Goal: Information Seeking & Learning: Learn about a topic

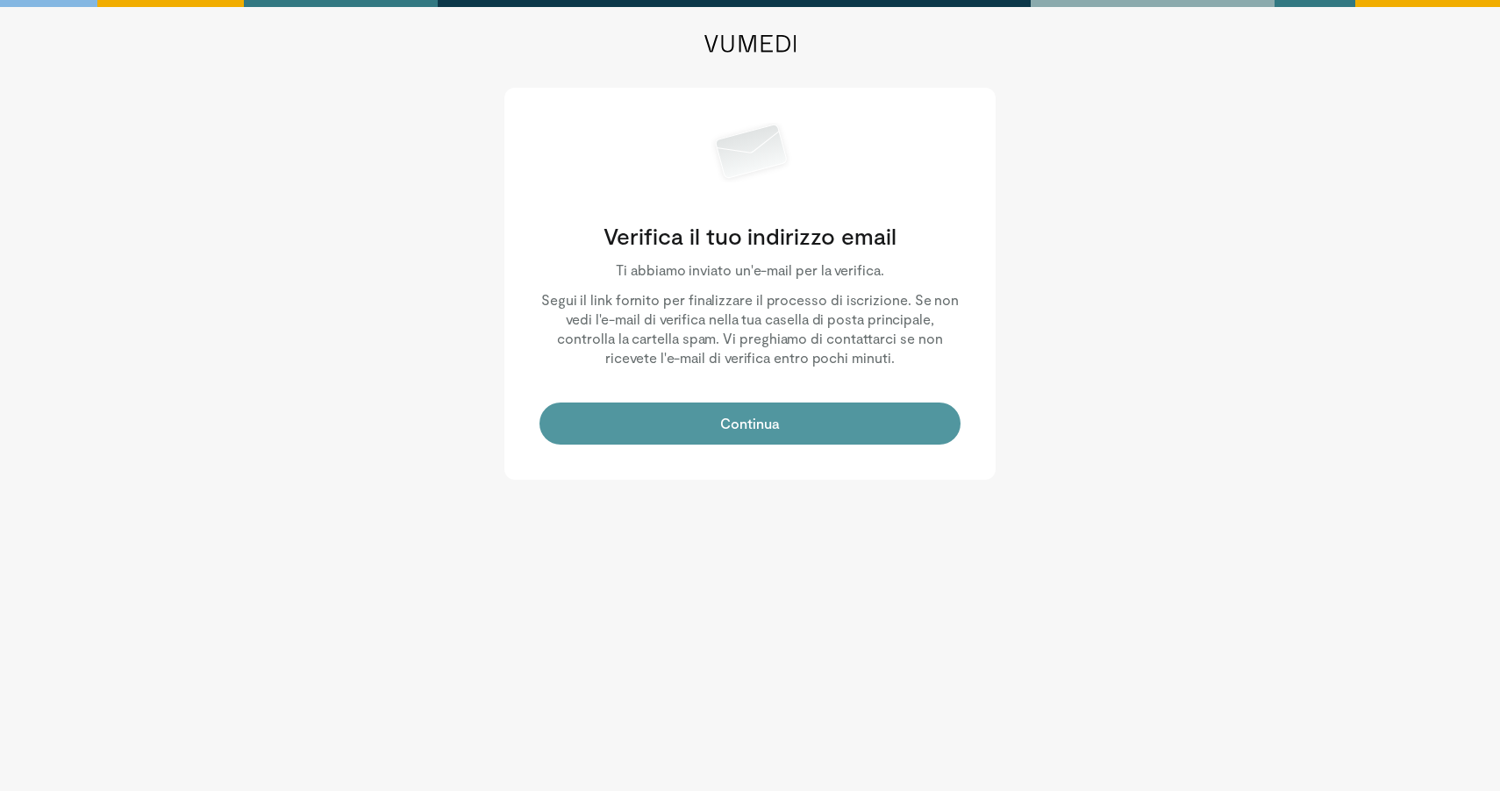
click at [756, 424] on button "Continua" at bounding box center [749, 424] width 421 height 42
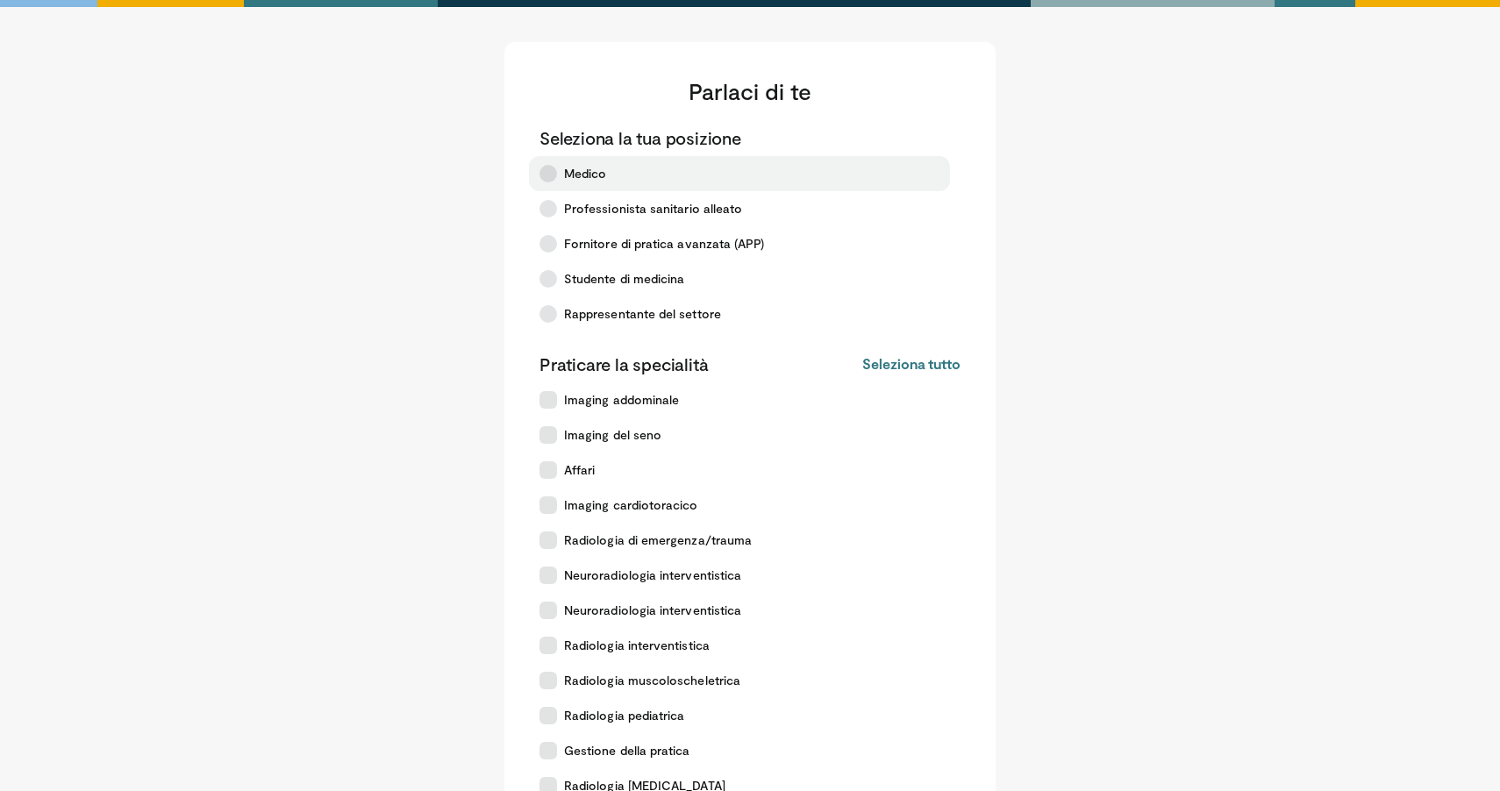
click at [561, 175] on label "Medico" at bounding box center [739, 173] width 421 height 35
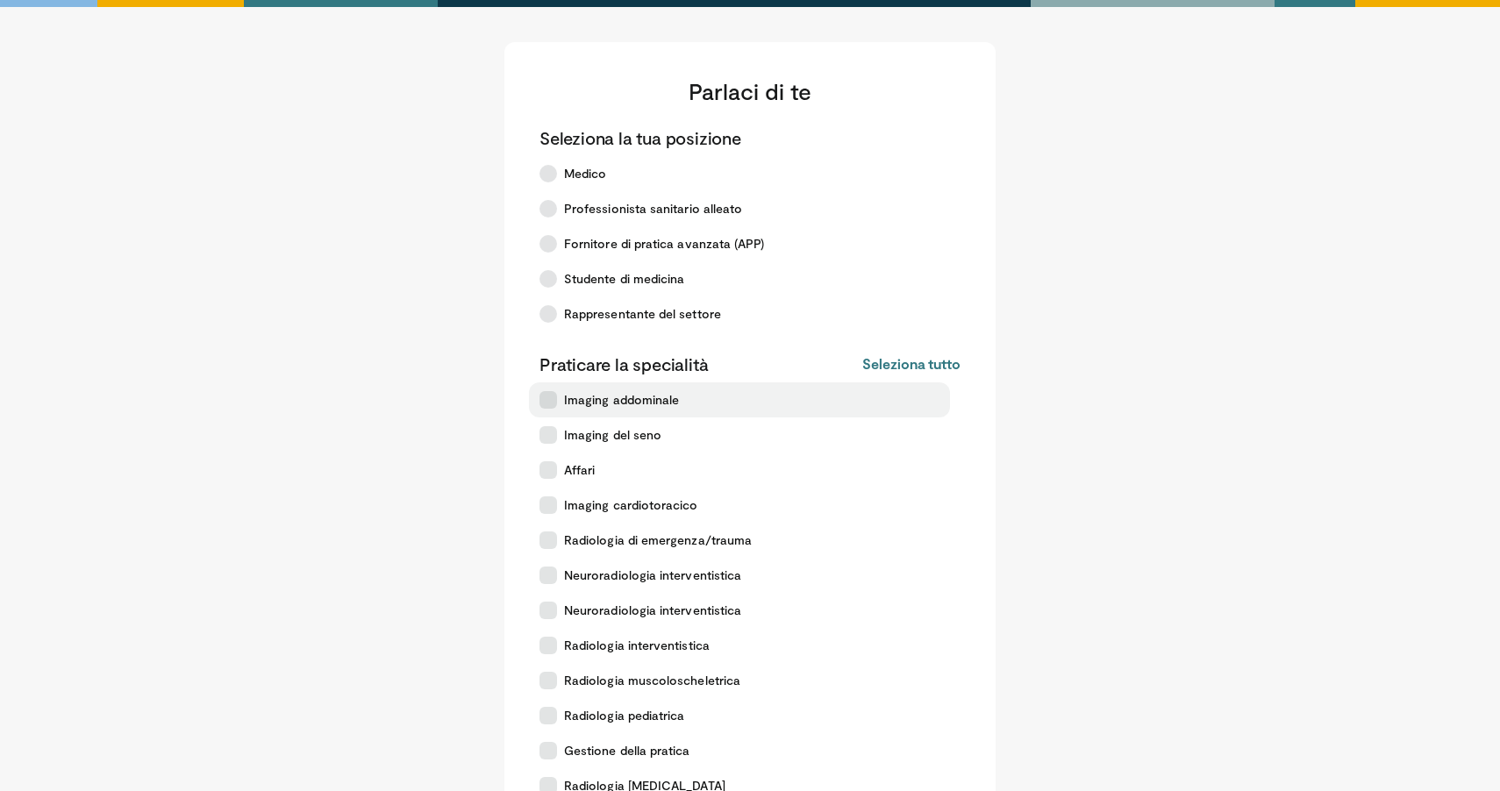
click at [545, 405] on icon at bounding box center [548, 400] width 18 height 18
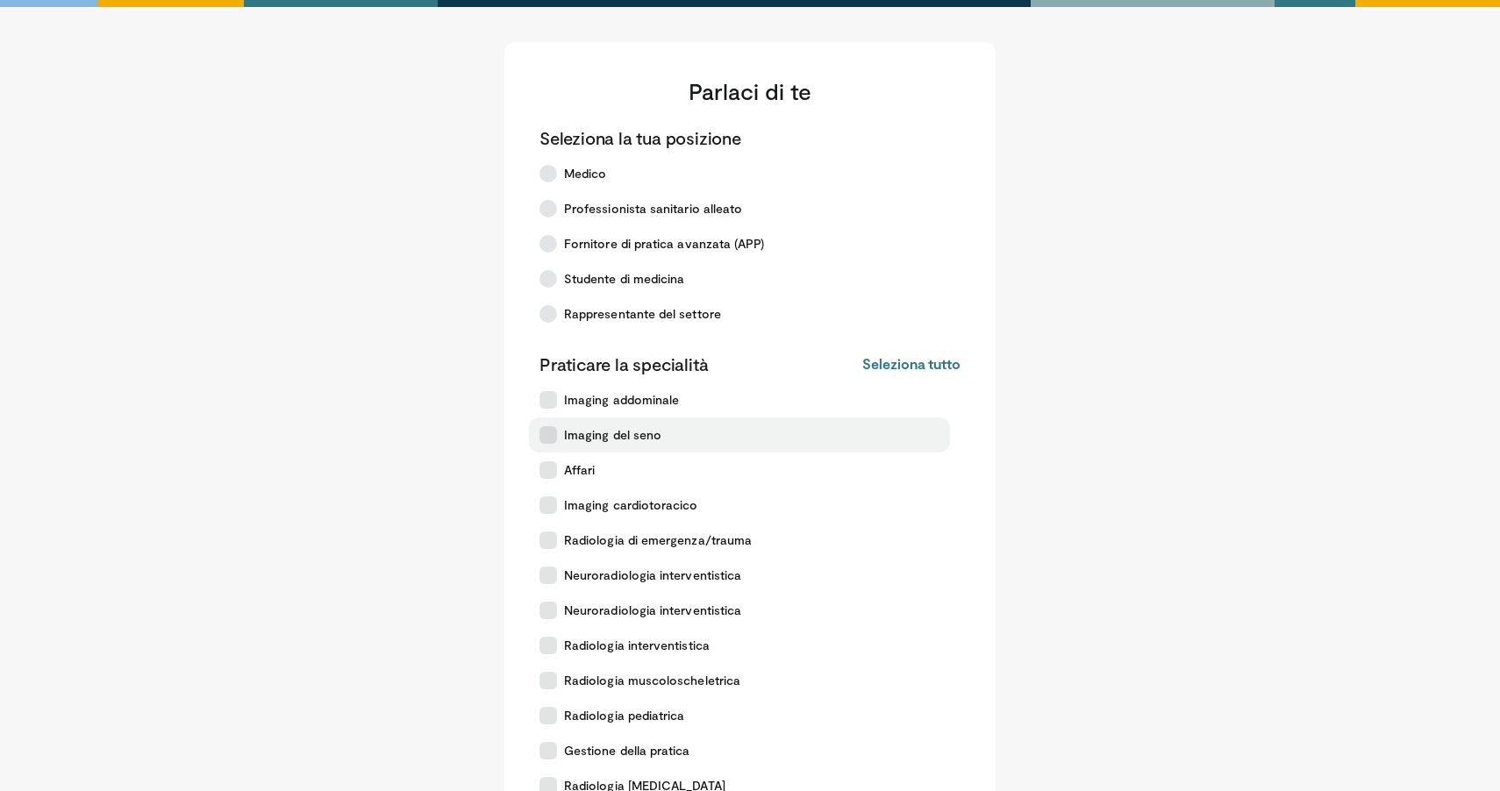
click at [545, 431] on icon at bounding box center [548, 435] width 18 height 18
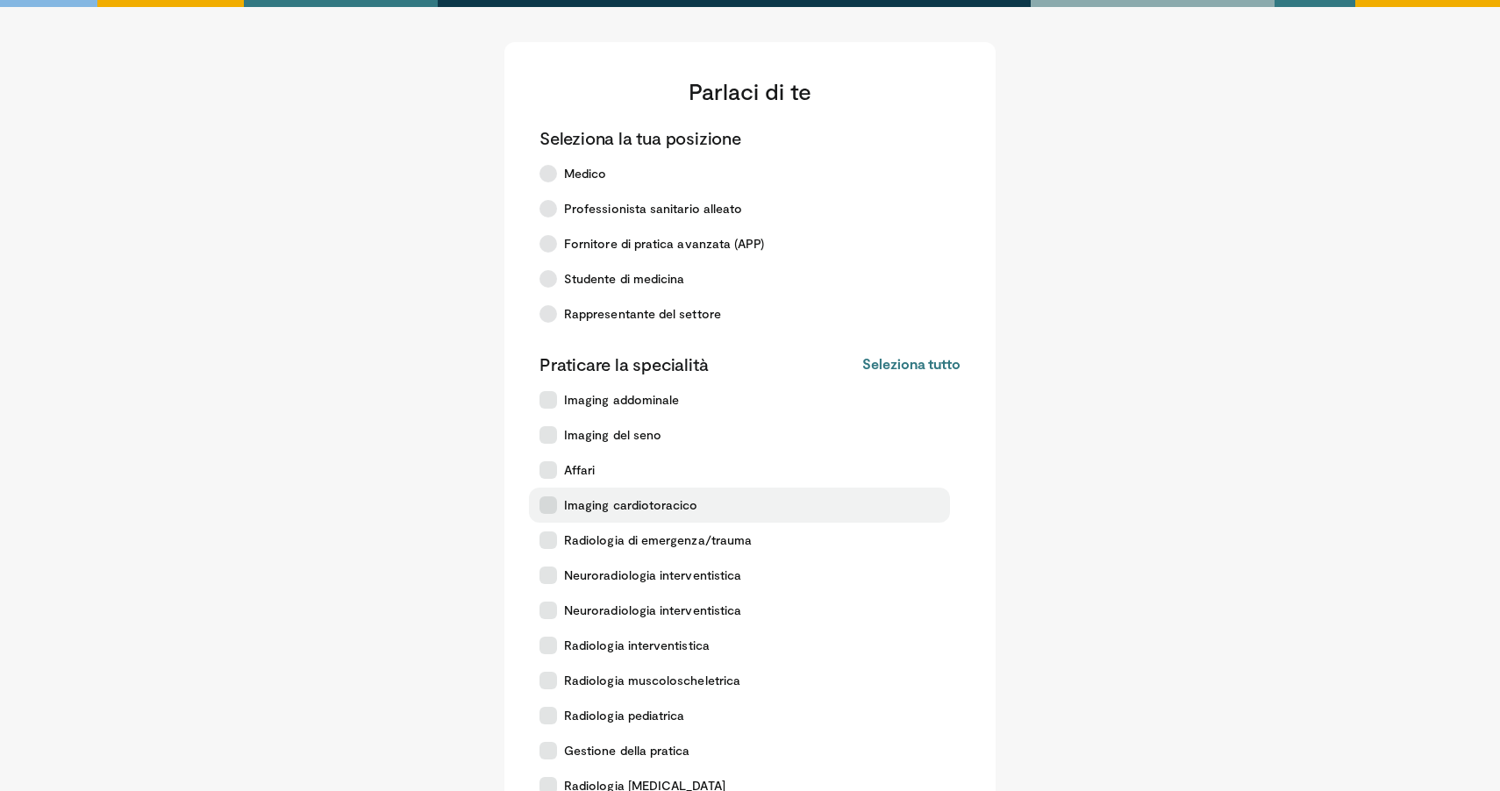
click at [547, 510] on icon at bounding box center [548, 505] width 18 height 18
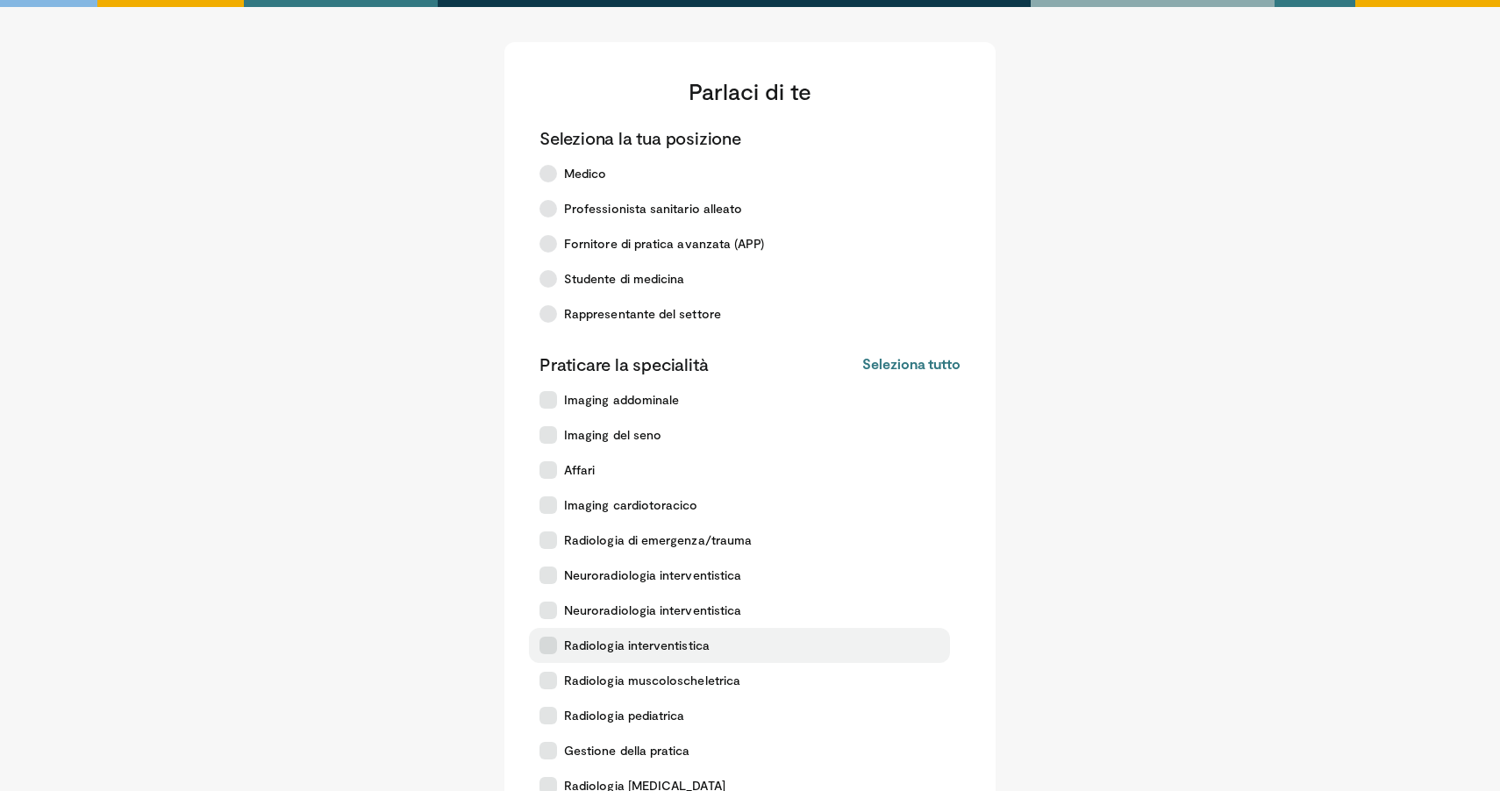
click at [552, 640] on icon at bounding box center [548, 646] width 18 height 18
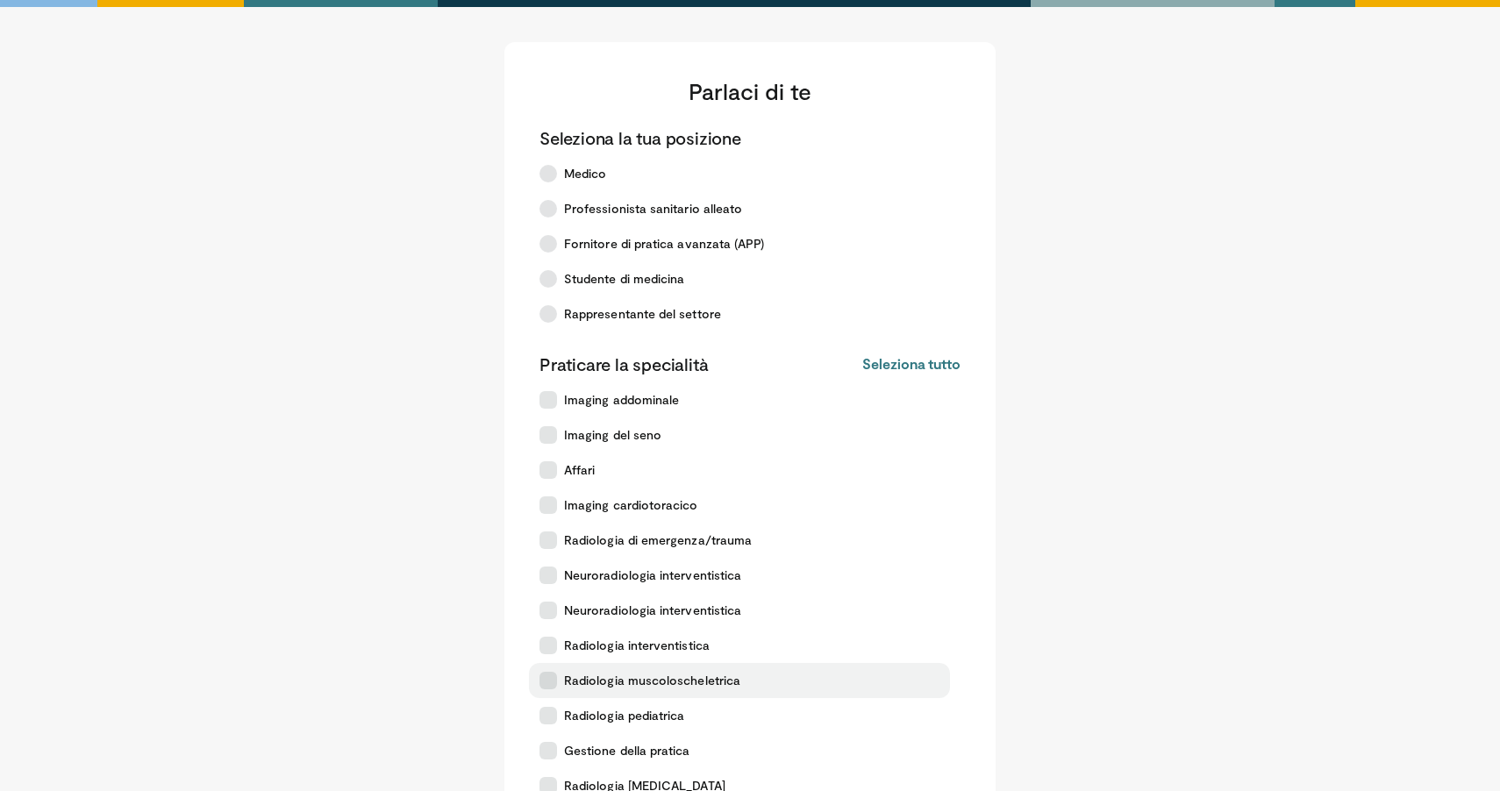
click at [547, 684] on icon at bounding box center [548, 681] width 18 height 18
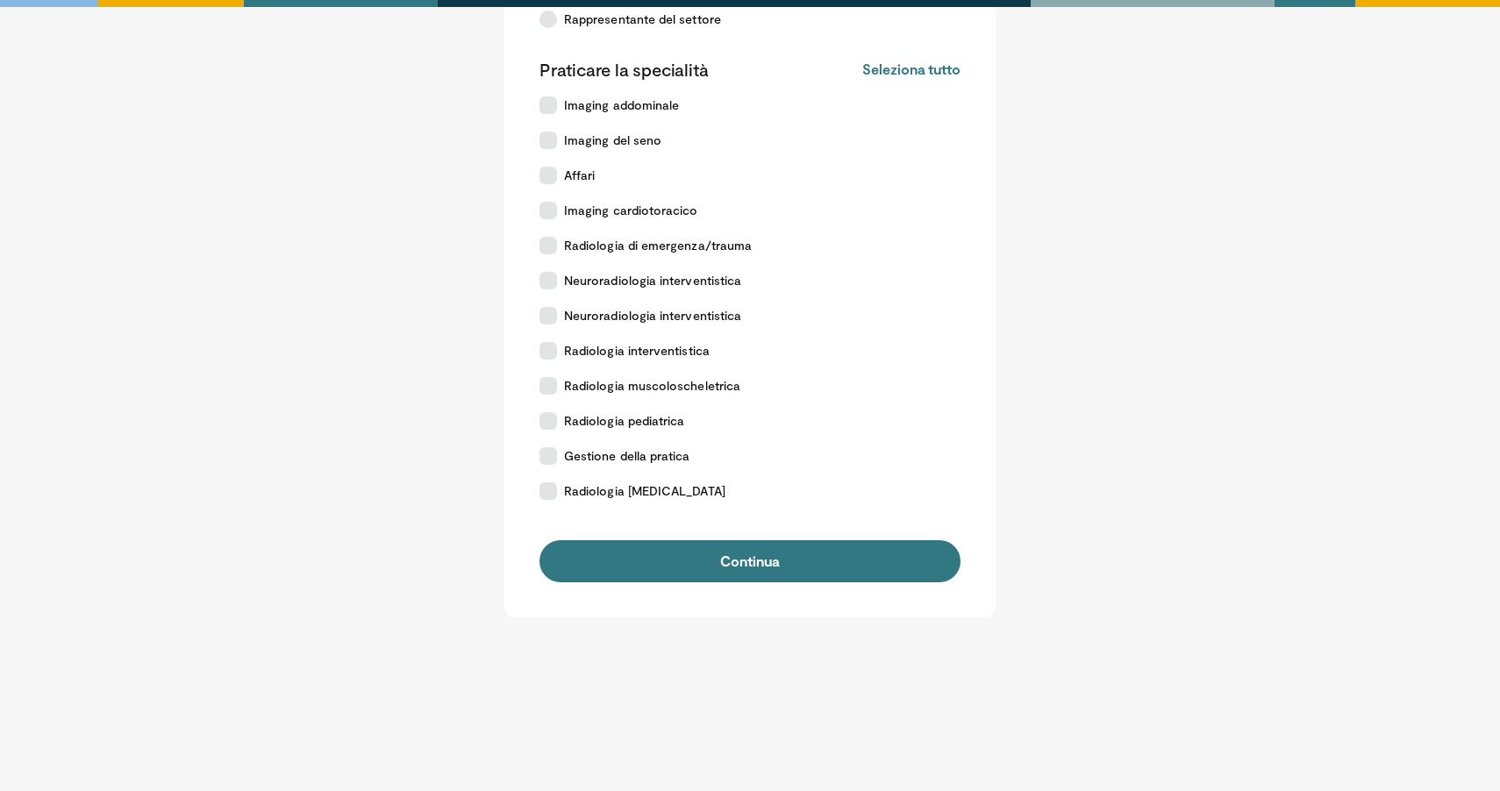
scroll to position [295, 0]
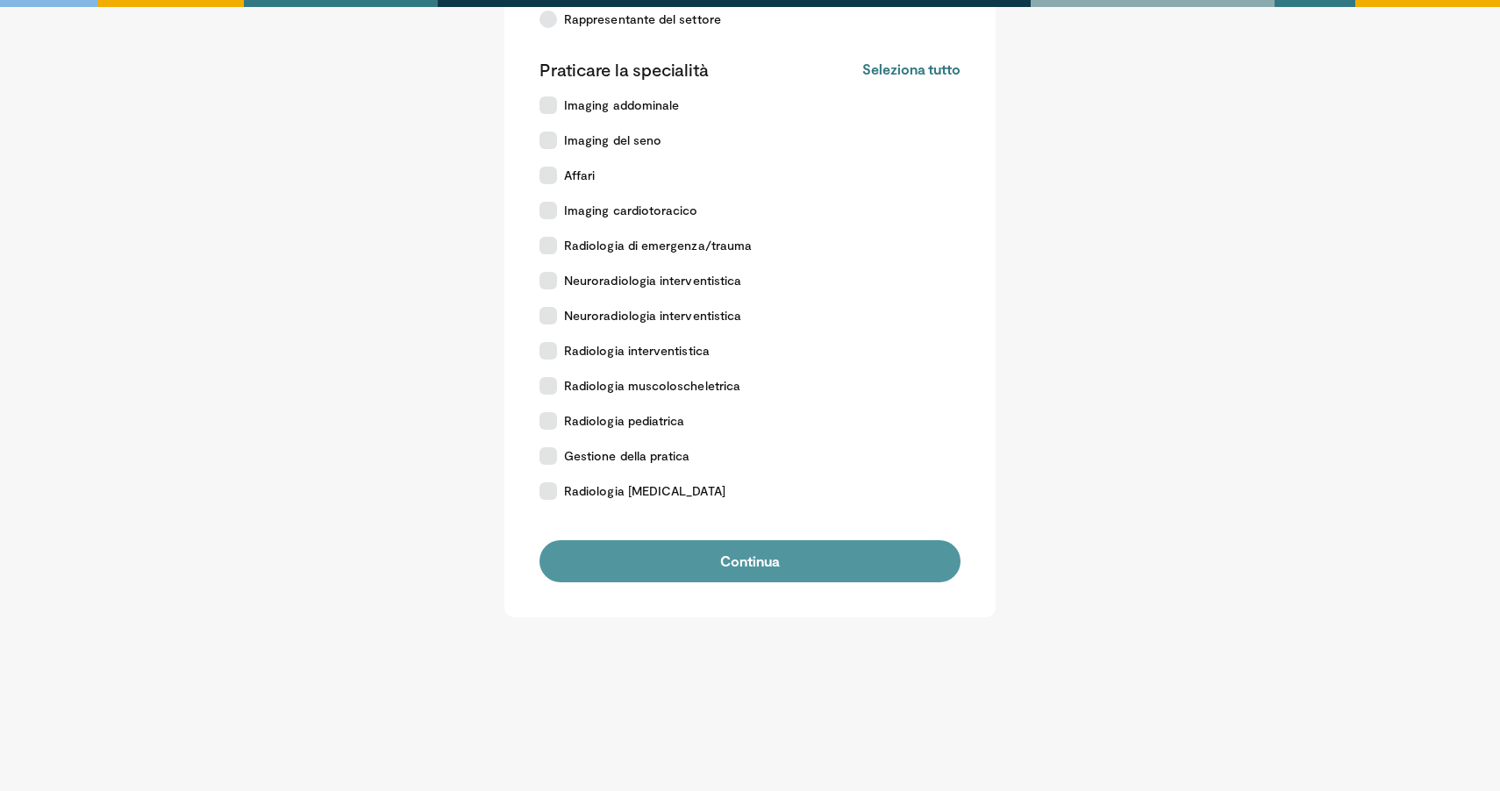
click at [746, 557] on button "Continua" at bounding box center [749, 561] width 421 height 42
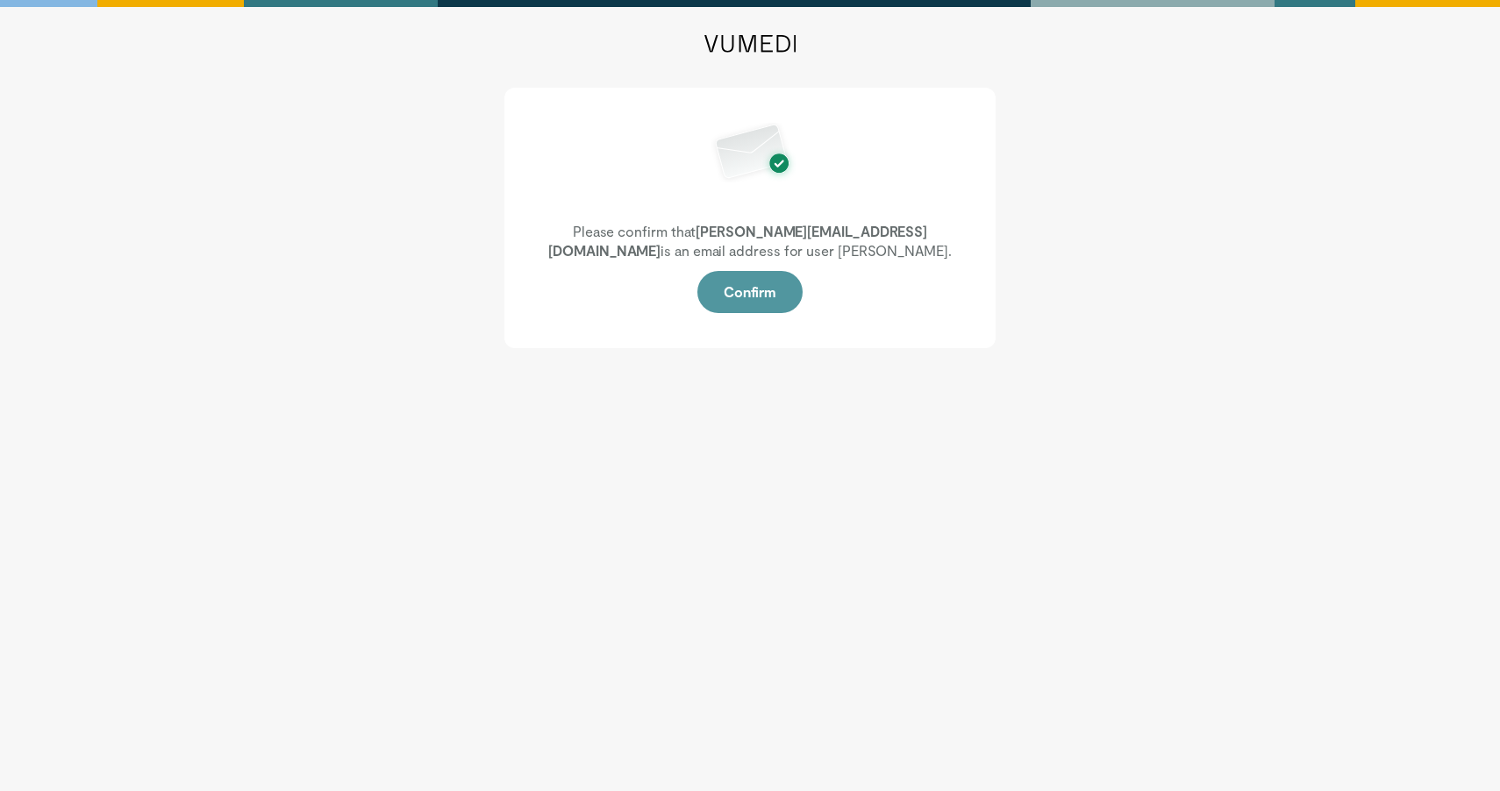
click at [750, 293] on button "Confirm" at bounding box center [749, 292] width 105 height 42
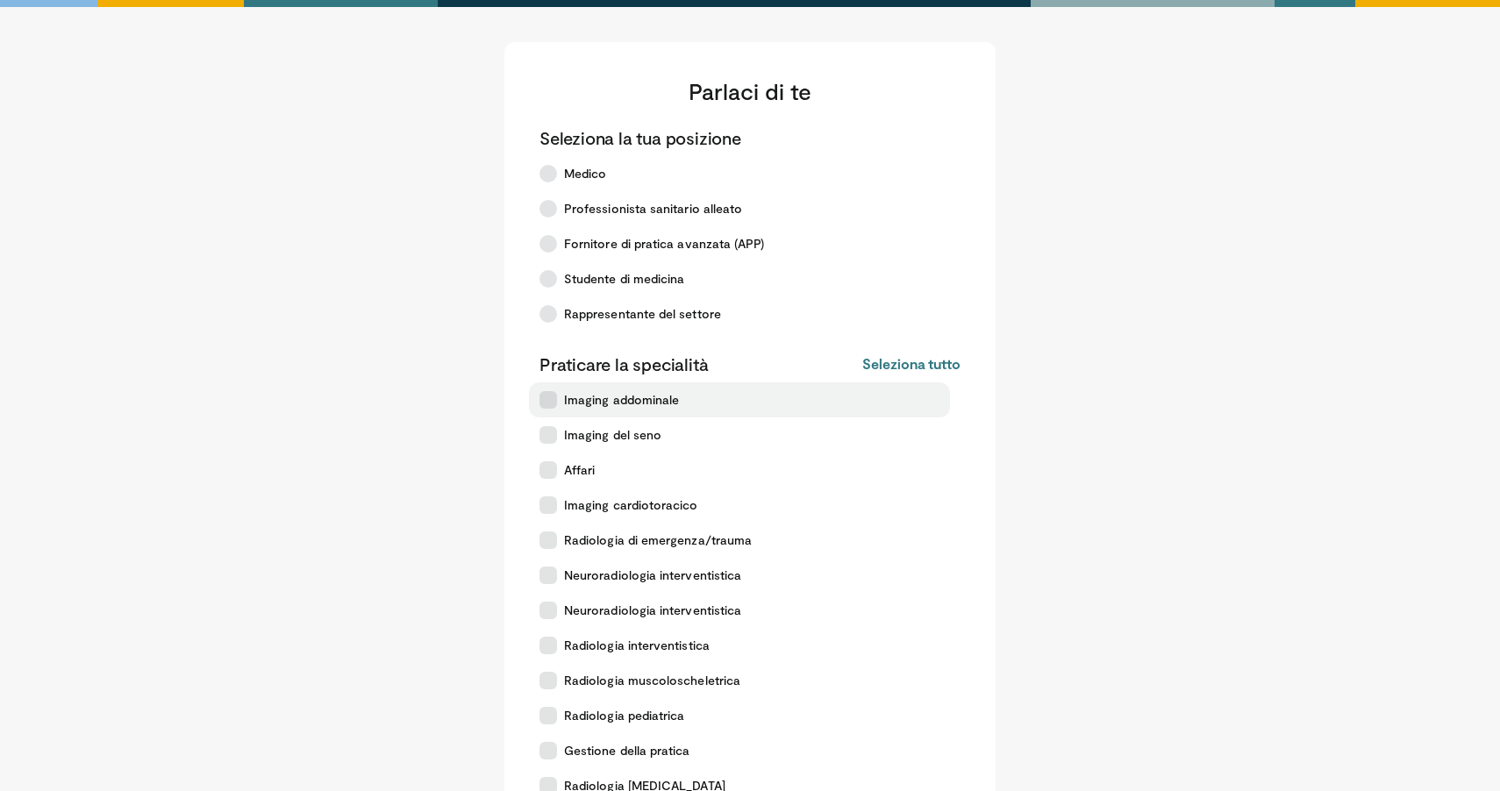
click at [543, 399] on icon at bounding box center [548, 400] width 18 height 18
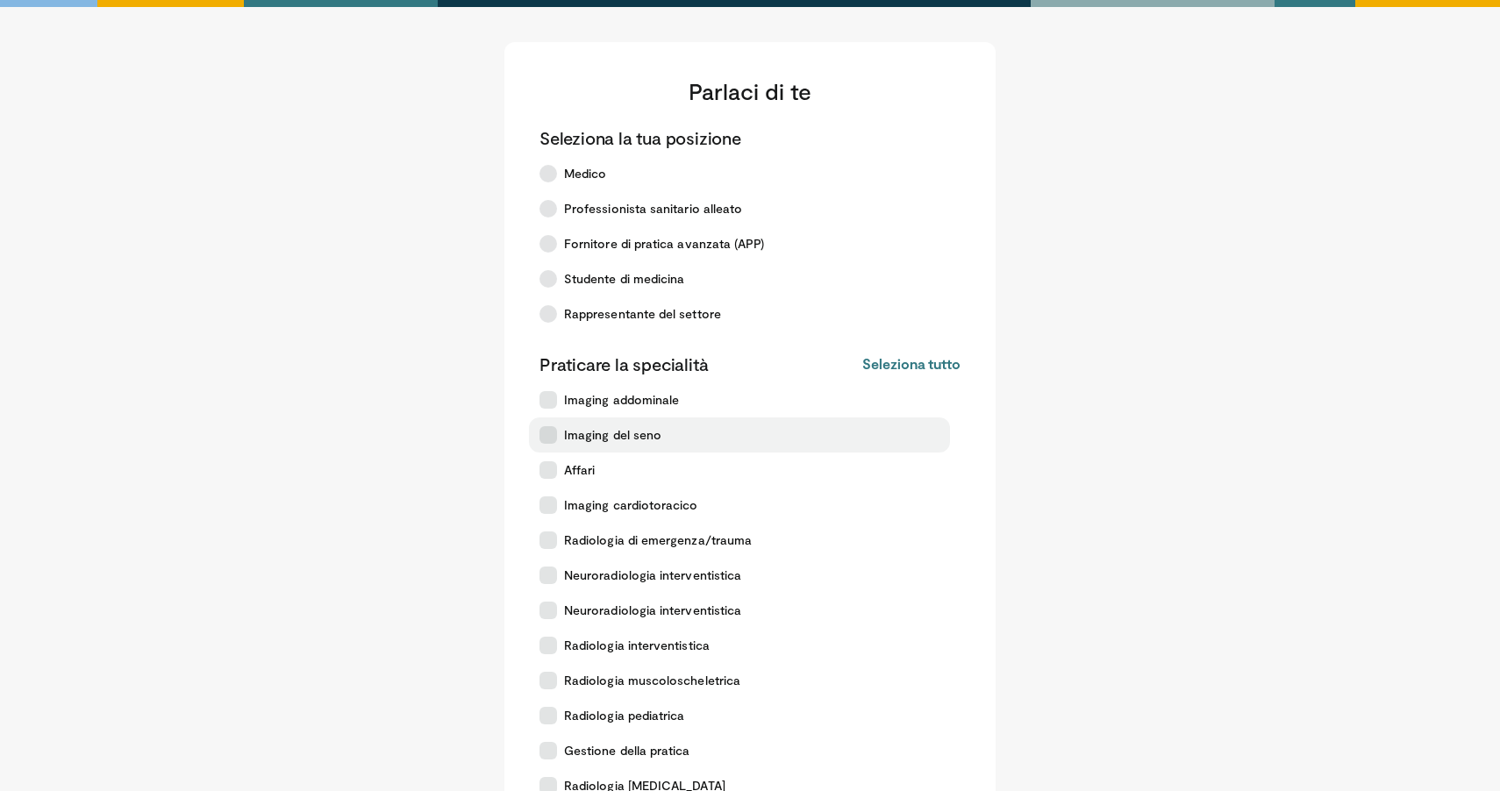
click at [539, 433] on icon at bounding box center [548, 435] width 18 height 18
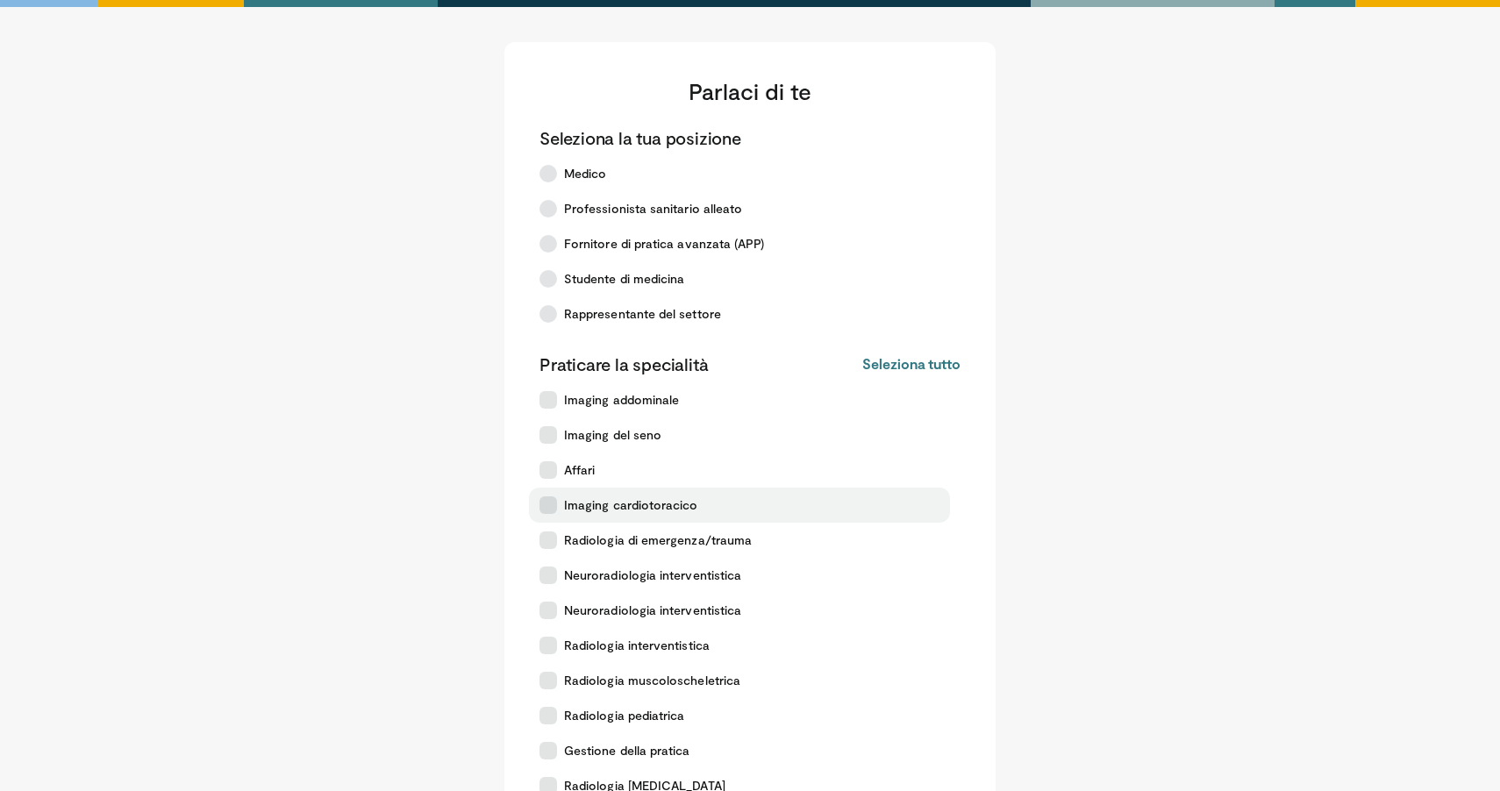
click at [542, 503] on icon at bounding box center [548, 505] width 18 height 18
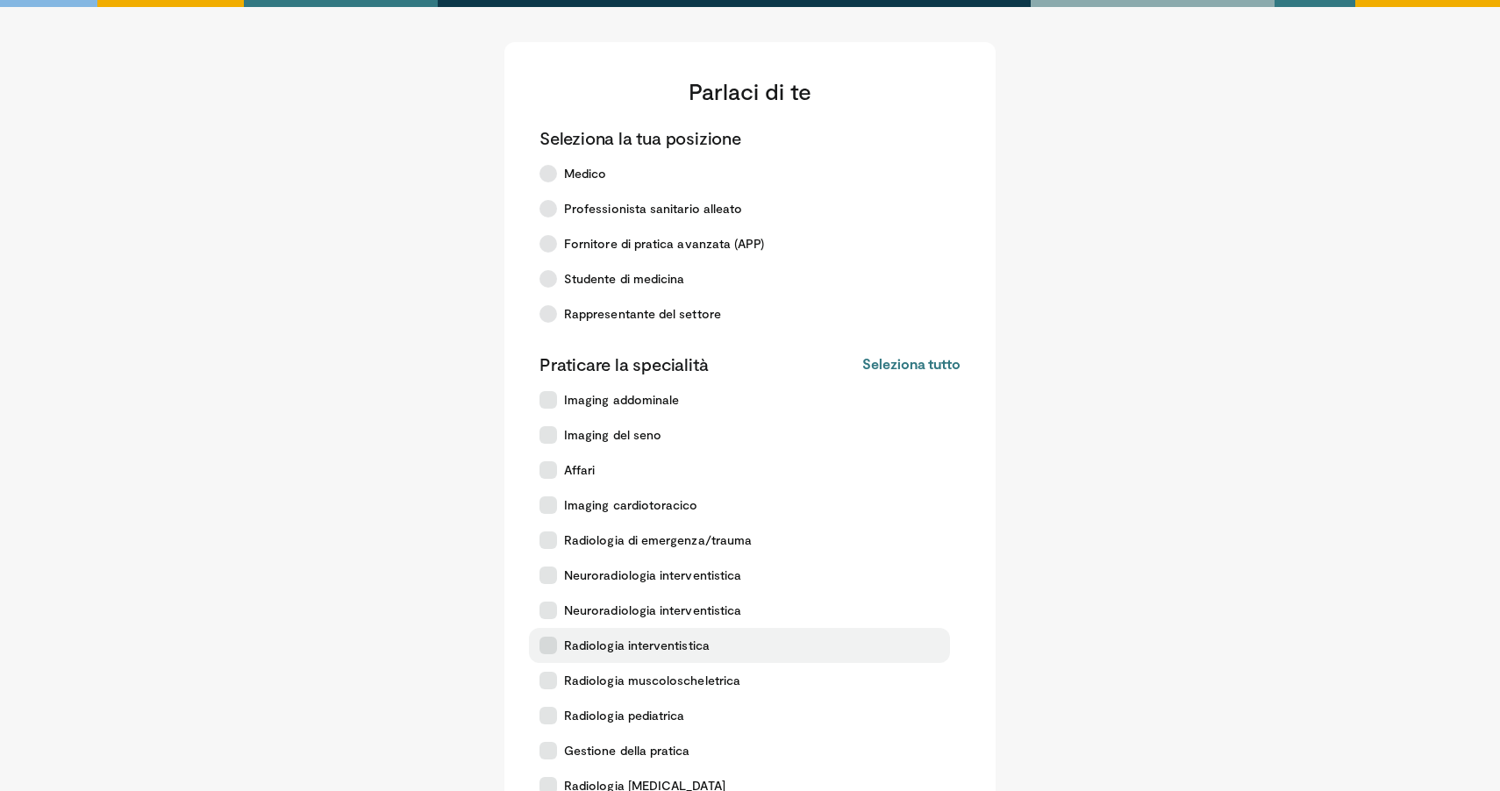
click at [544, 642] on icon at bounding box center [548, 646] width 18 height 18
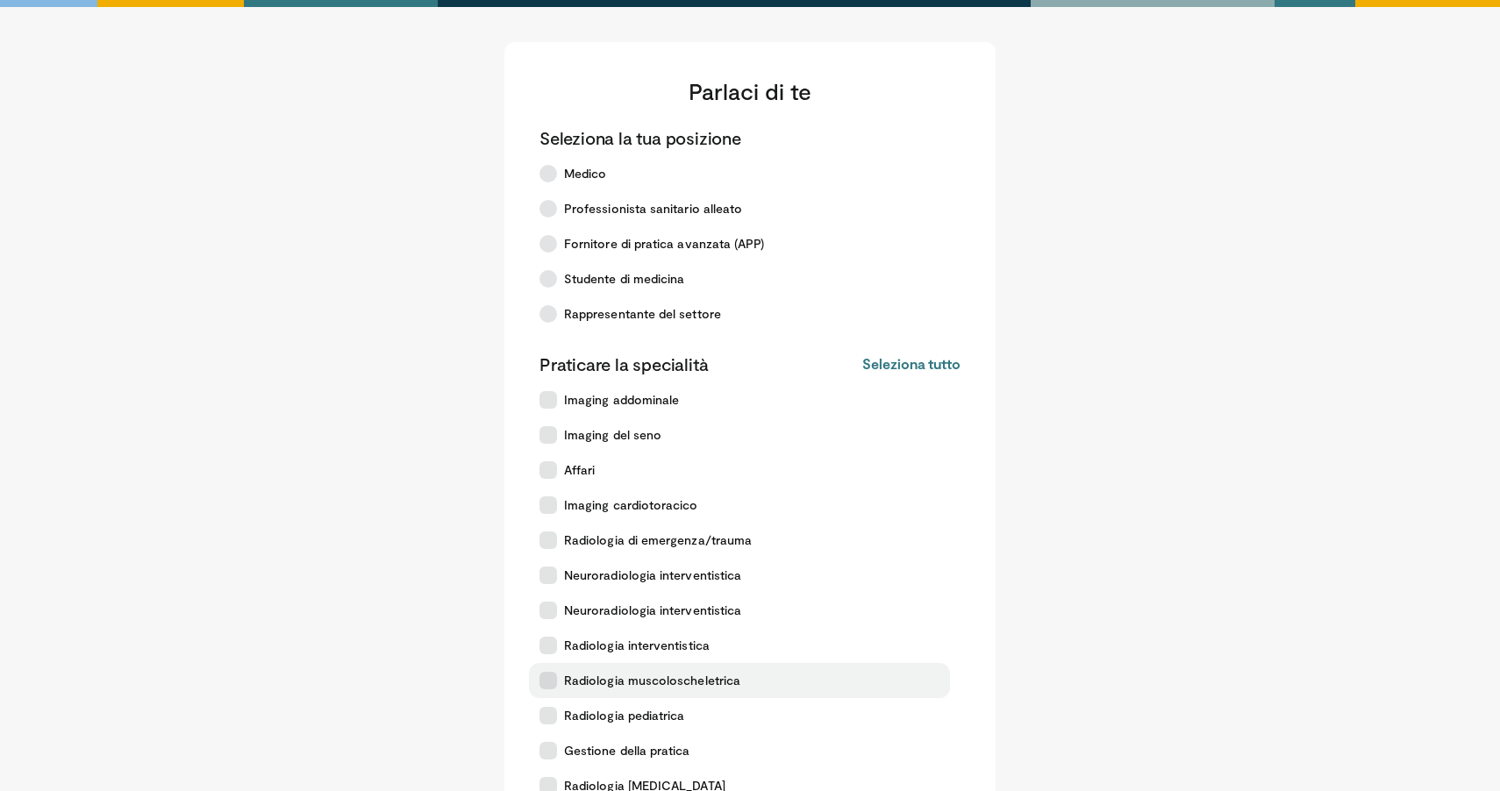
click at [552, 677] on icon at bounding box center [548, 681] width 18 height 18
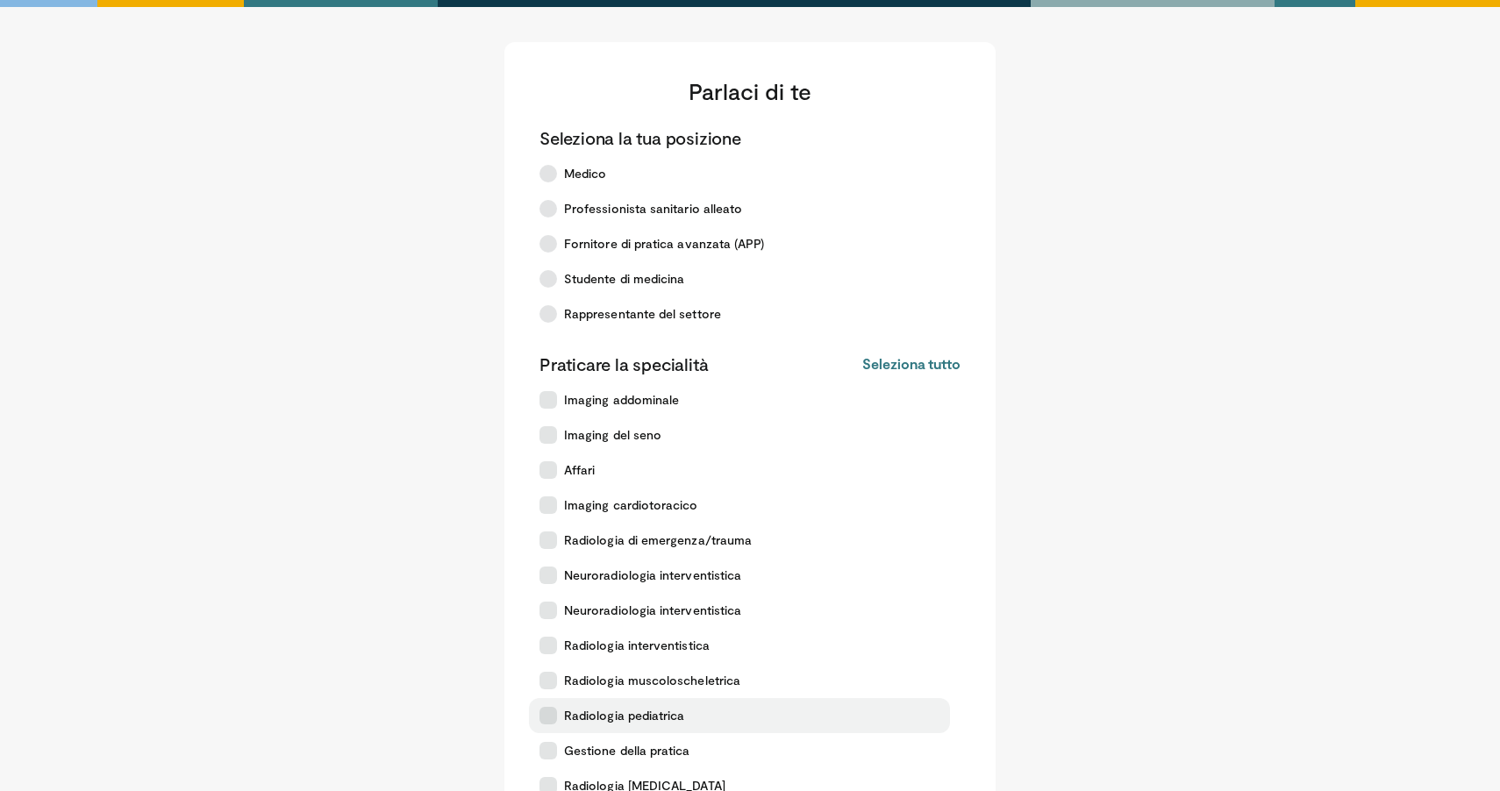
click at [543, 718] on icon at bounding box center [548, 716] width 18 height 18
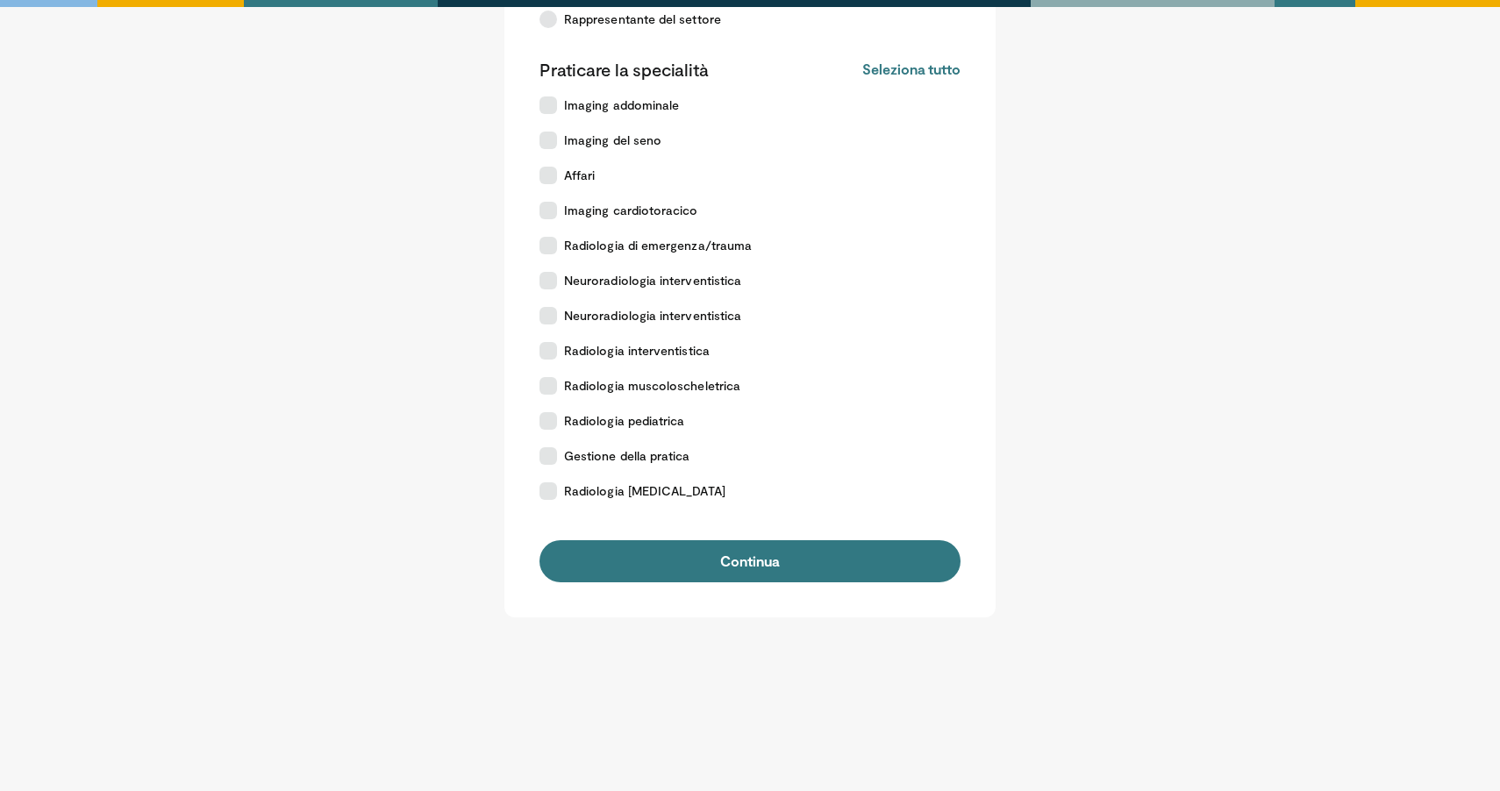
scroll to position [295, 0]
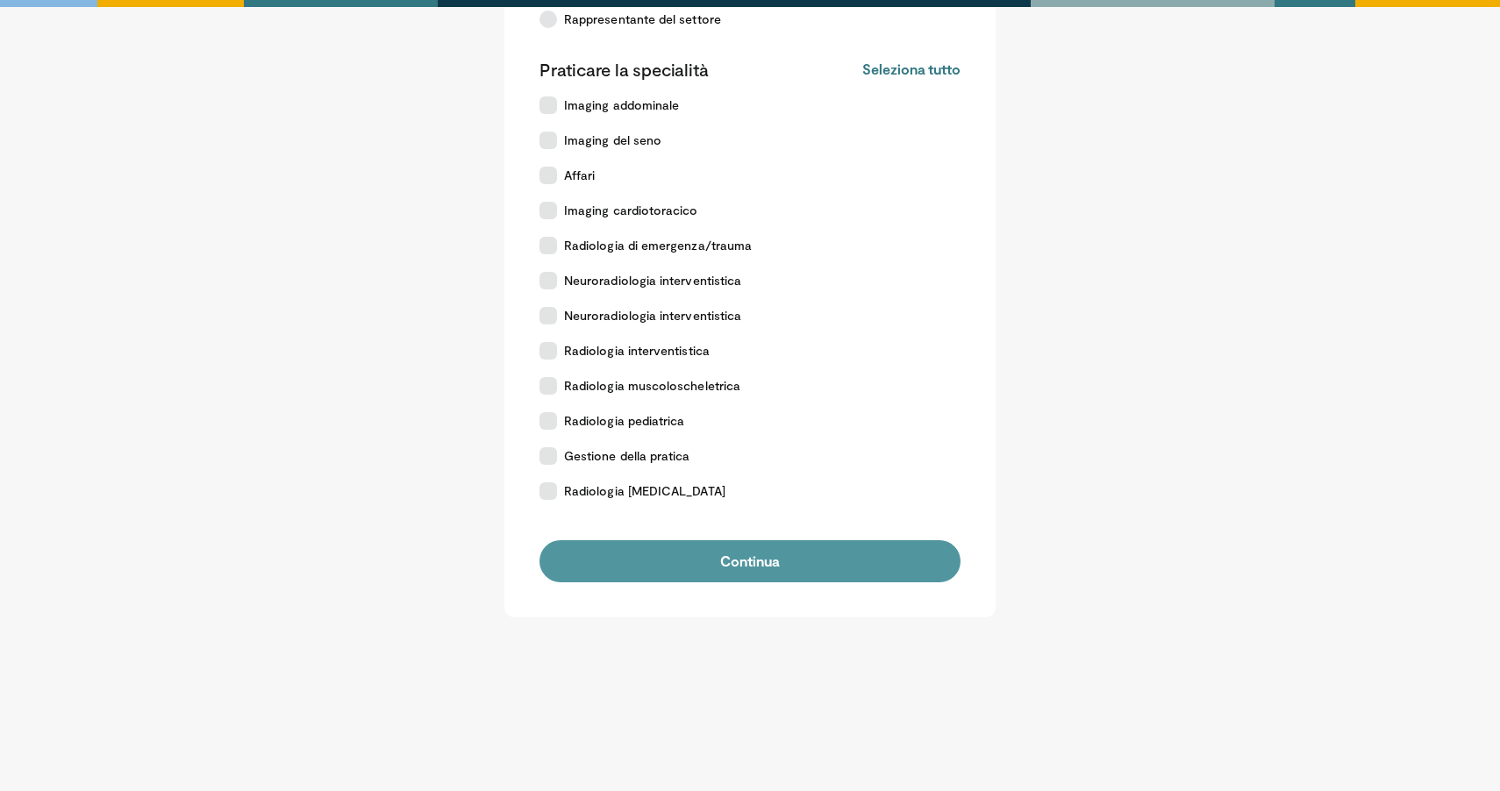
click at [749, 561] on button "Continua" at bounding box center [749, 561] width 421 height 42
click at [742, 559] on button "Continua" at bounding box center [749, 561] width 421 height 42
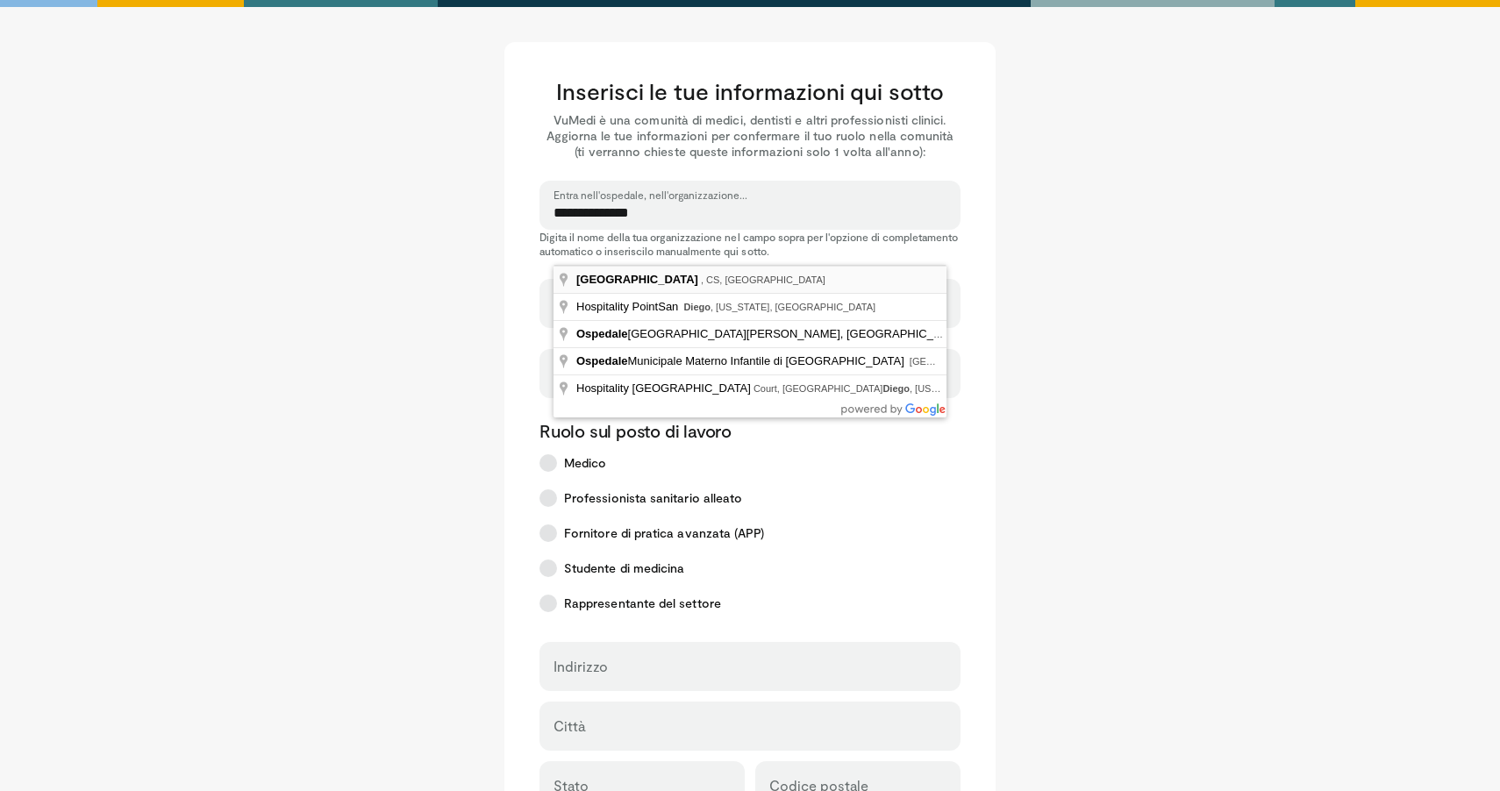
type input "**********"
select select "**"
type input "**********"
type input "******"
type input "********"
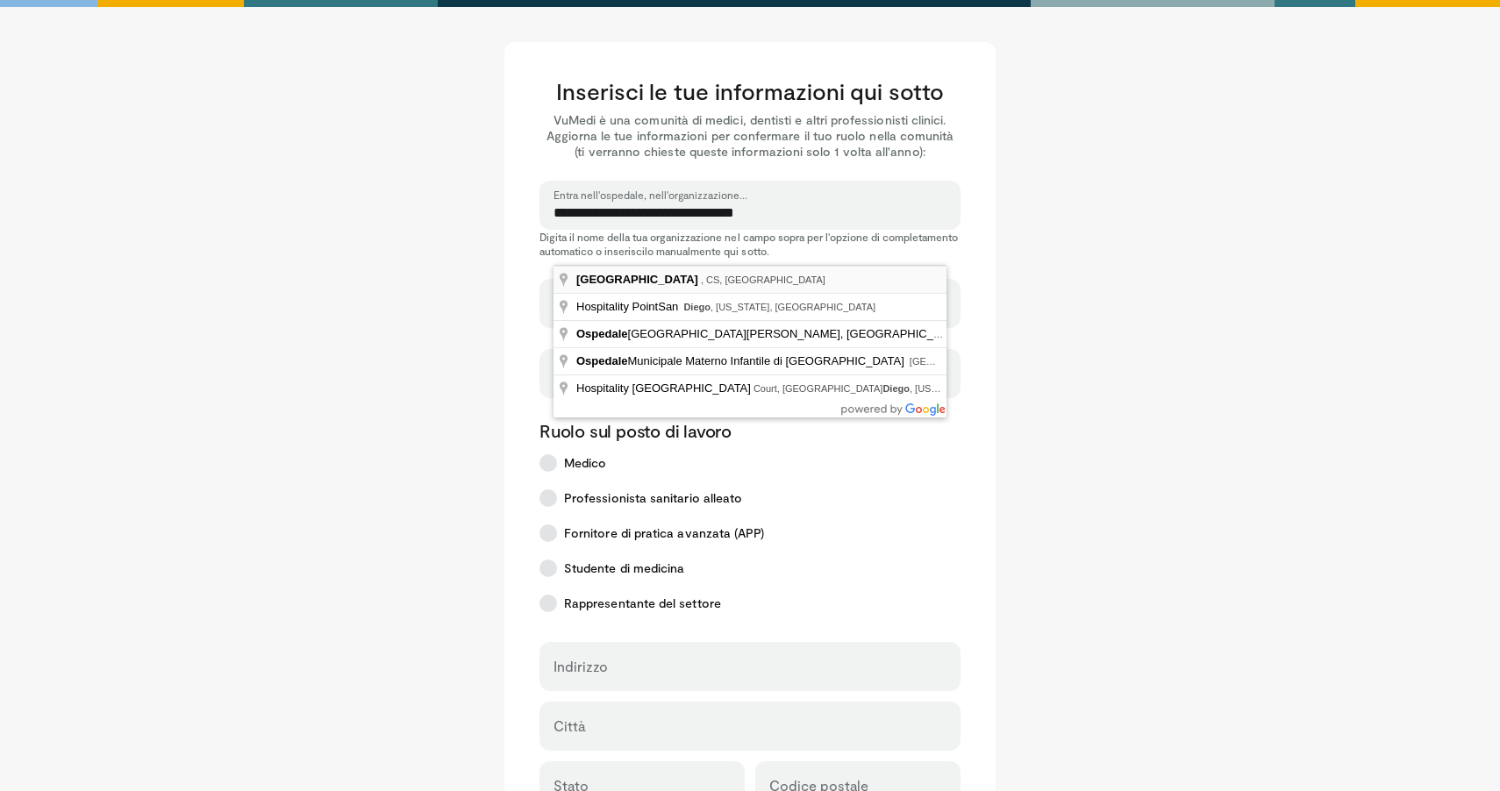
type input "*****"
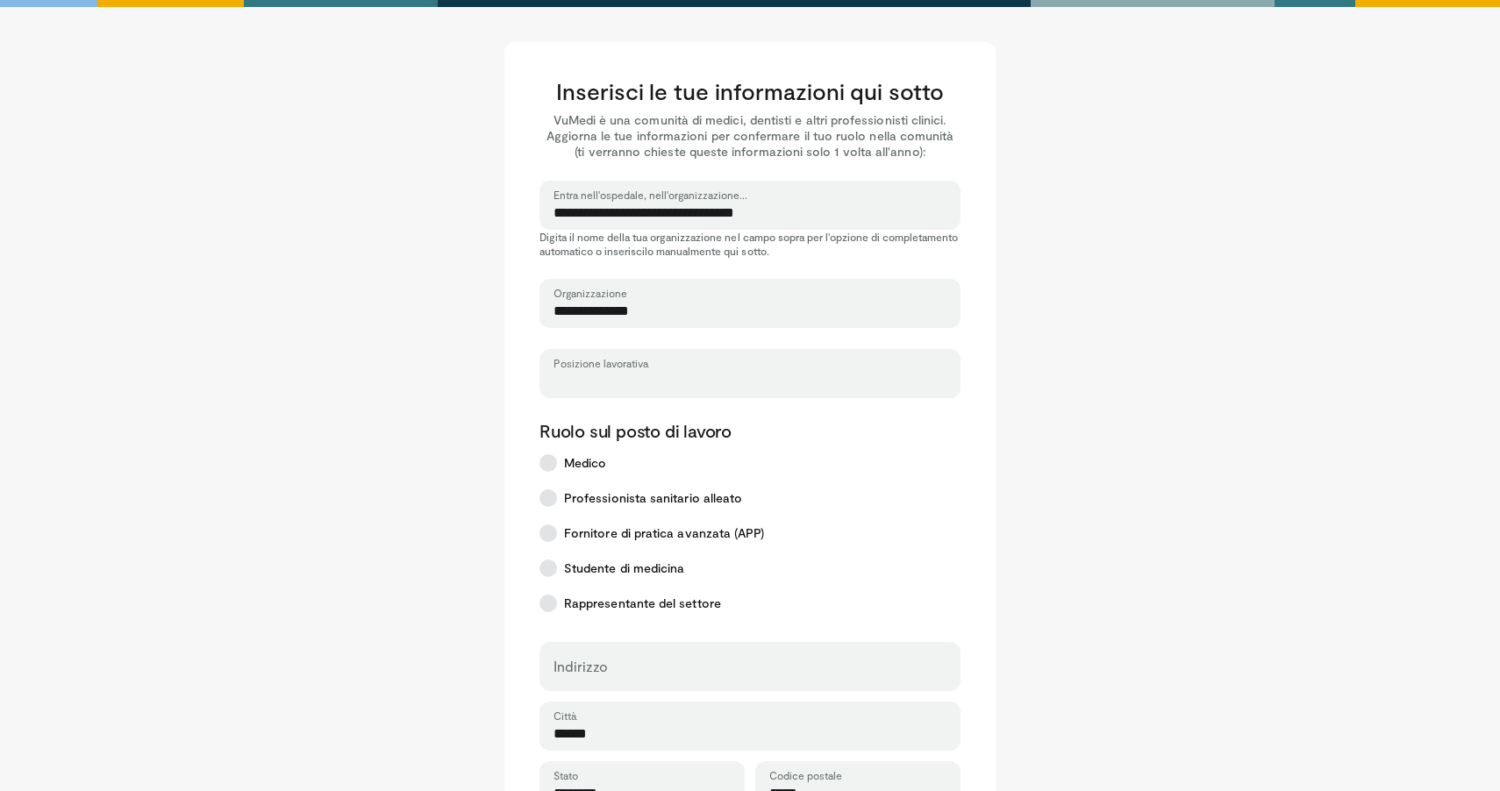
click at [666, 377] on input "Posizione lavorativa" at bounding box center [749, 381] width 393 height 19
type input "*********"
click at [820, 469] on label "Medico" at bounding box center [744, 462] width 431 height 35
click at [884, 510] on label "Professionista sanitario alleato" at bounding box center [744, 498] width 431 height 35
click at [545, 459] on icon at bounding box center [548, 463] width 18 height 18
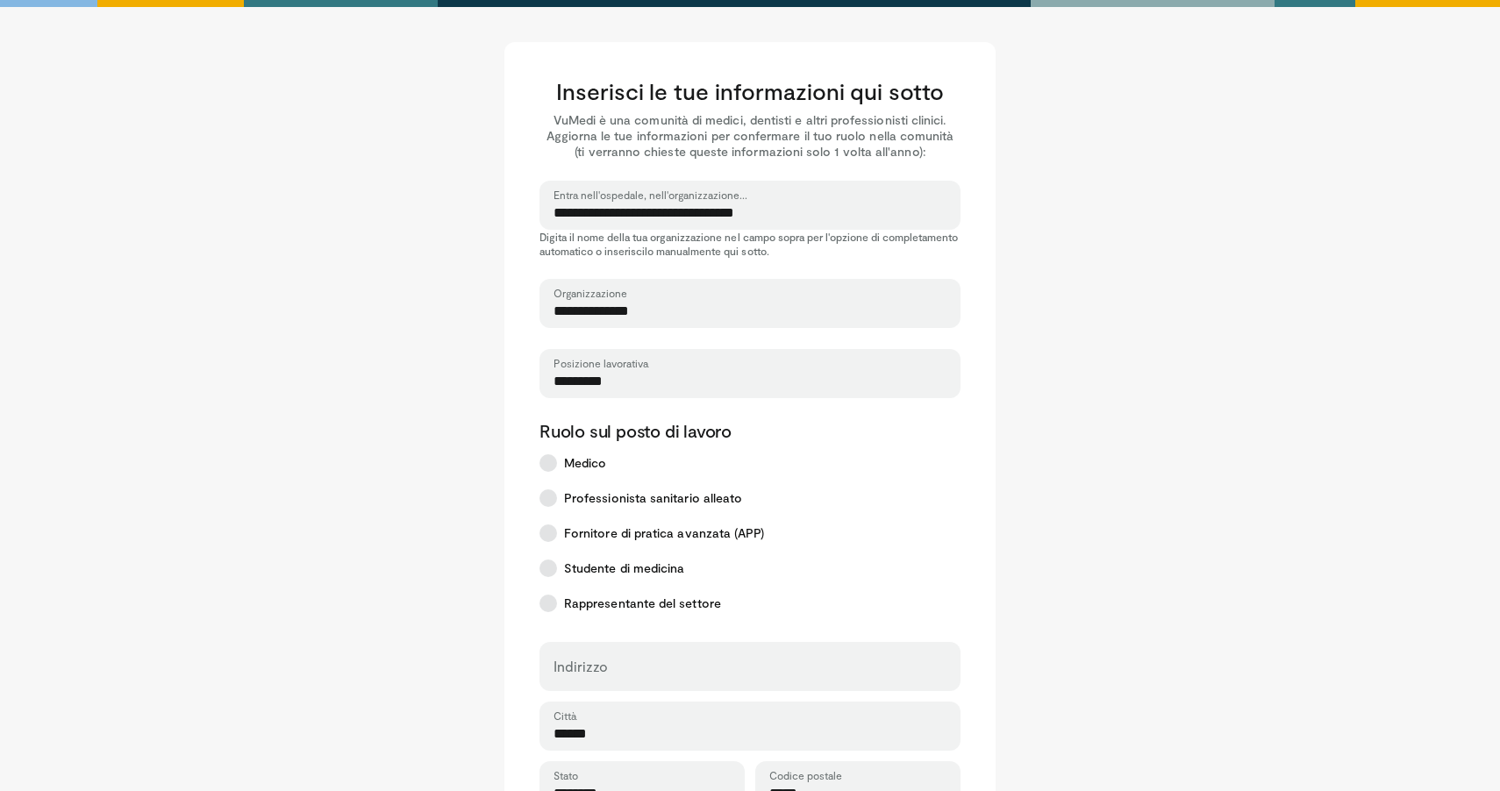
click at [447, 608] on main "**********" at bounding box center [749, 614] width 1087 height 1144
type input "**********"
click at [620, 666] on input "Indirizzo" at bounding box center [749, 674] width 393 height 19
type input "**********"
click at [1165, 609] on main "**********" at bounding box center [749, 614] width 1087 height 1144
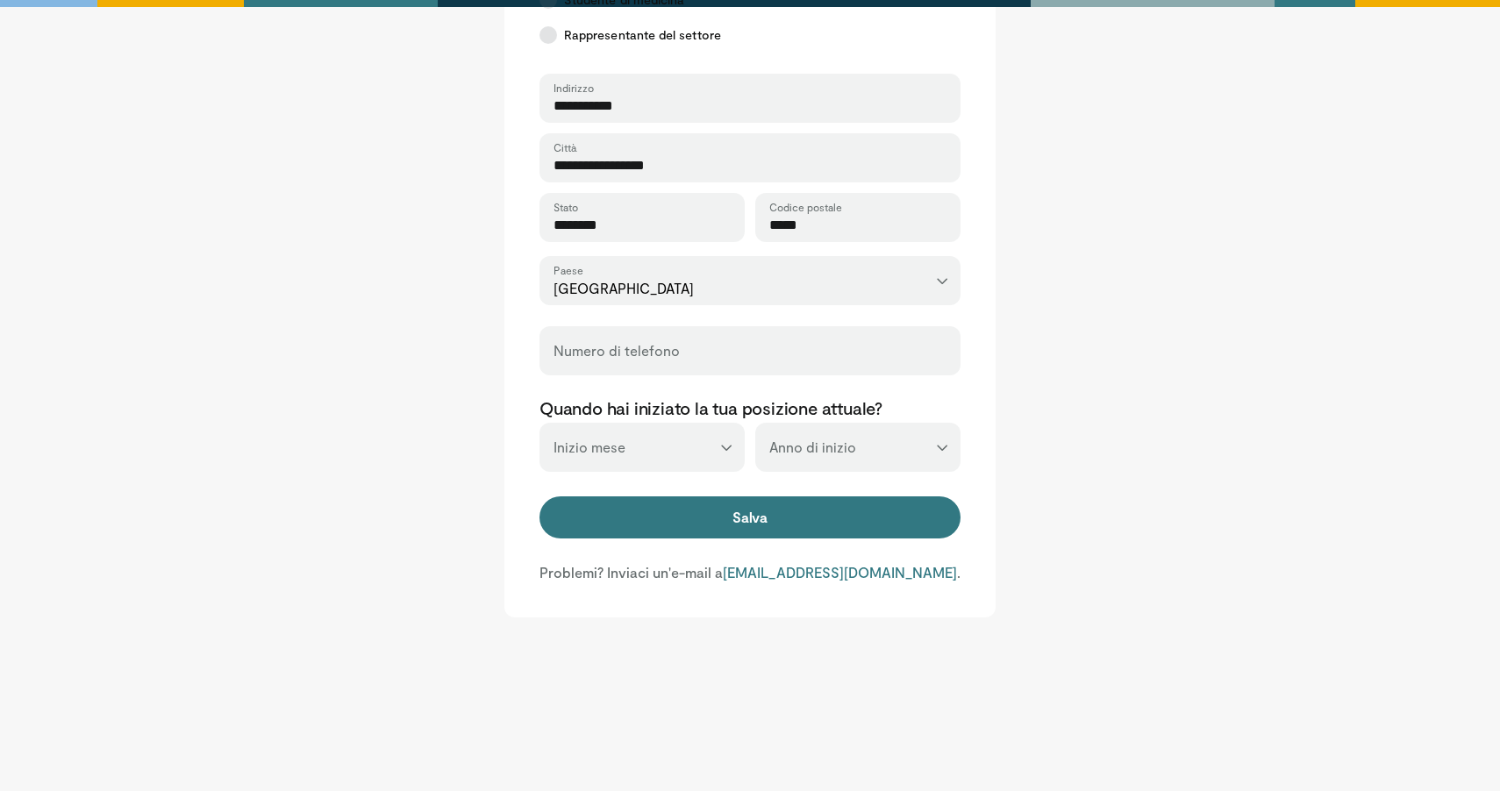
scroll to position [568, 0]
select select "****"
select select "*"
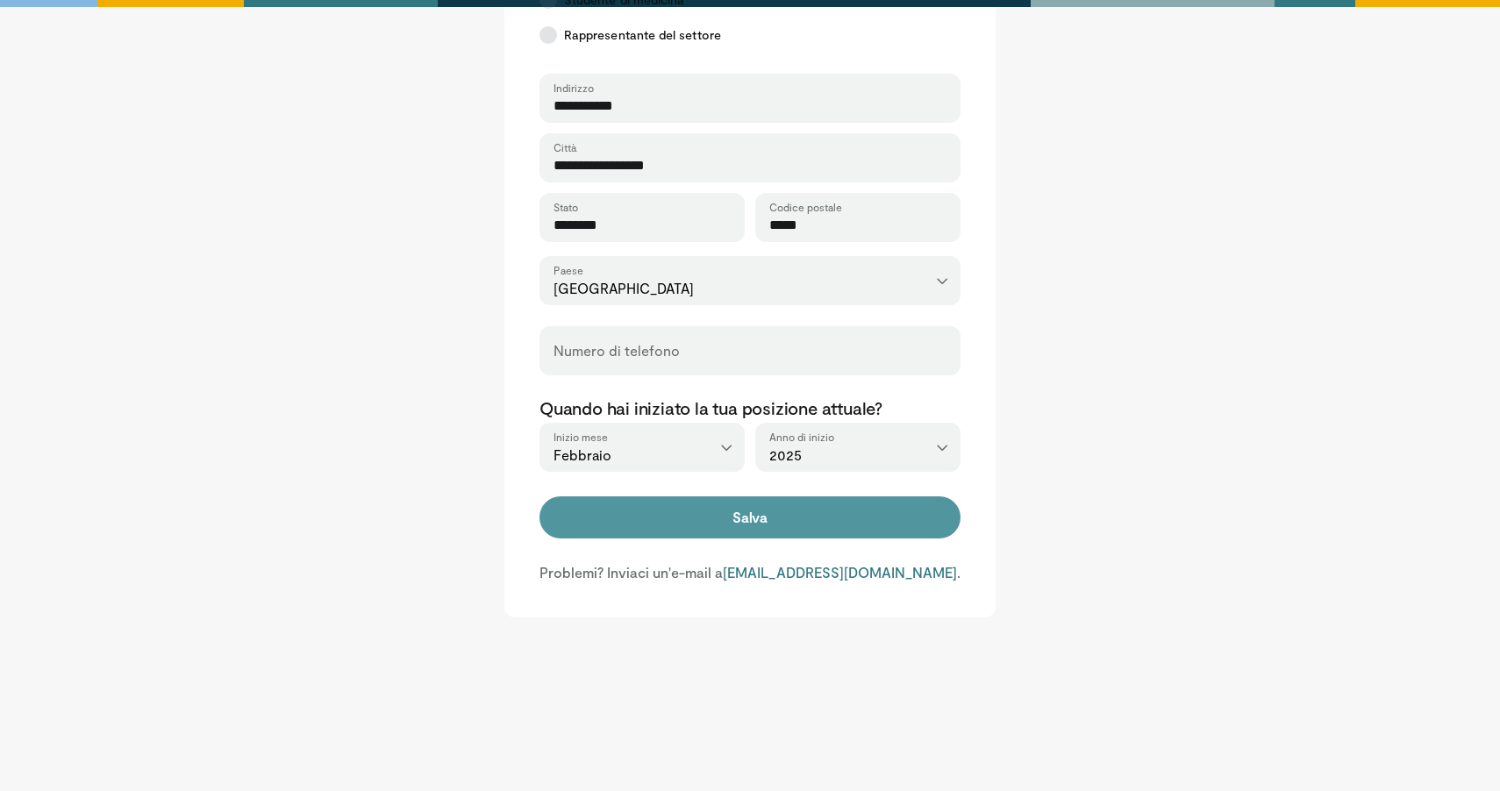
click at [738, 522] on button "Salva" at bounding box center [749, 517] width 421 height 42
type input "**********"
click at [759, 506] on button "Salva" at bounding box center [749, 517] width 421 height 42
click at [752, 519] on button "Salva" at bounding box center [749, 517] width 421 height 42
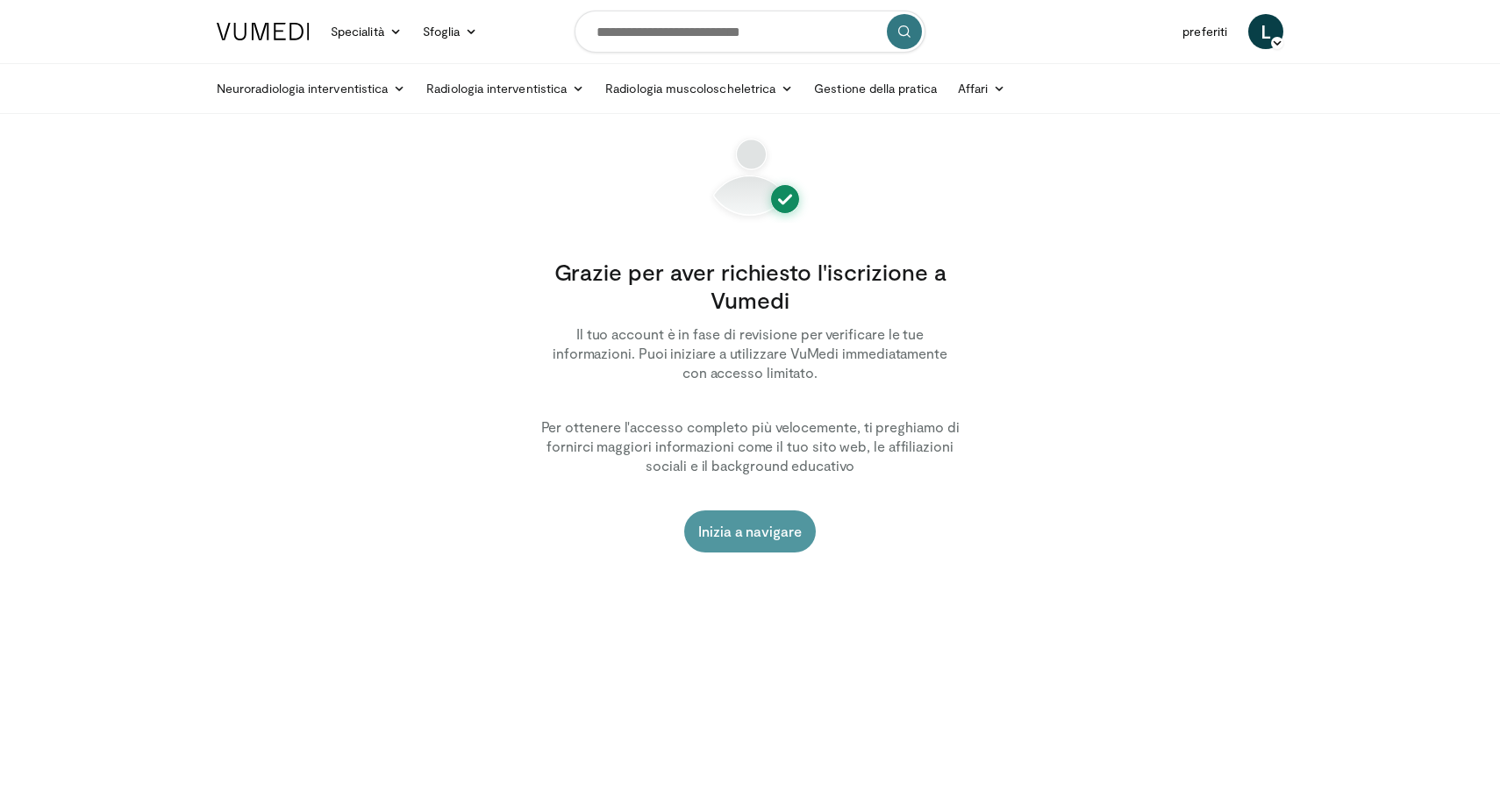
click at [754, 542] on link "Inizia a navigare" at bounding box center [750, 531] width 132 height 42
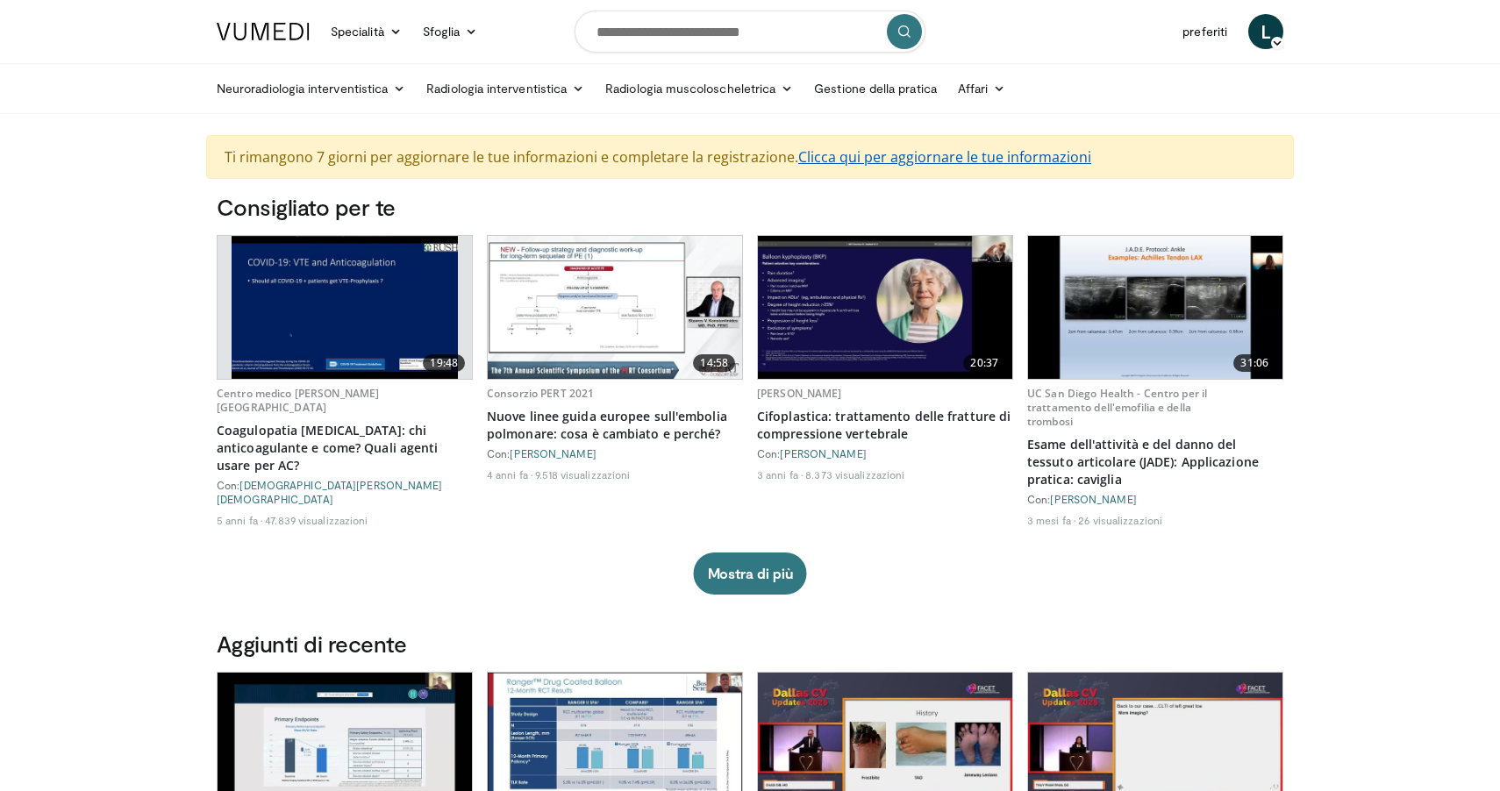
click at [898, 160] on link "Clicca qui per aggiornare le tue informazioni" at bounding box center [944, 156] width 293 height 19
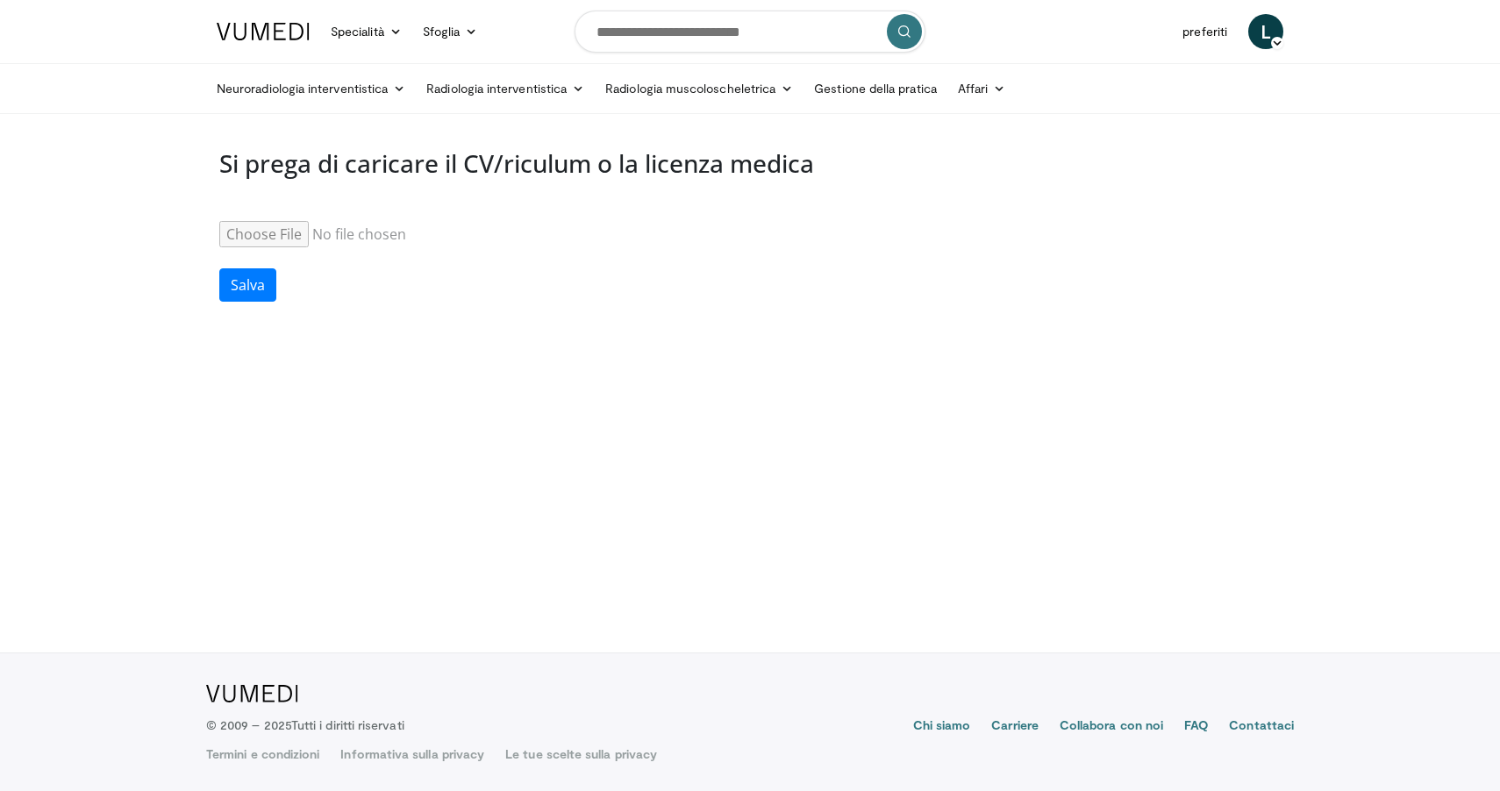
click at [264, 238] on input "Riprendi" at bounding box center [353, 234] width 268 height 26
type input "**********"
click at [261, 228] on input "Riprendi" at bounding box center [353, 234] width 268 height 26
click at [238, 286] on button "Salva" at bounding box center [247, 284] width 57 height 33
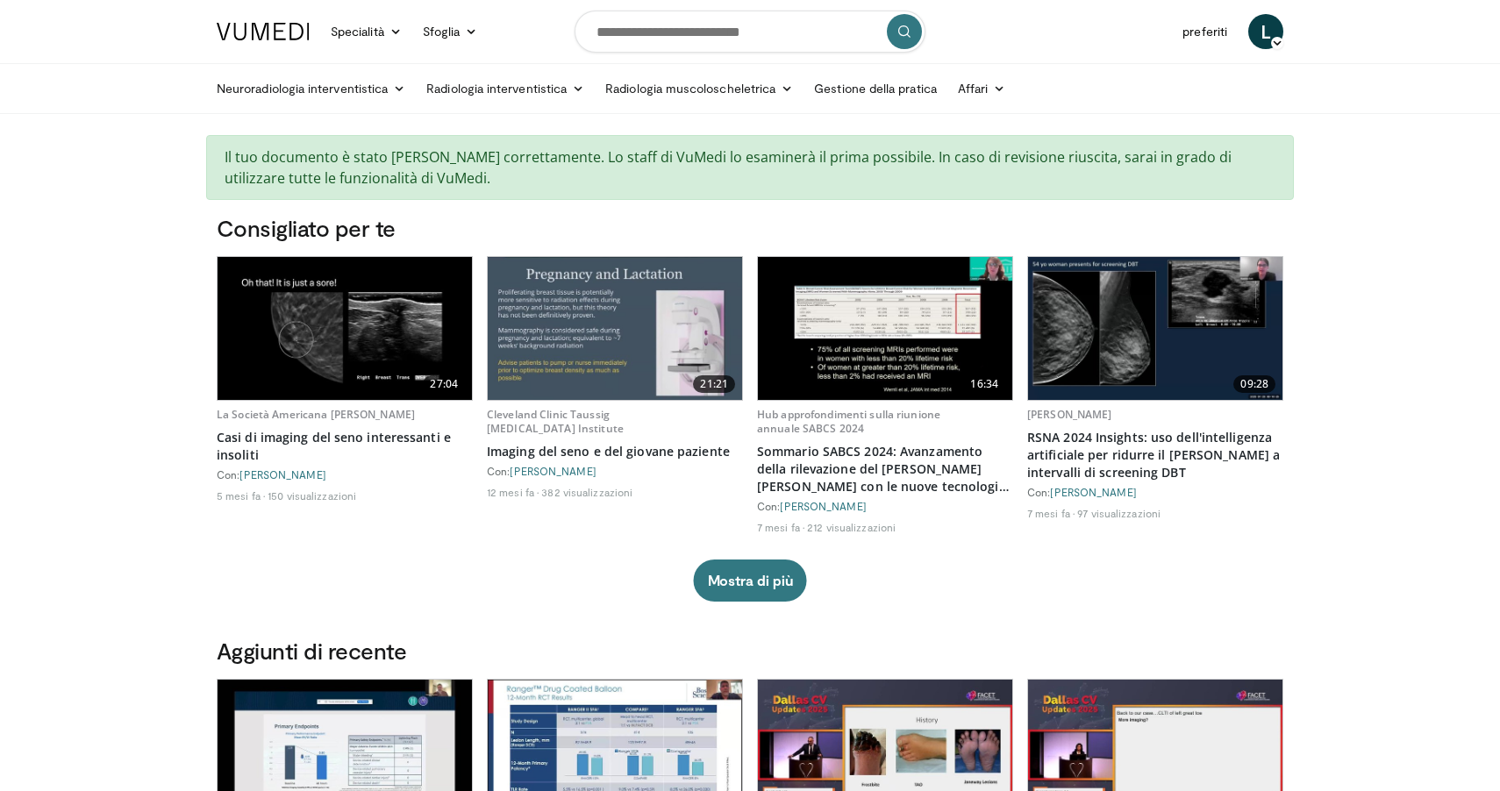
click at [369, 346] on img at bounding box center [344, 328] width 254 height 143
click at [1001, 85] on icon at bounding box center [999, 88] width 12 height 12
click at [1060, 82] on ul "Neuroradiologia interventistica Brain Head & Neck Spine Radiologia interventist…" at bounding box center [749, 88] width 1087 height 49
click at [617, 30] on input "Cerca argomenti, interventi" at bounding box center [749, 32] width 351 height 42
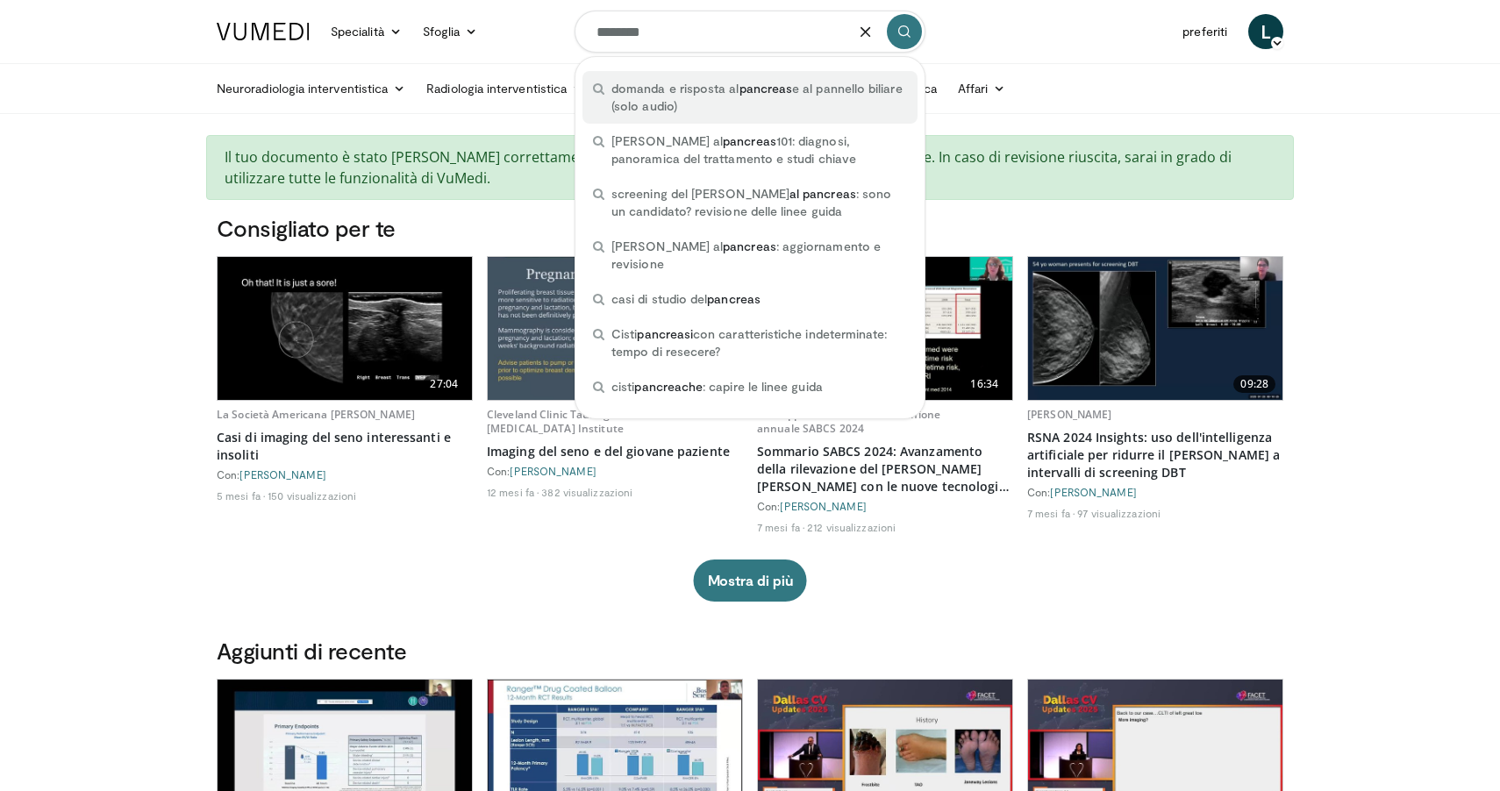
click at [694, 82] on span "domanda e risposta al pancreas e al pannello biliare (solo audio)" at bounding box center [759, 97] width 296 height 35
type input "**********"
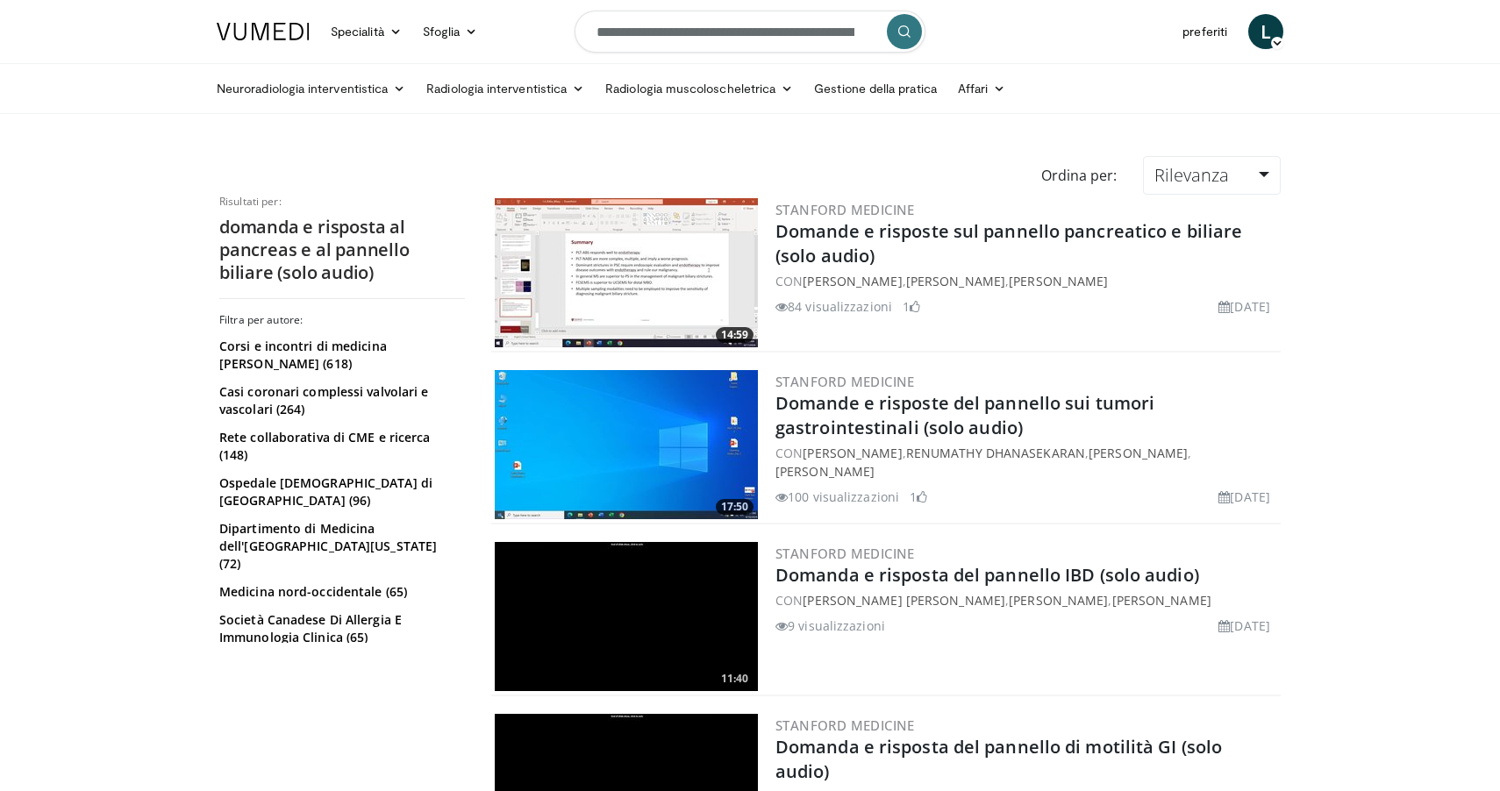
click at [628, 267] on img at bounding box center [626, 272] width 263 height 149
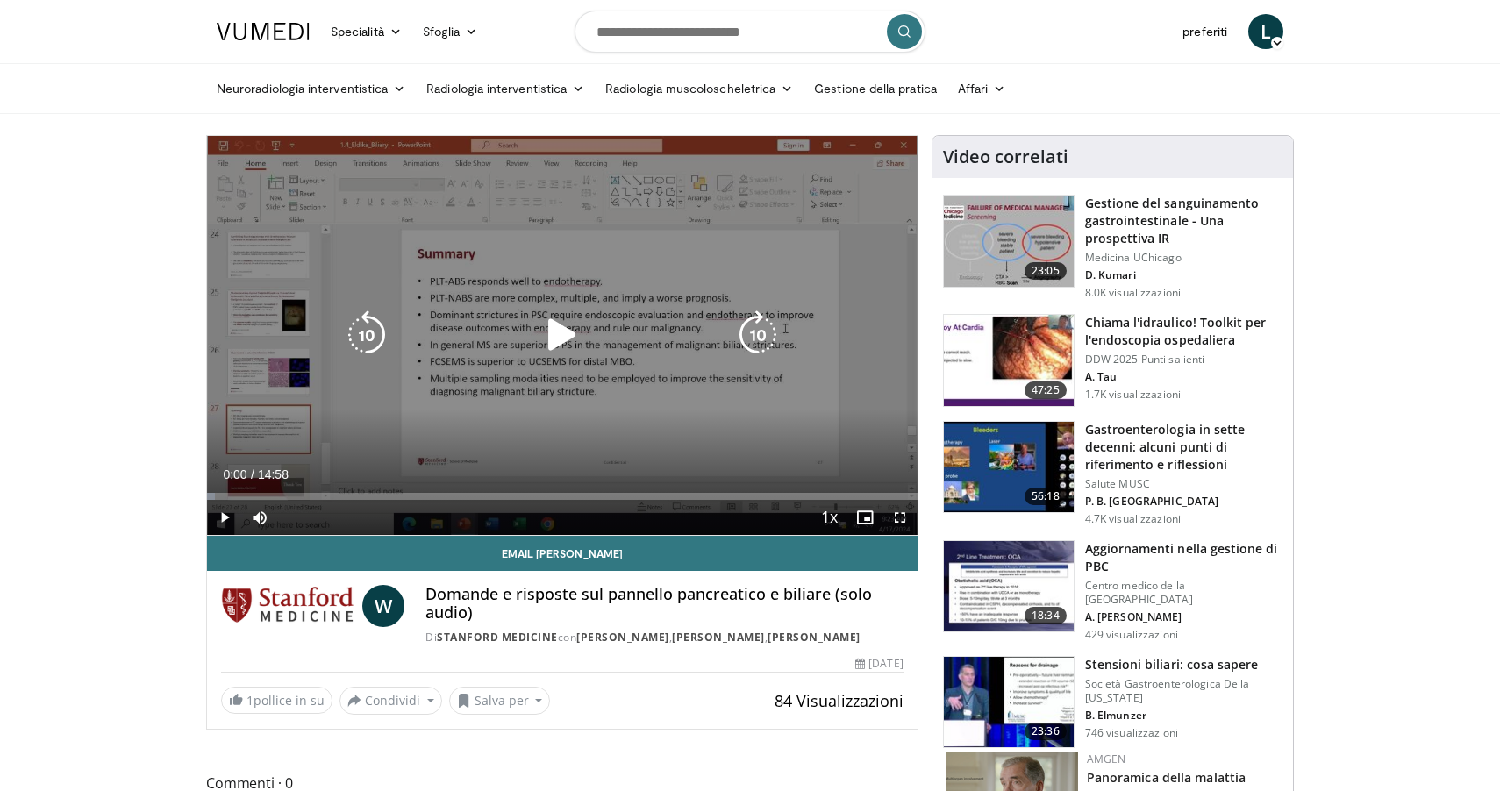
click at [563, 332] on icon "Lettore video" at bounding box center [562, 334] width 49 height 49
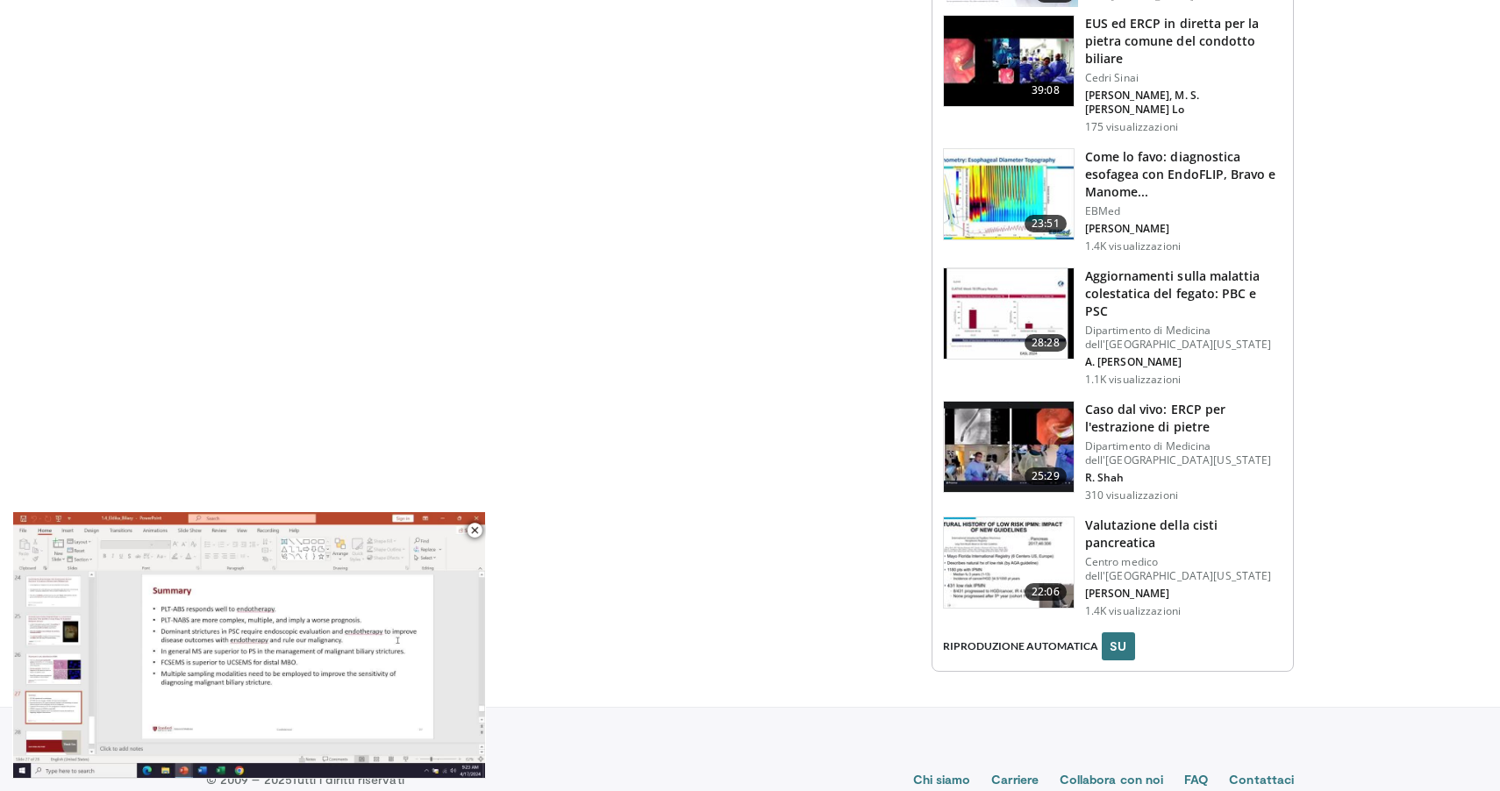
scroll to position [1828, 0]
click at [1126, 517] on h3 "Valutazione della cisti pancreatica" at bounding box center [1183, 534] width 197 height 35
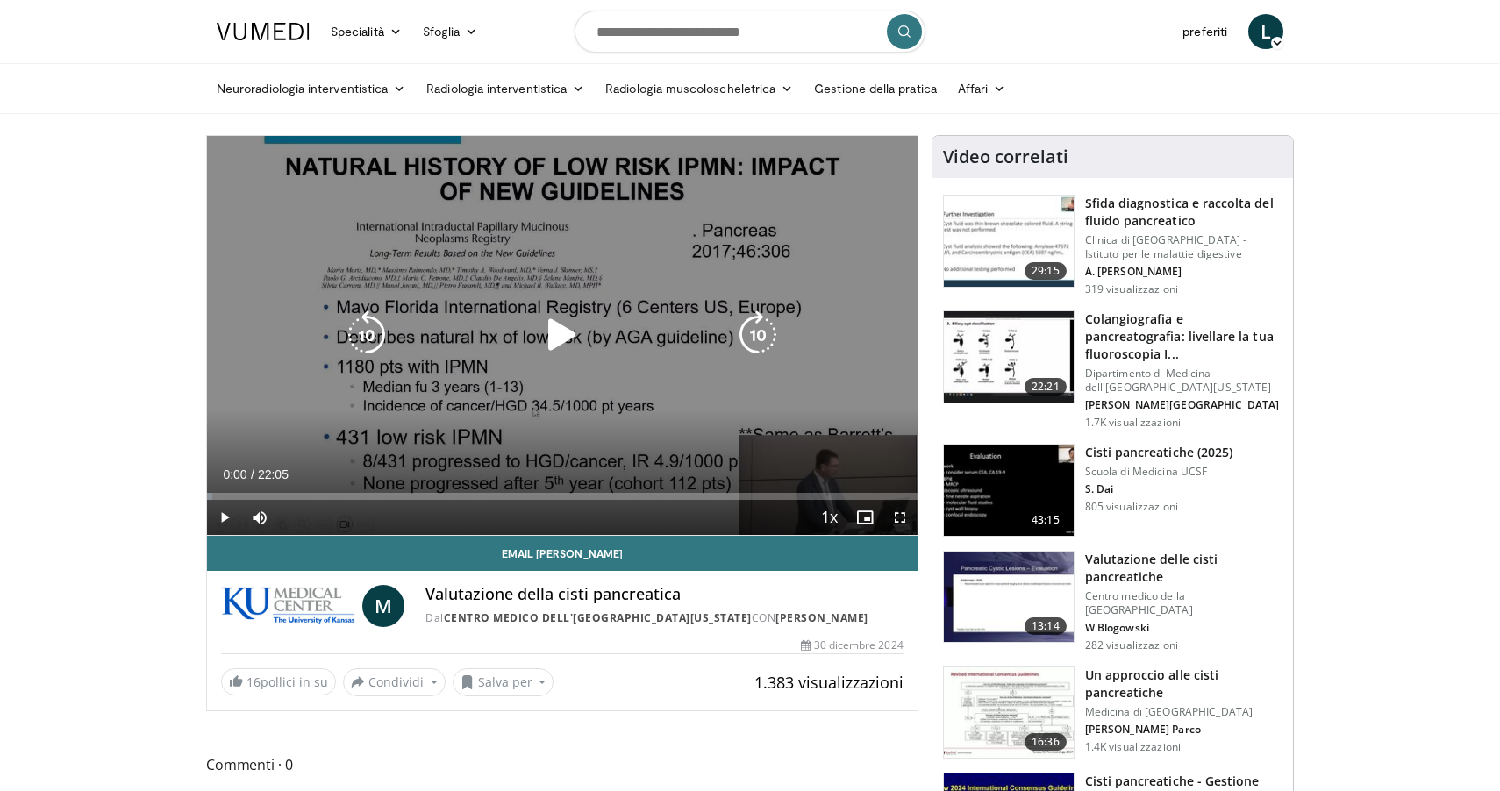
click at [559, 335] on icon "Lettore video" at bounding box center [562, 334] width 49 height 49
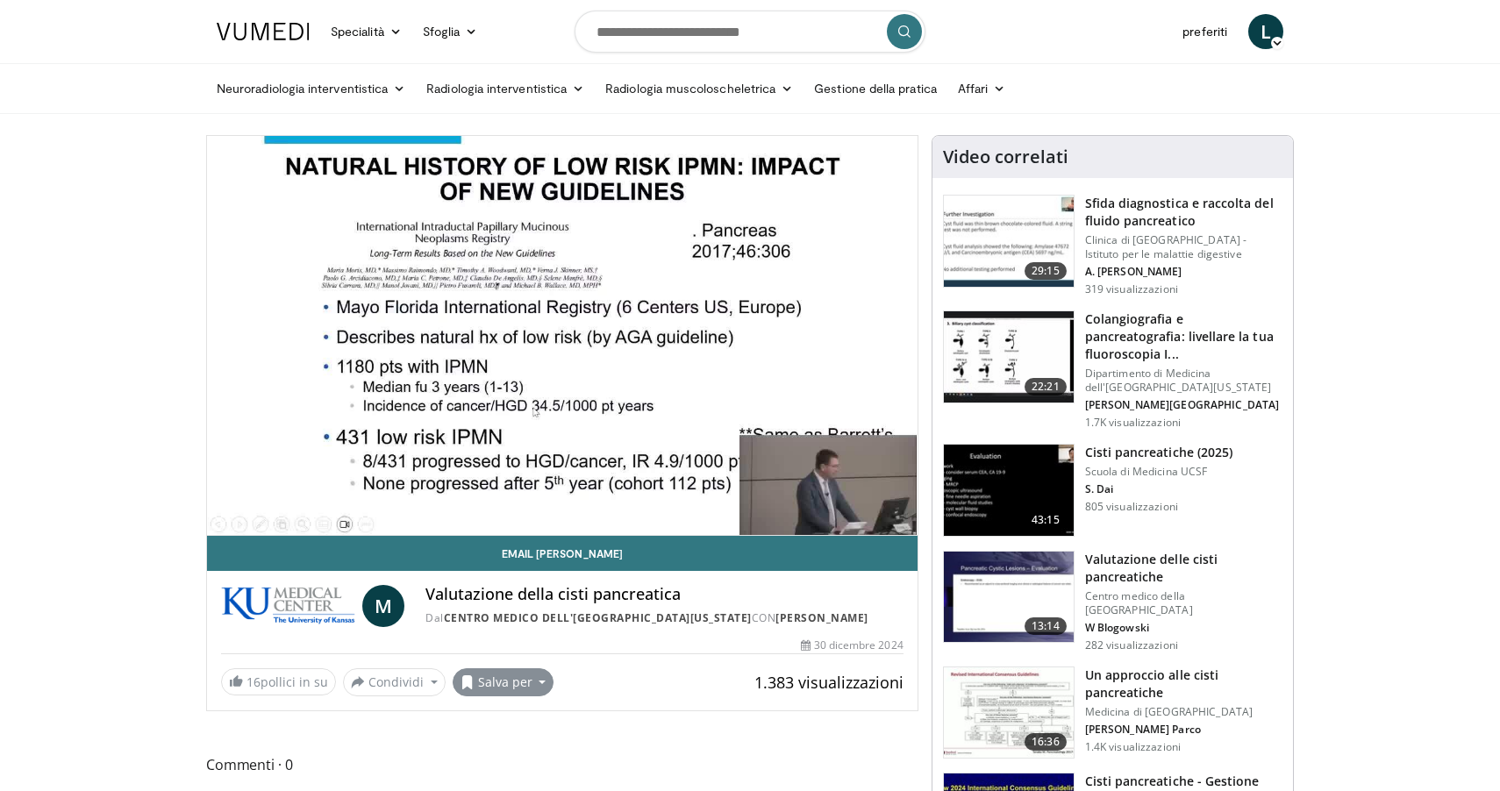
click at [538, 680] on button "Salva per" at bounding box center [504, 682] width 102 height 28
click at [675, 755] on span "Commenti 0" at bounding box center [562, 764] width 712 height 23
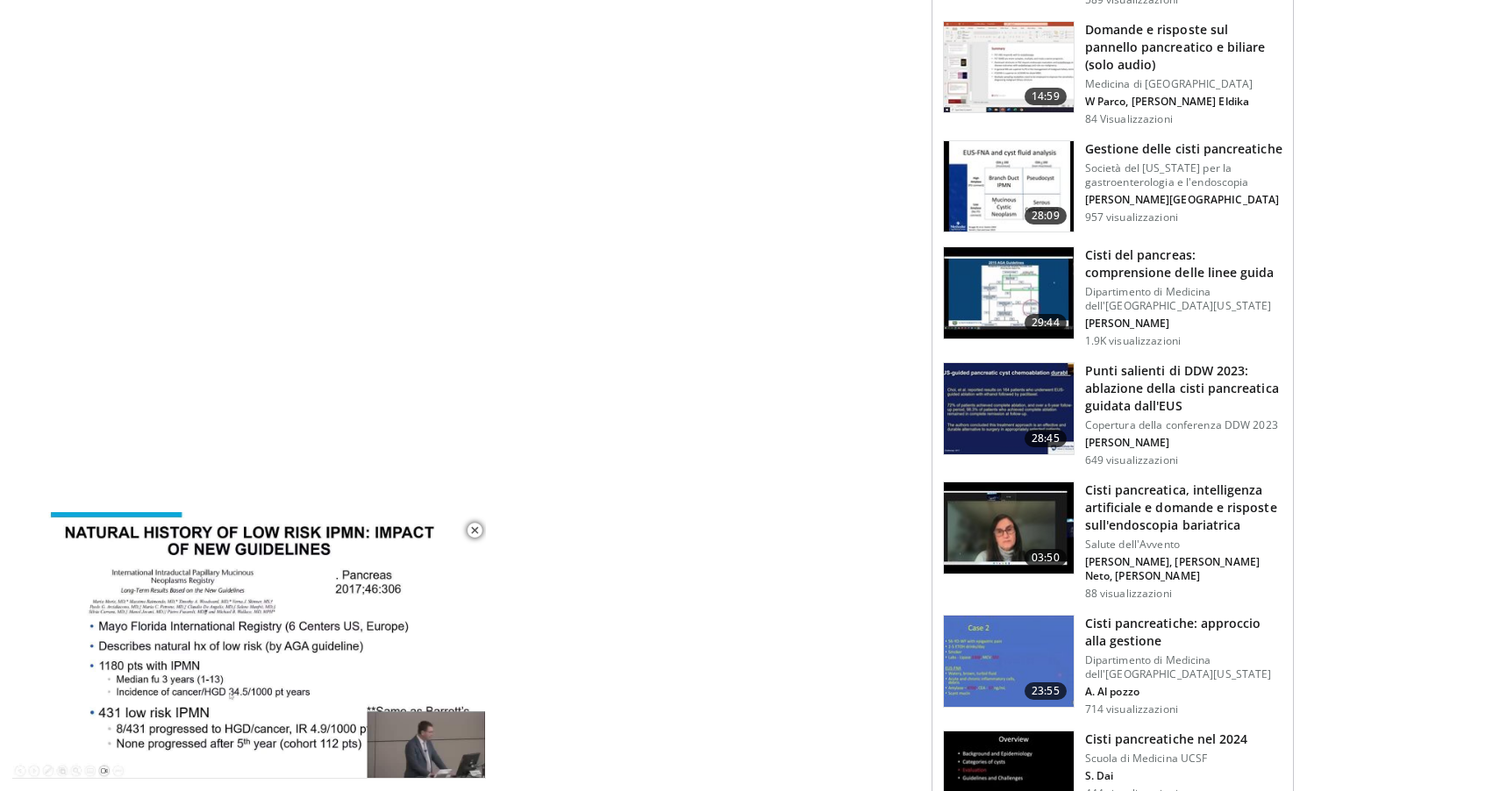
scroll to position [1671, 0]
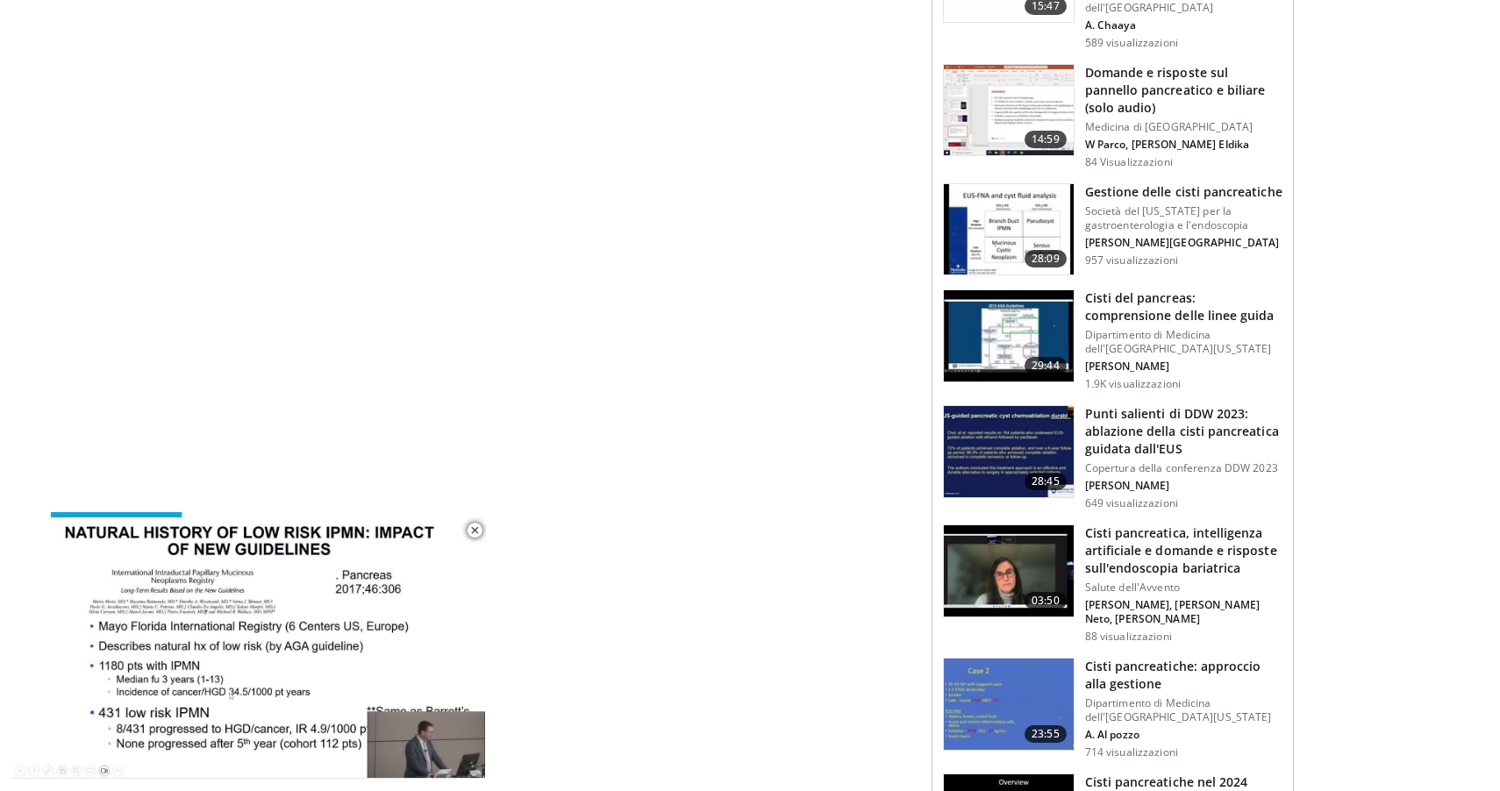
click at [1126, 289] on h3 "Cisti del pancreas: comprensione delle linee guida" at bounding box center [1183, 306] width 197 height 35
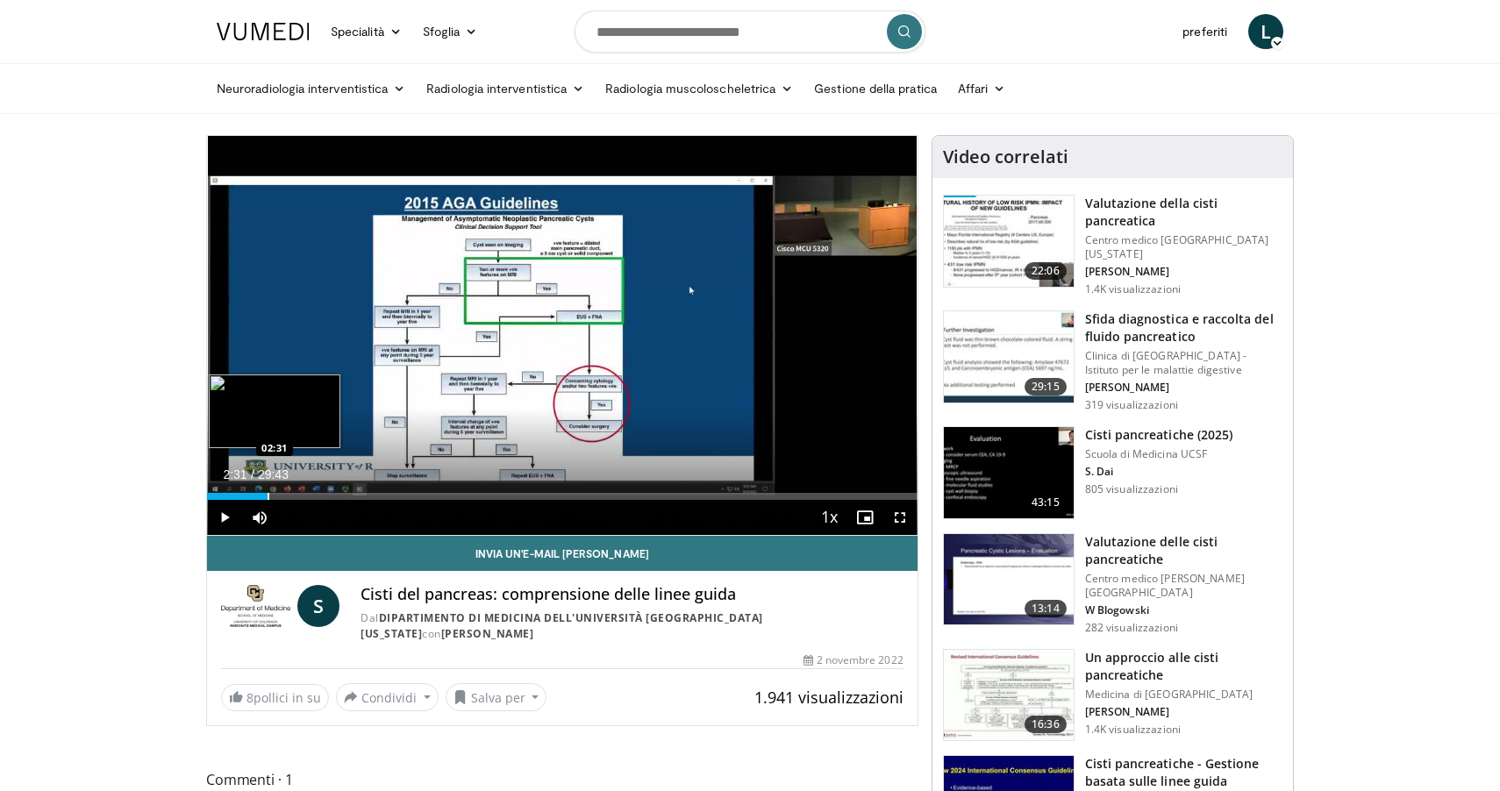
drag, startPoint x: 216, startPoint y: 492, endPoint x: 267, endPoint y: 485, distance: 52.2
click at [267, 485] on div "Loaded : 0.00% 02:31 02:31" at bounding box center [562, 491] width 710 height 17
click at [289, 495] on div "Barra di avanzamento" at bounding box center [290, 496] width 2 height 7
click at [334, 504] on div "Current Time 3:24 / Duration 29:43 Play Skip Backward Skip Forward Mute Loaded …" at bounding box center [562, 517] width 710 height 35
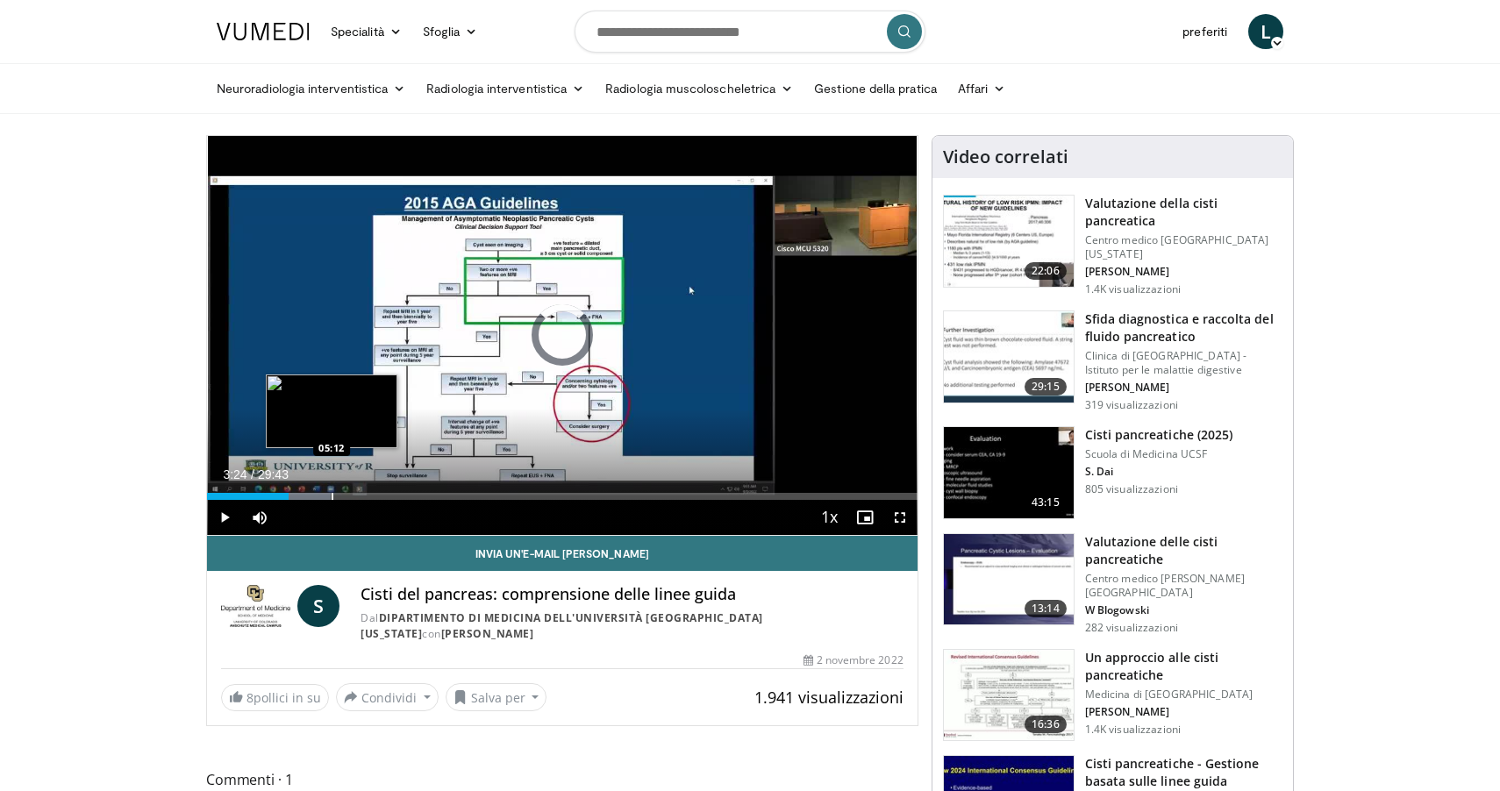
click at [331, 495] on div "Barra di avanzamento" at bounding box center [332, 496] width 2 height 7
click at [354, 496] on div "Barra di avanzamento" at bounding box center [355, 496] width 2 height 7
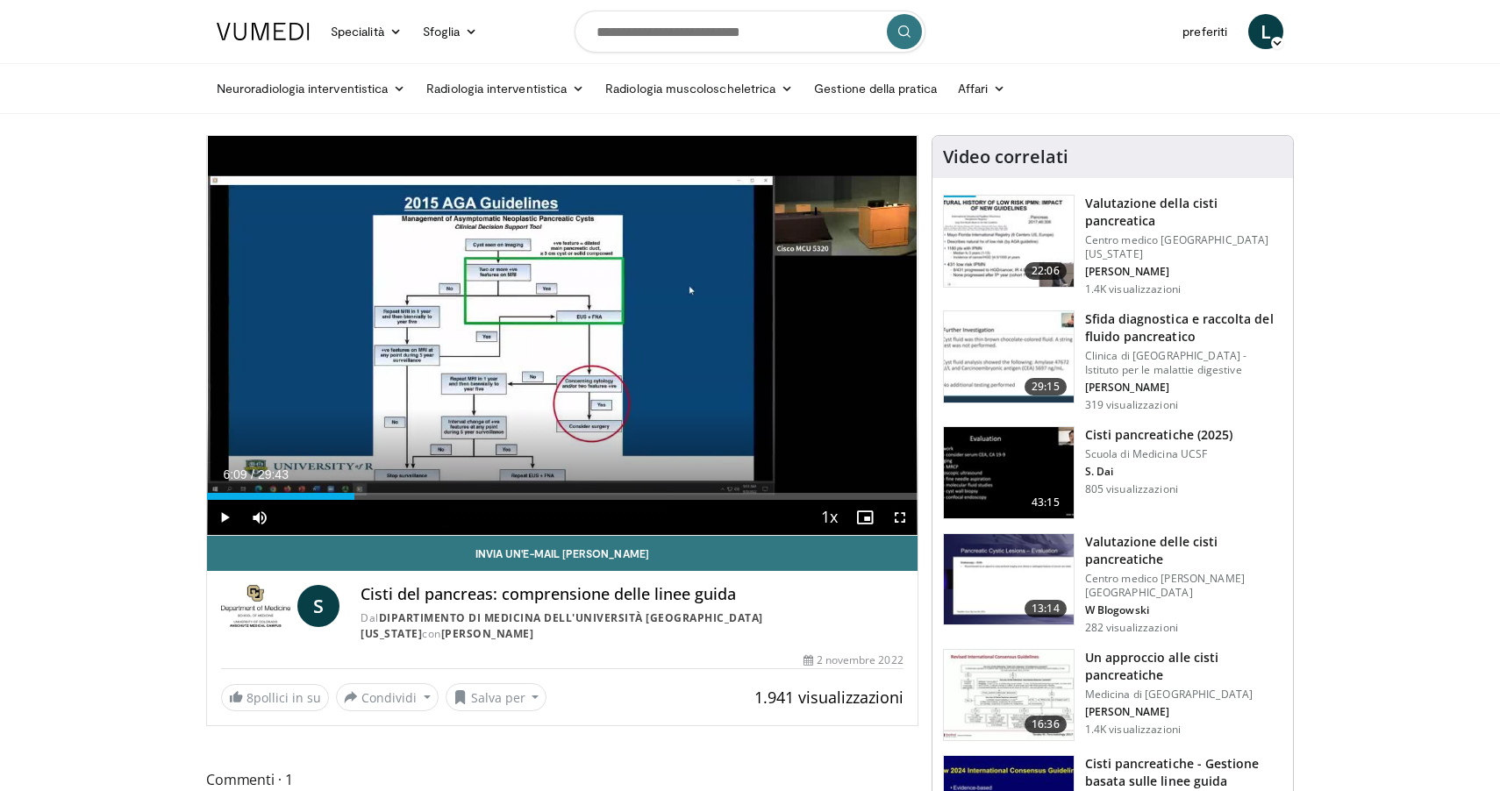
click at [378, 501] on div "Current Time 6:09 / Duration 29:43 Play Skip Backward Skip Forward Mute Loaded …" at bounding box center [562, 517] width 710 height 35
click at [382, 496] on div "Barra di avanzamento" at bounding box center [383, 496] width 2 height 7
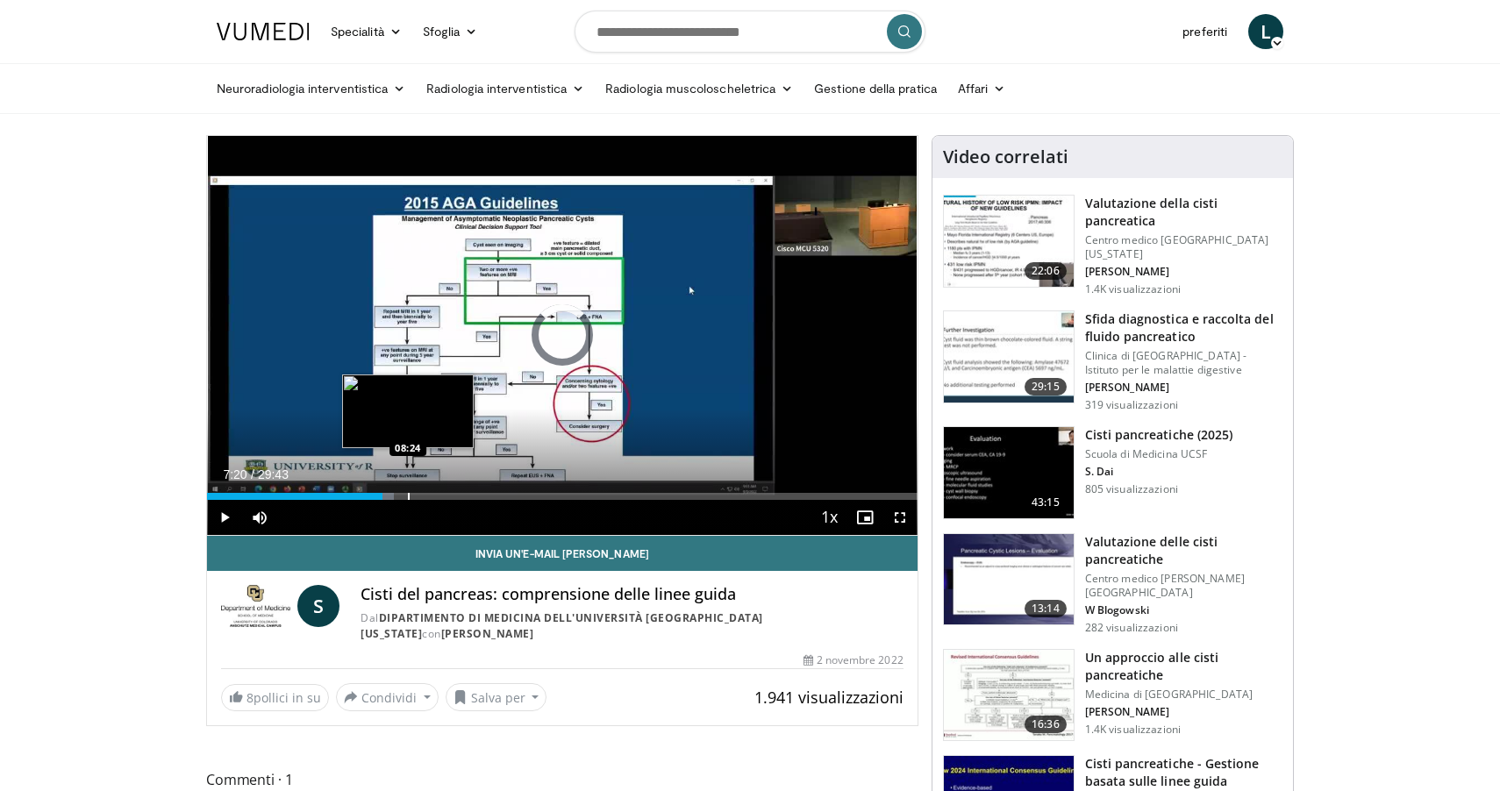
click at [408, 493] on div "Barra di avanzamento" at bounding box center [409, 496] width 2 height 7
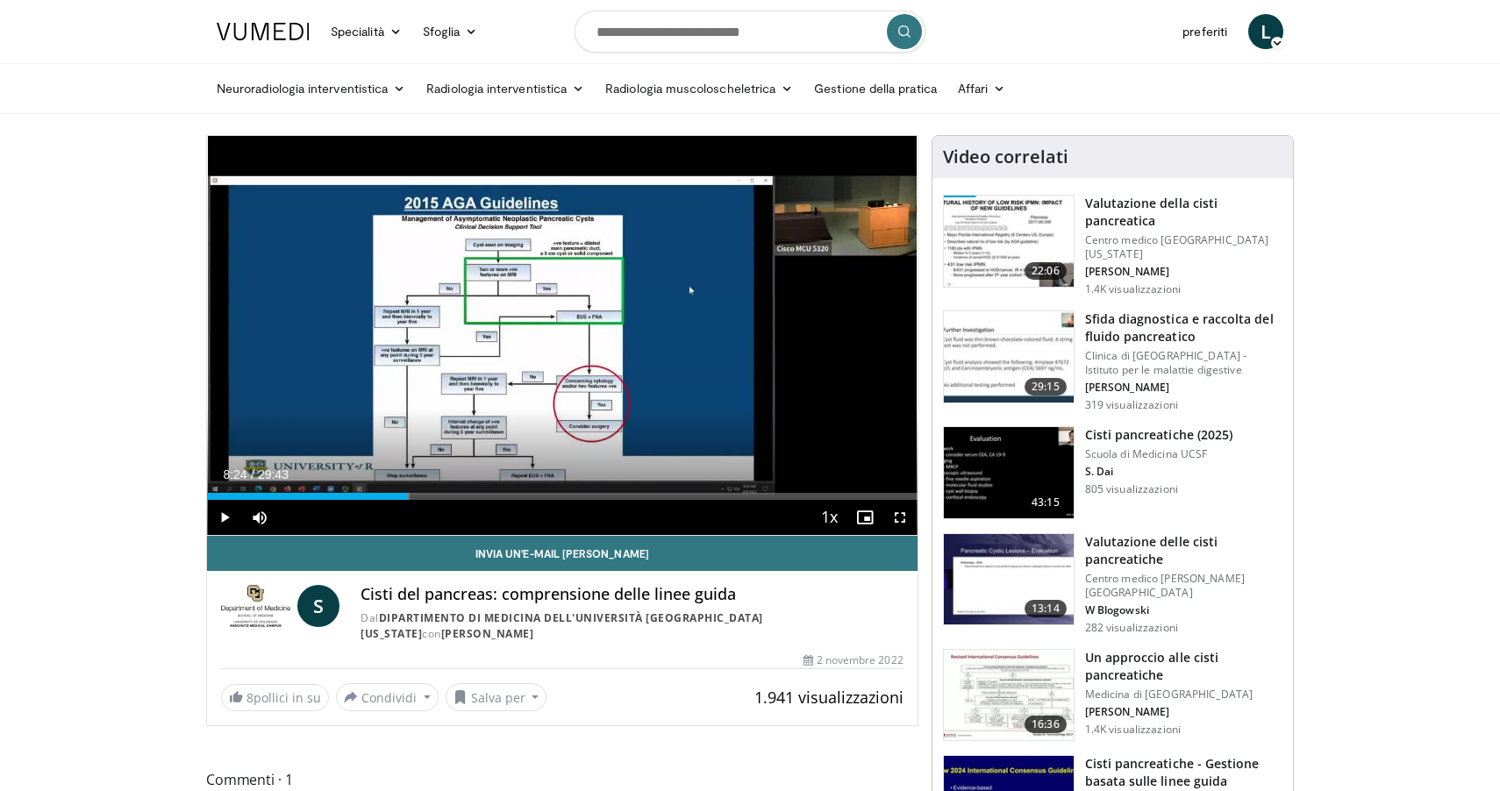
click at [459, 501] on div "Current Time 8:24 / Duration 29:43 Play Skip Backward Skip Forward Mute Loaded …" at bounding box center [562, 517] width 710 height 35
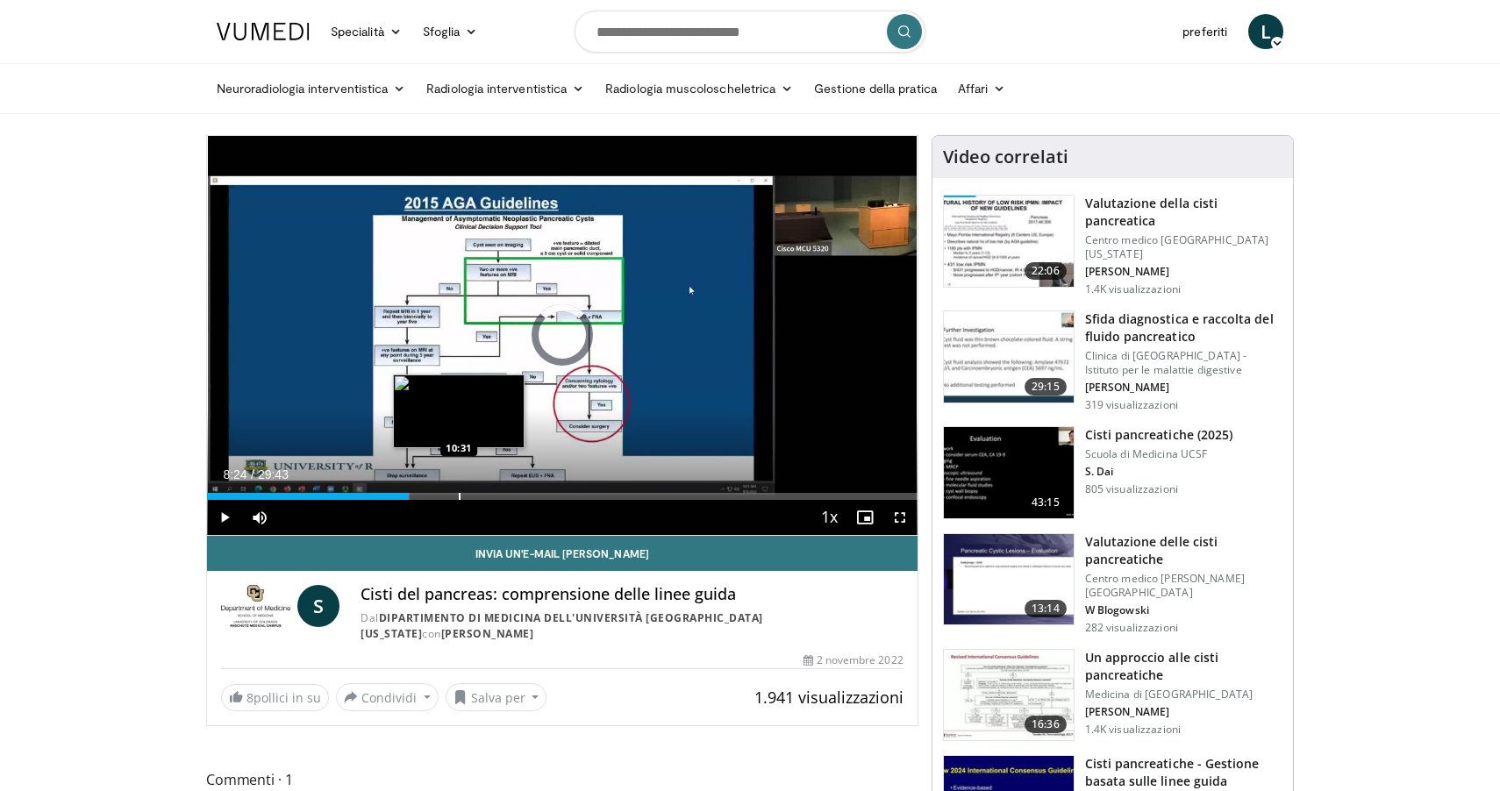
click at [459, 494] on div "Barra di avanzamento" at bounding box center [460, 496] width 2 height 7
click at [478, 495] on div "Barra di avanzamento" at bounding box center [479, 496] width 2 height 7
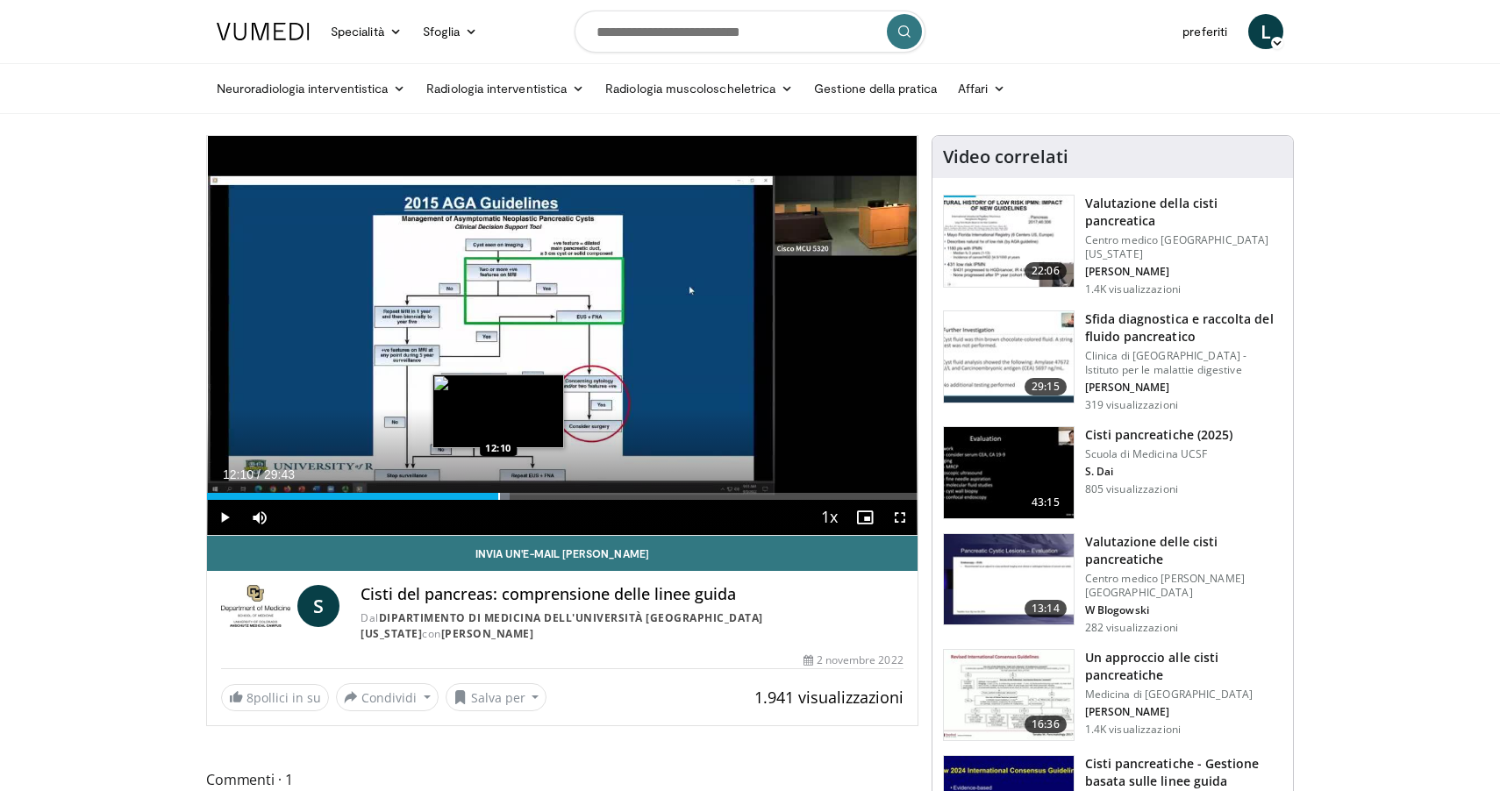
click at [498, 497] on div "Barra di avanzamento" at bounding box center [499, 496] width 2 height 7
click at [514, 495] on div "Barra di avanzamento" at bounding box center [515, 496] width 2 height 7
click at [532, 494] on div "Barra di avanzamento" at bounding box center [533, 496] width 2 height 7
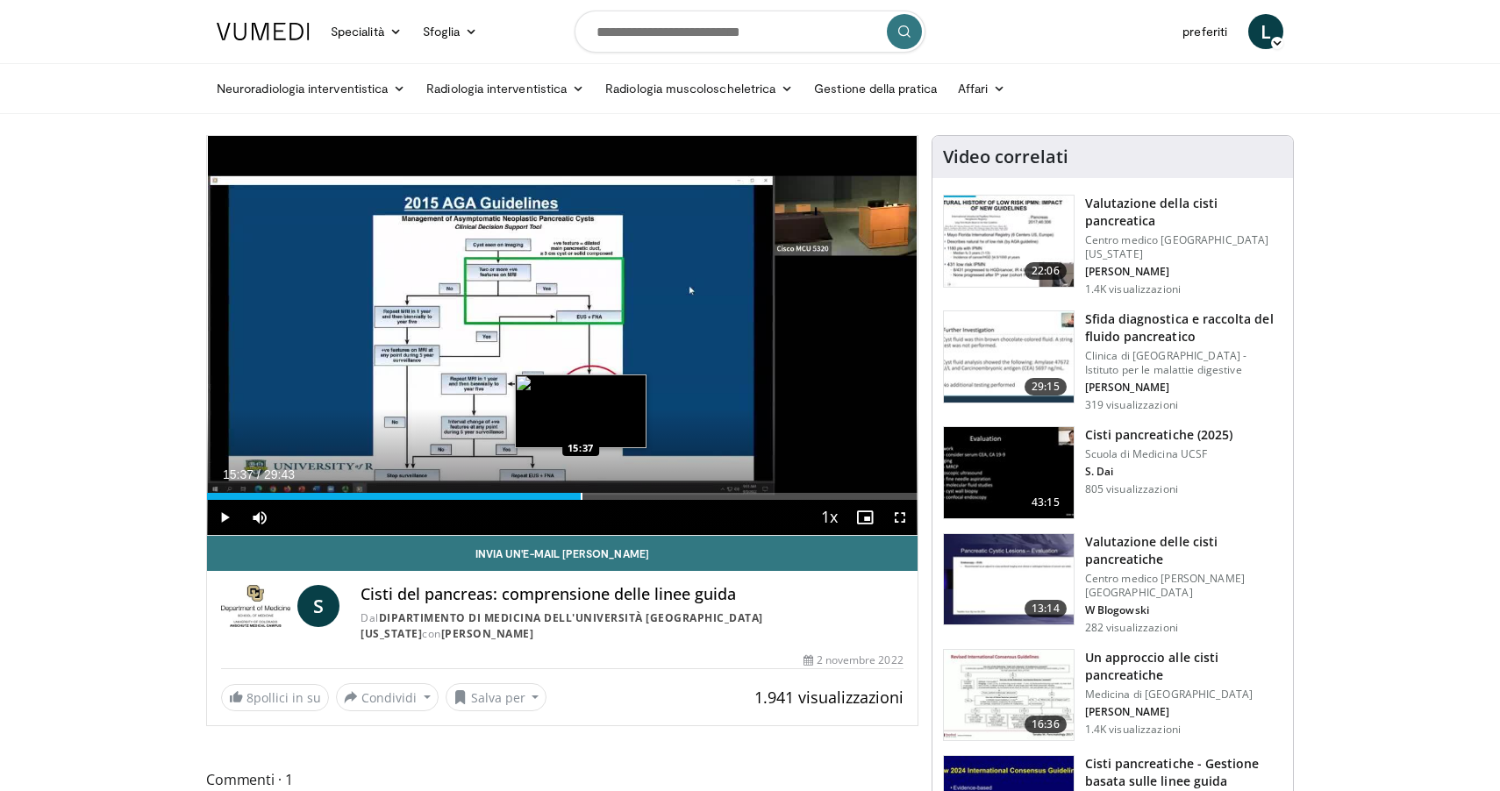
click at [581, 491] on div "Loaded : 51.59% 15:37 15:37" at bounding box center [562, 491] width 710 height 17
click at [602, 495] on div "Barra di avanzamento" at bounding box center [603, 496] width 2 height 7
click at [626, 500] on div "Current Time 16:32 / Duration 29:43 Play Skip Backward Skip Forward Mute Loaded…" at bounding box center [562, 517] width 710 height 35
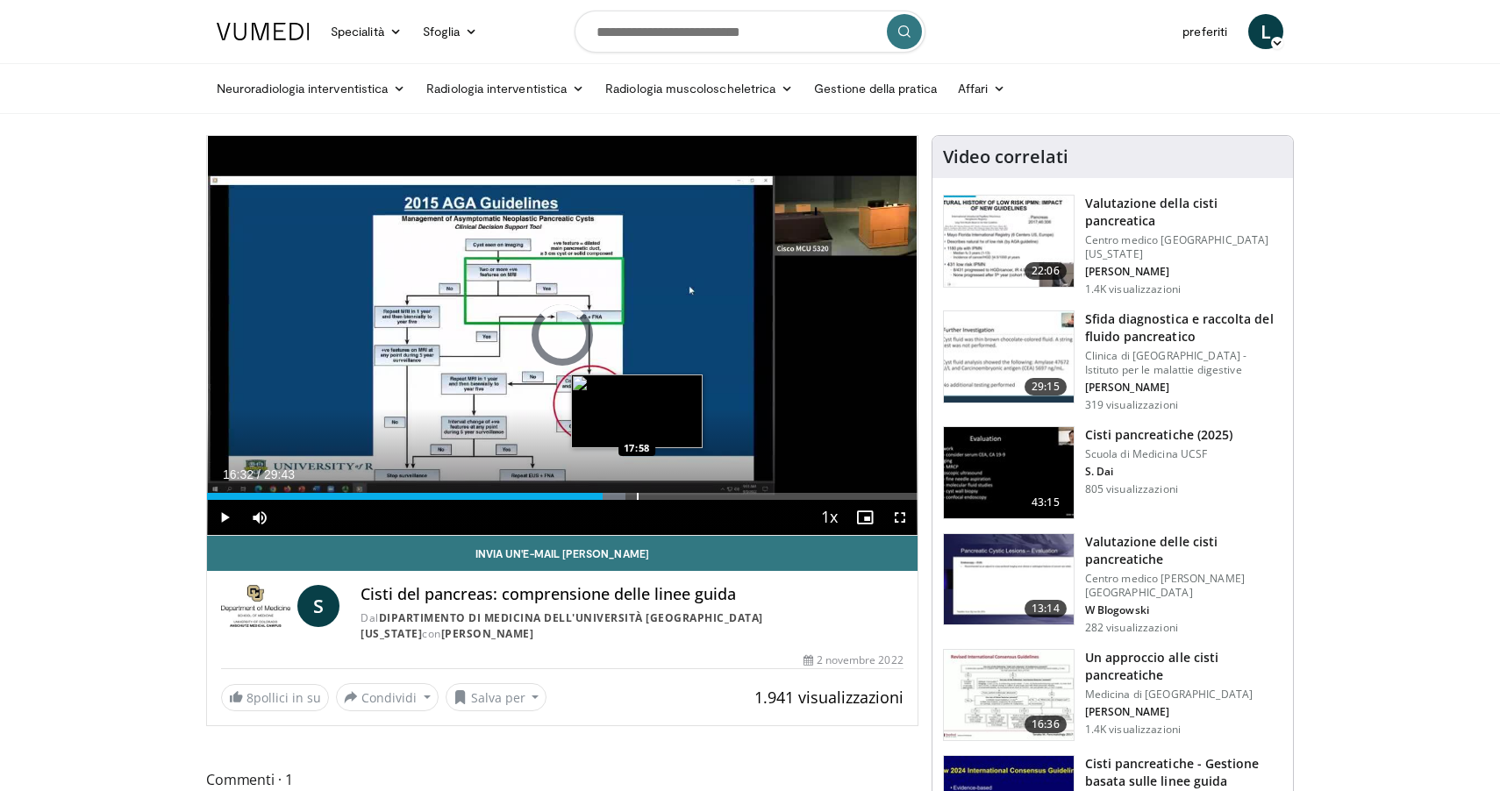
click at [637, 498] on div "Barra di avanzamento" at bounding box center [638, 496] width 2 height 7
click at [619, 497] on div "Barra di avanzamento" at bounding box center [620, 496] width 2 height 7
click at [639, 495] on div "Barra di avanzamento" at bounding box center [640, 496] width 2 height 7
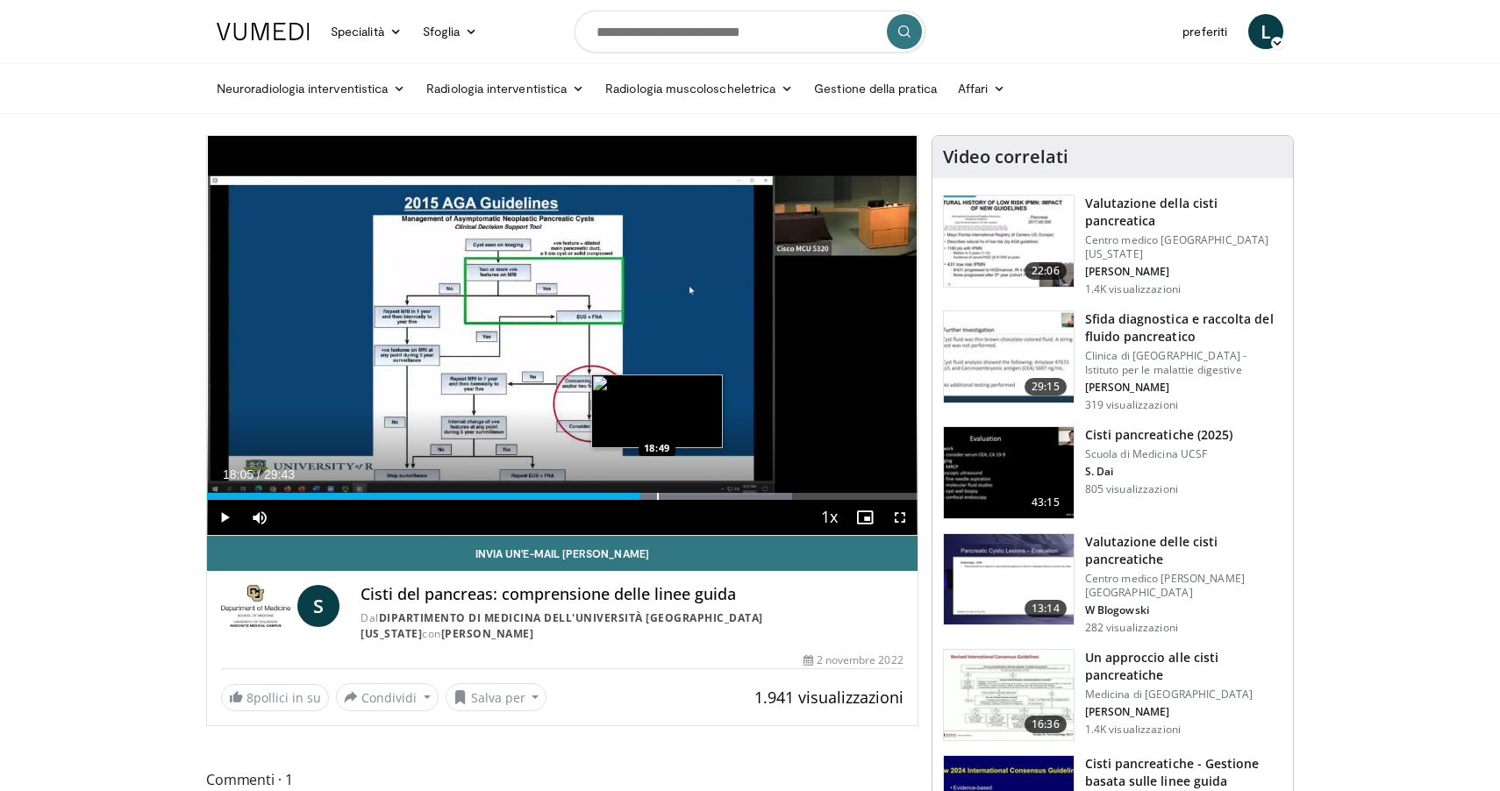
click at [658, 495] on div "Barra di avanzamento" at bounding box center [658, 496] width 2 height 7
click at [667, 496] on div "Barra di avanzamento" at bounding box center [668, 496] width 2 height 7
click at [686, 498] on div "Barra di avanzamento" at bounding box center [686, 496] width 2 height 7
click at [707, 499] on div "Barra di avanzamento" at bounding box center [708, 496] width 2 height 7
click at [710, 499] on div "Barra di avanzamento" at bounding box center [711, 496] width 2 height 7
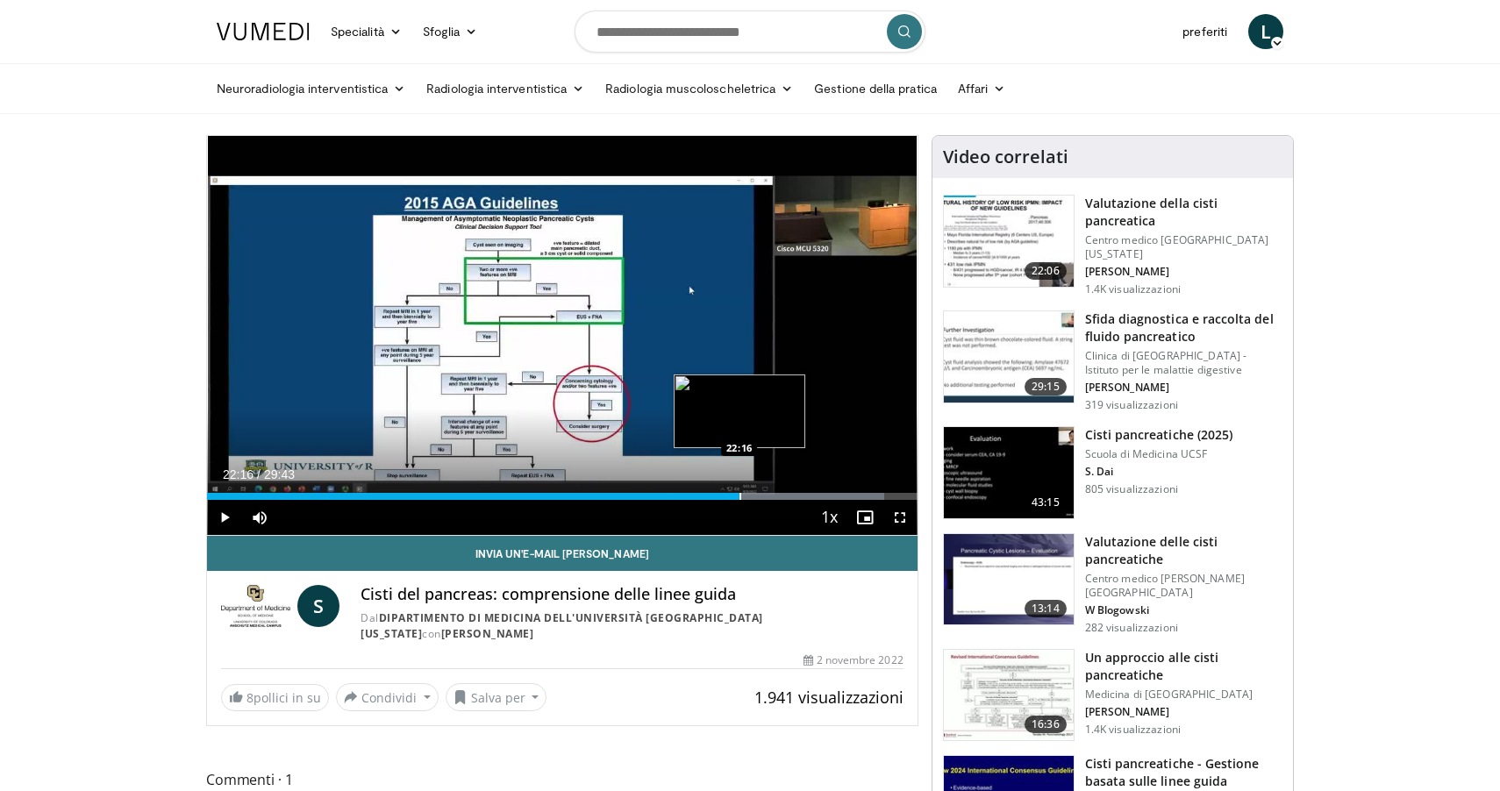
click at [739, 493] on div "Barra di avanzamento" at bounding box center [740, 496] width 2 height 7
click at [775, 493] on div "Barra di avanzamento" at bounding box center [776, 496] width 2 height 7
click at [802, 495] on div "Barra di avanzamento" at bounding box center [803, 496] width 2 height 7
click at [820, 498] on div "Barra di avanzamento" at bounding box center [821, 496] width 2 height 7
click at [822, 498] on div "Barra di avanzamento" at bounding box center [823, 496] width 2 height 7
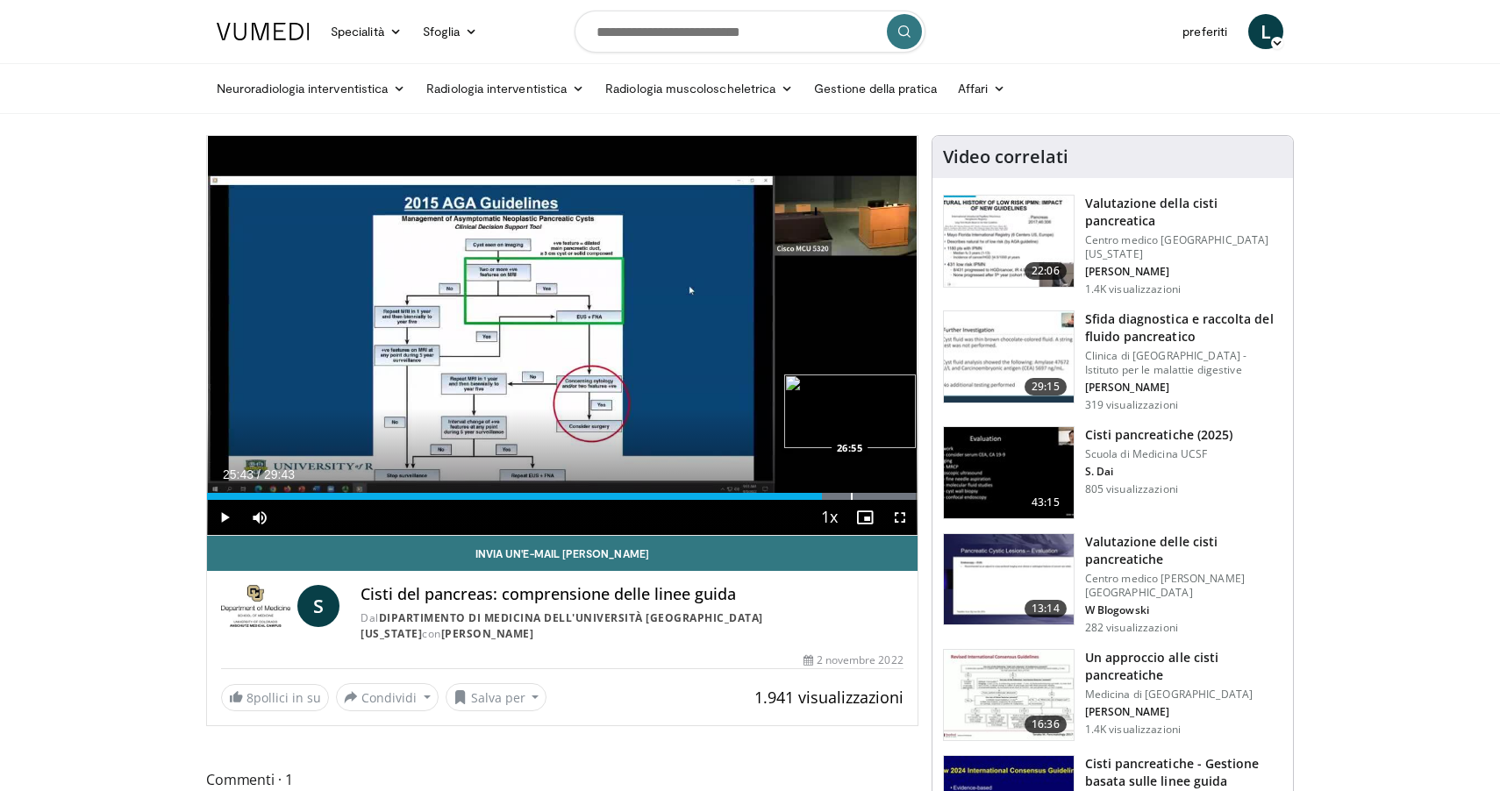
click at [851, 496] on div "Barra di avanzamento" at bounding box center [852, 496] width 2 height 7
click at [868, 498] on div "Barra di avanzamento" at bounding box center [869, 496] width 2 height 7
click at [876, 498] on div "Barra di avanzamento" at bounding box center [877, 496] width 2 height 7
click at [887, 497] on div "Barra di avanzamento" at bounding box center [888, 496] width 2 height 7
click at [900, 497] on div "Barra di avanzamento" at bounding box center [901, 496] width 2 height 7
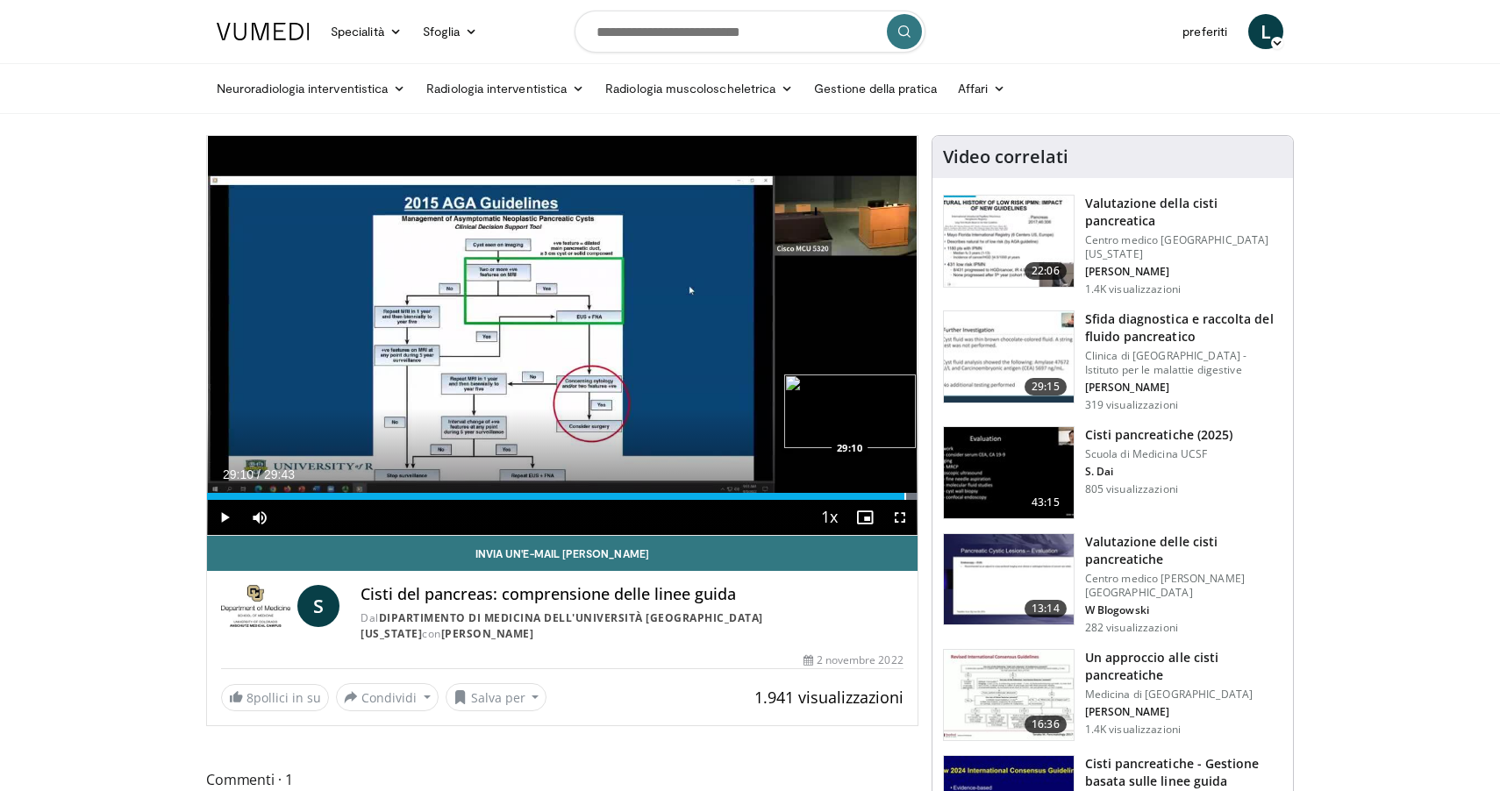
click at [904, 497] on div "Barra di avanzamento" at bounding box center [905, 496] width 2 height 7
click at [910, 497] on div "Barra di avanzamento" at bounding box center [911, 496] width 2 height 7
click at [1144, 430] on h3 "Cisti pancreatiche (2025)" at bounding box center [1159, 435] width 148 height 18
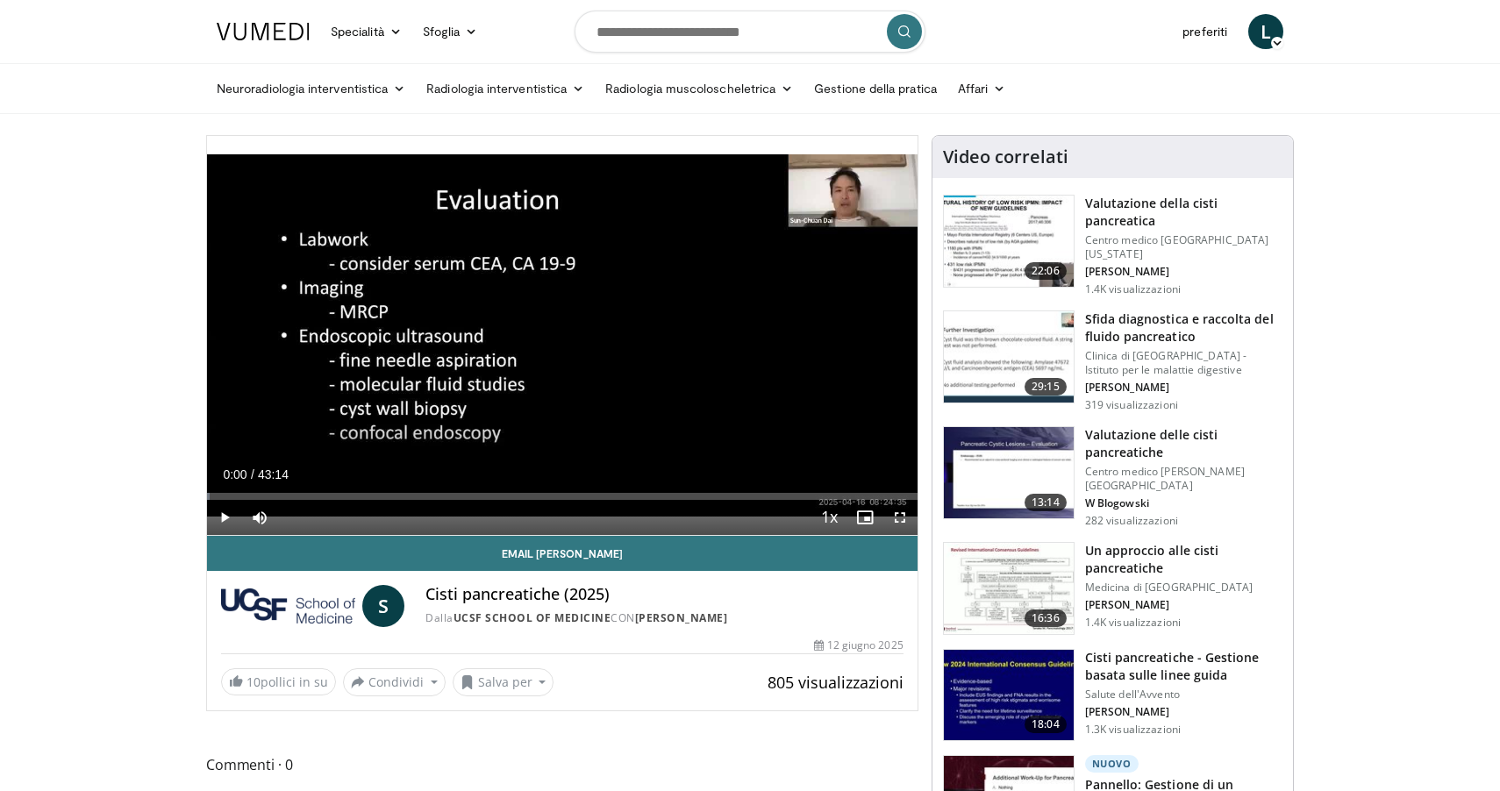
click at [224, 513] on span "Lettore video" at bounding box center [224, 517] width 35 height 35
click at [296, 495] on div "Barra di avanzamento" at bounding box center [297, 496] width 2 height 7
click at [322, 494] on div "Barra di avanzamento" at bounding box center [323, 496] width 2 height 7
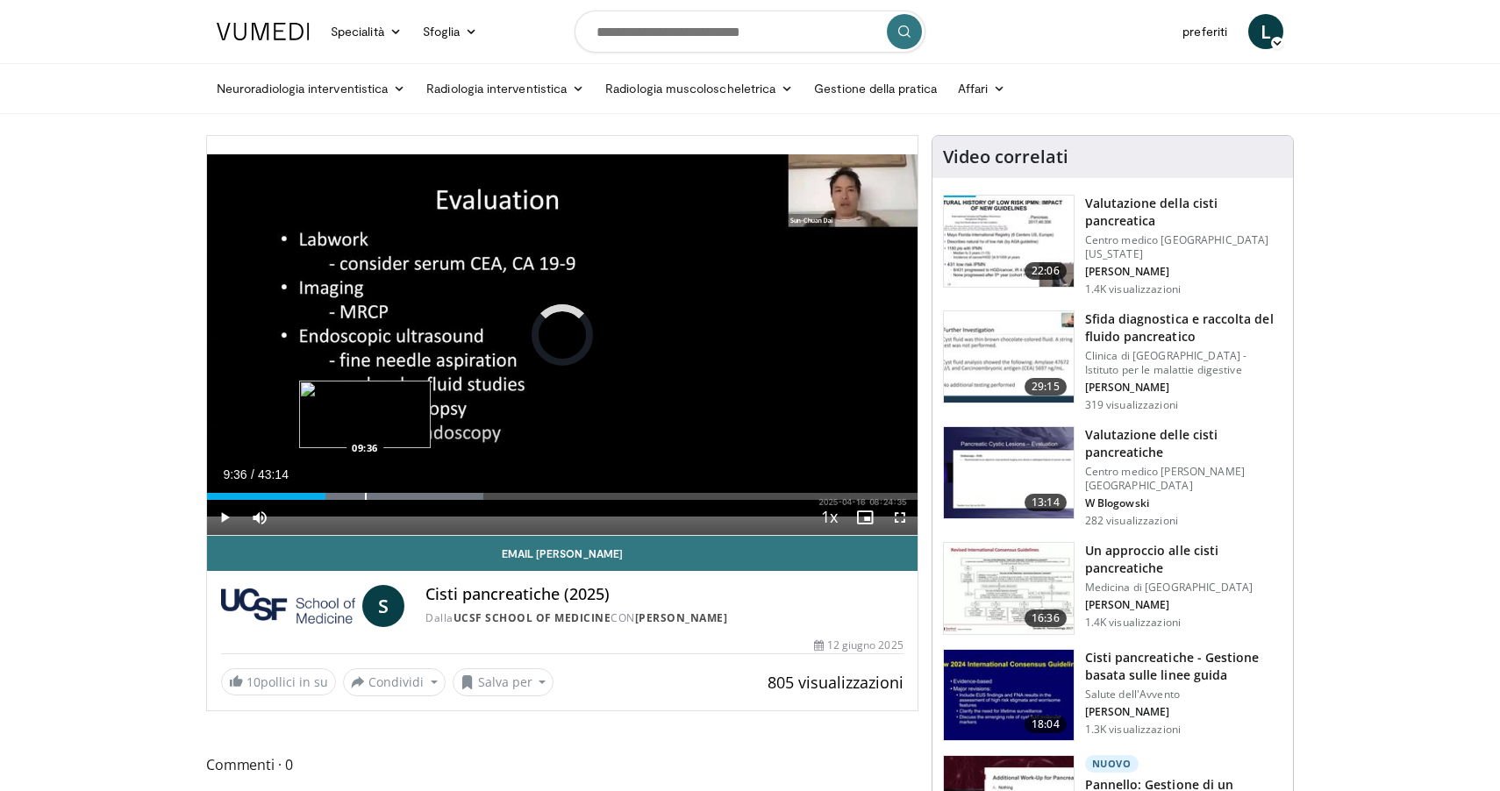
click at [365, 496] on div "Barra di avanzamento" at bounding box center [366, 496] width 2 height 7
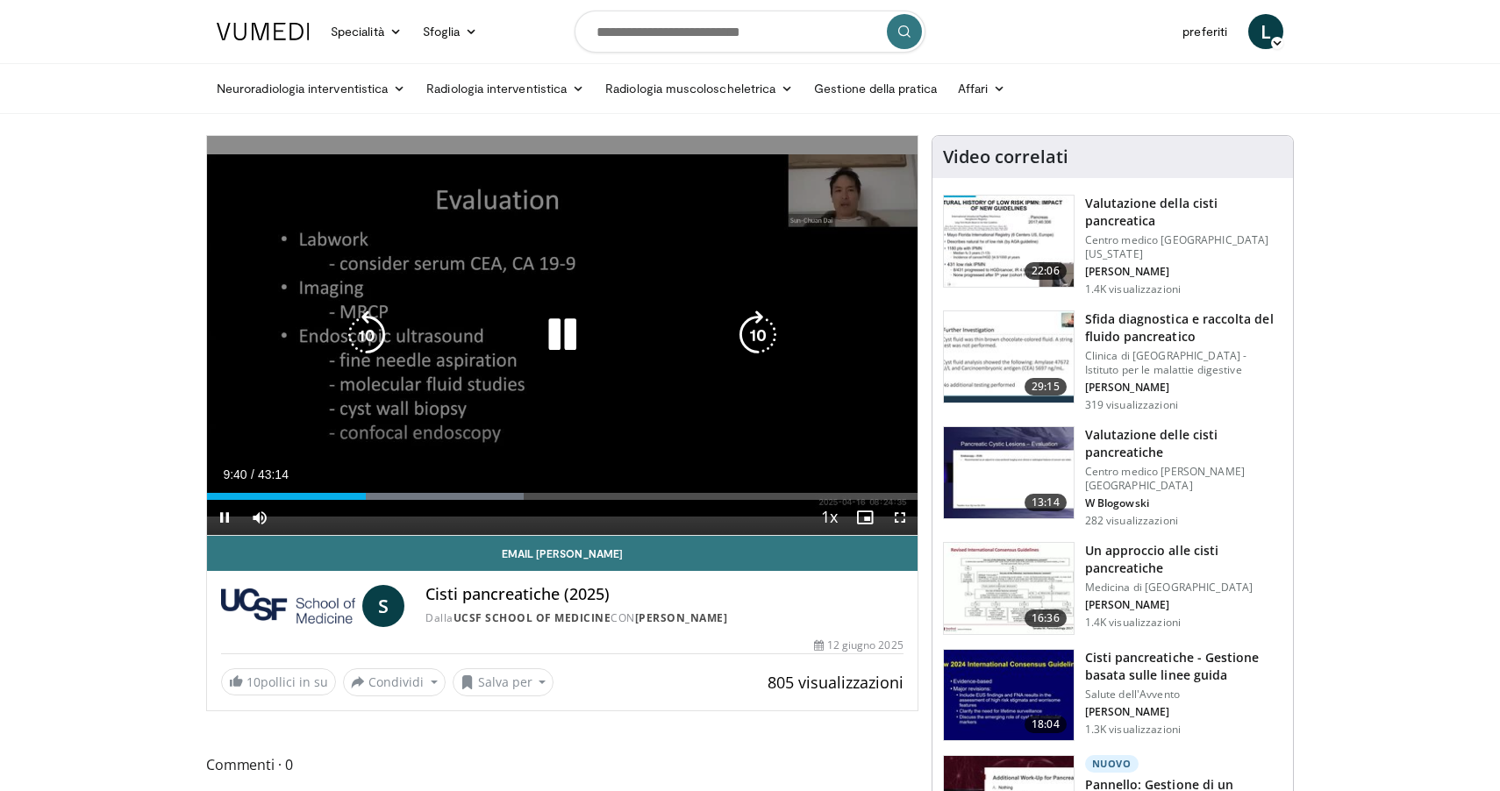
click at [629, 312] on div "10 seconds Tap to unmute" at bounding box center [562, 335] width 710 height 399
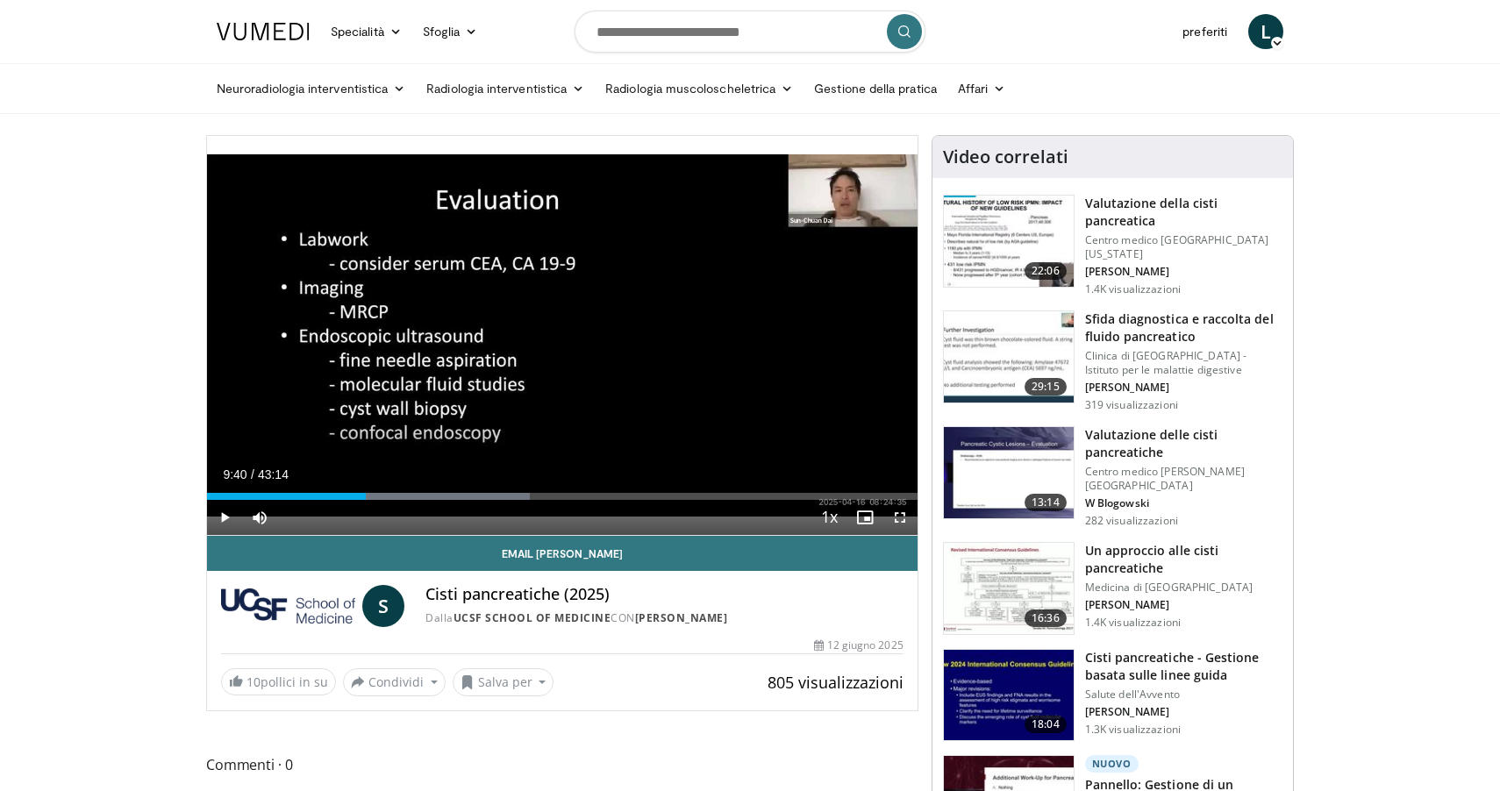
click at [896, 518] on span "Lettore video" at bounding box center [899, 517] width 35 height 35
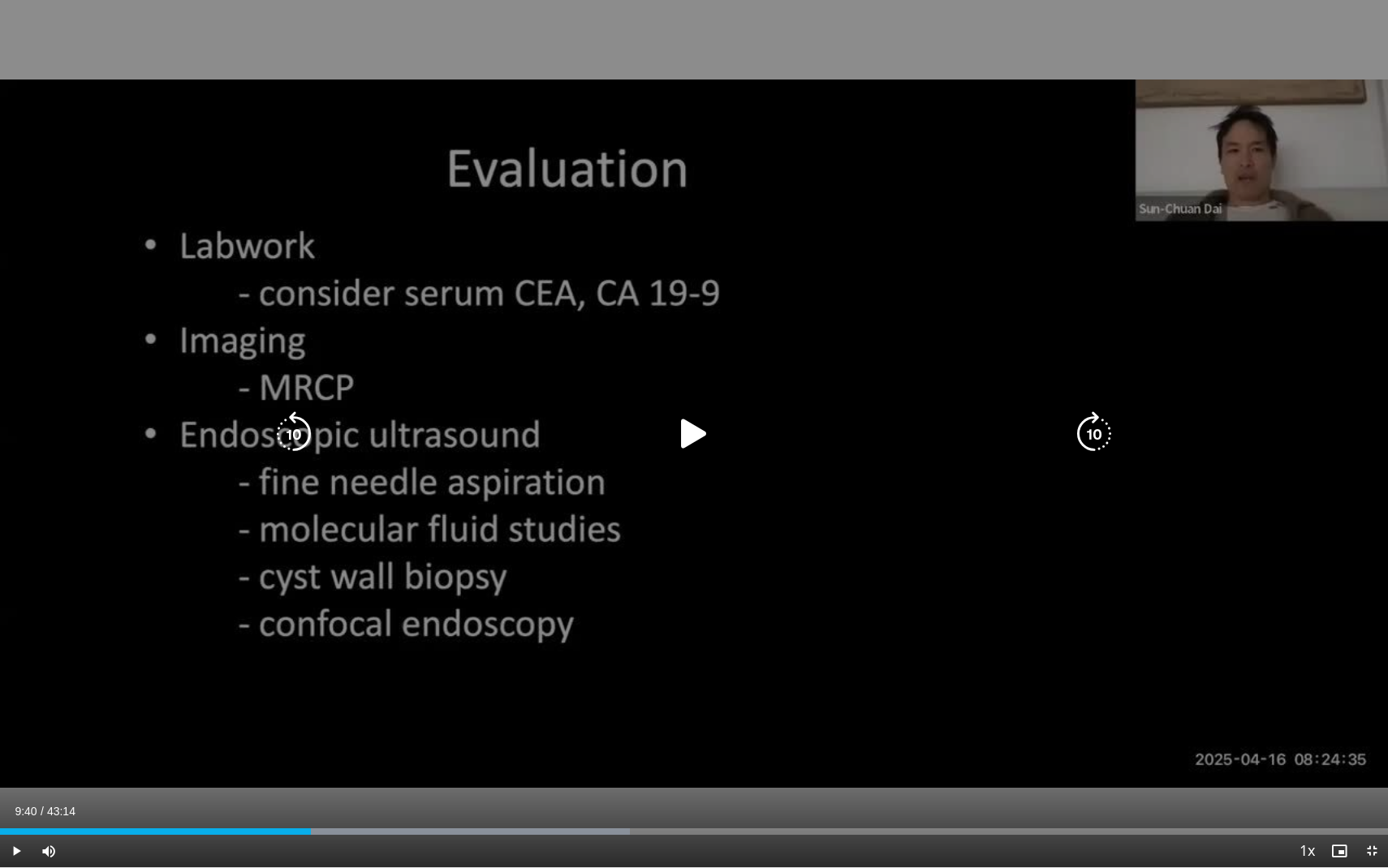
click at [495, 31] on div "10 seconds Tap to unmute" at bounding box center [694, 433] width 1388 height 867
click at [260, 731] on div "10 seconds Tap to unmute" at bounding box center [694, 433] width 1388 height 867
click at [1114, 537] on div "10 seconds Tap to unmute" at bounding box center [694, 433] width 1388 height 867
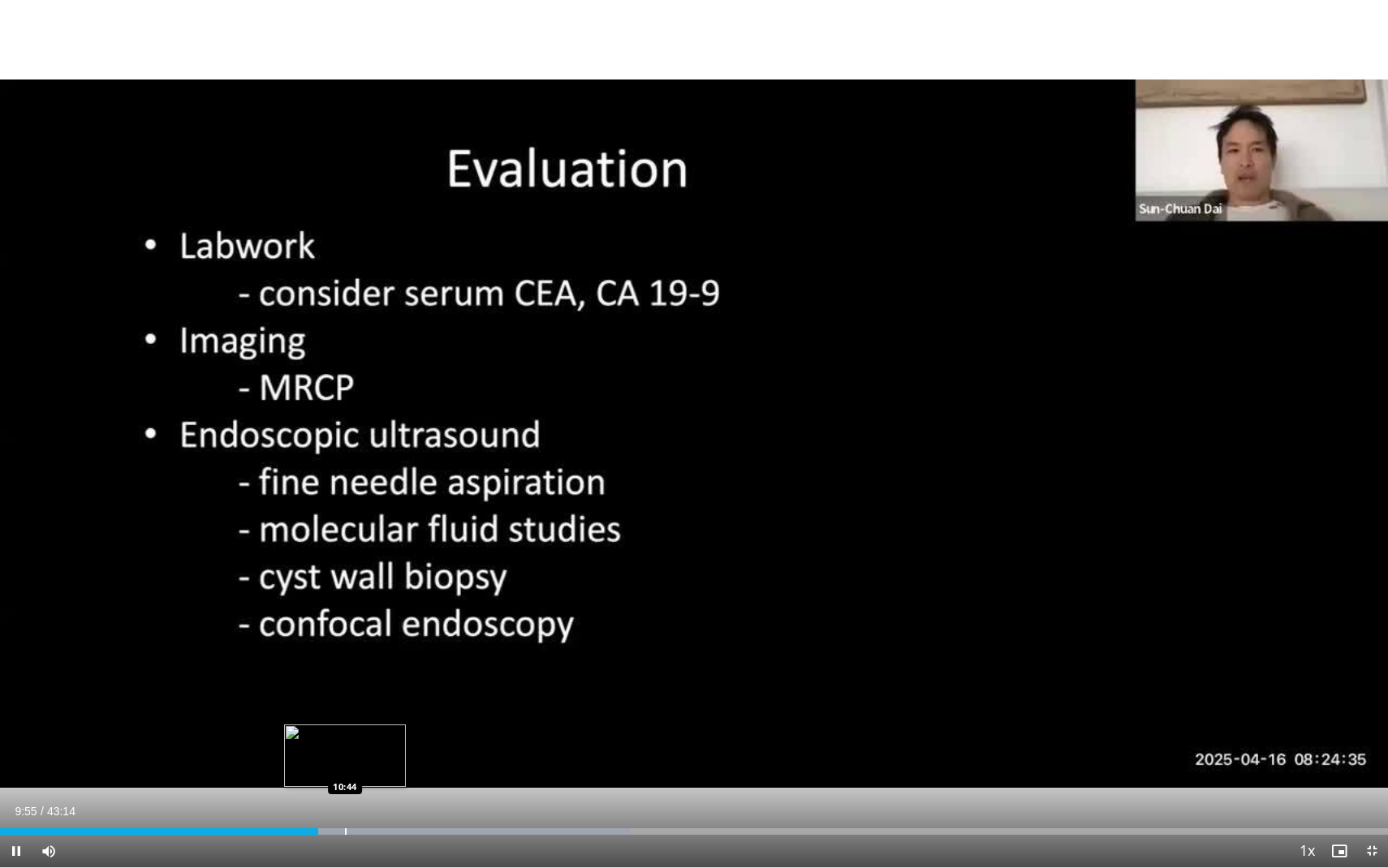
click at [345, 731] on div "Barra di avanzamento" at bounding box center [346, 831] width 2 height 6
click at [359, 731] on div "Barra di avanzamento" at bounding box center [360, 831] width 2 height 6
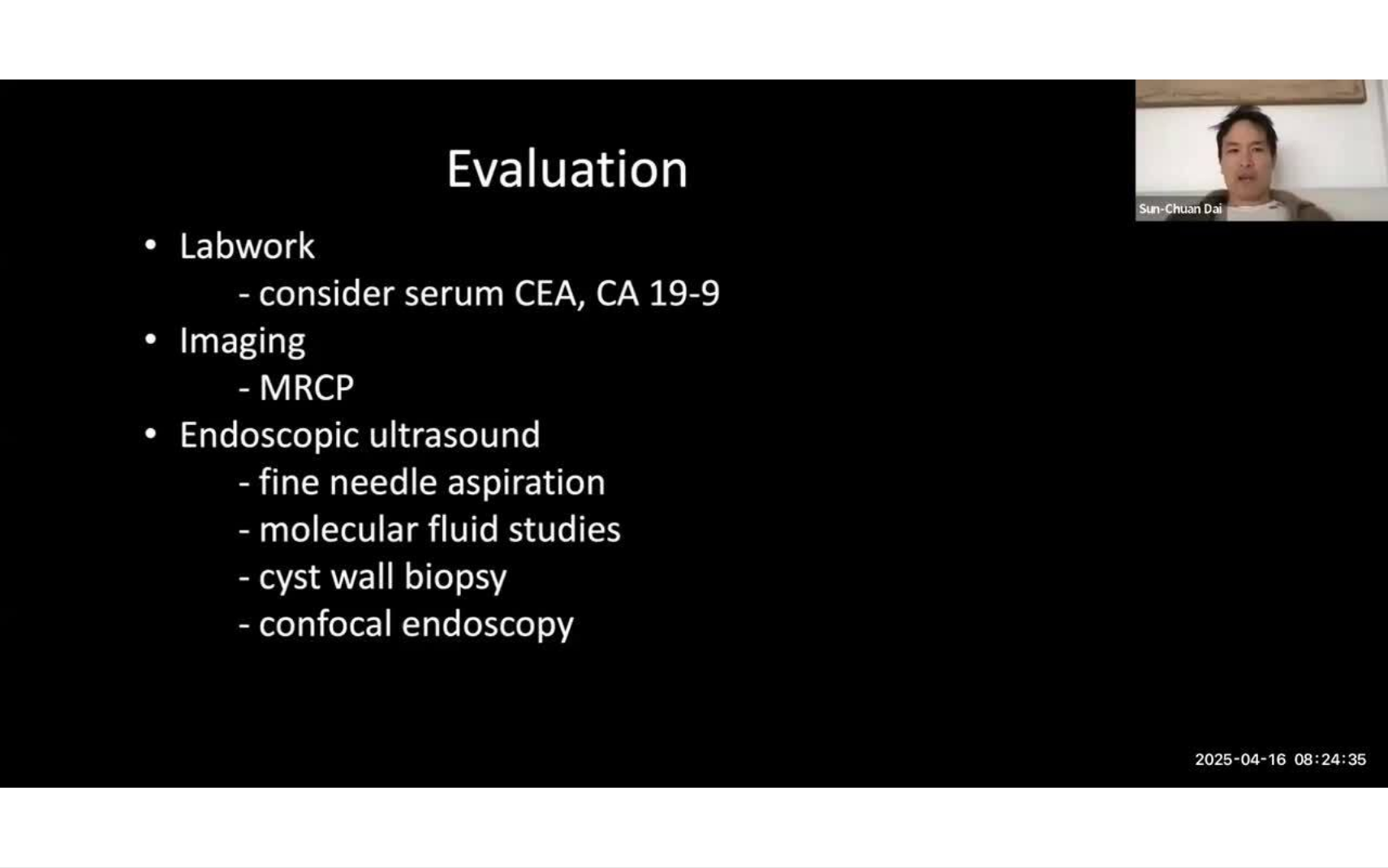
click at [374, 731] on video-js "**********" at bounding box center [694, 434] width 1388 height 868
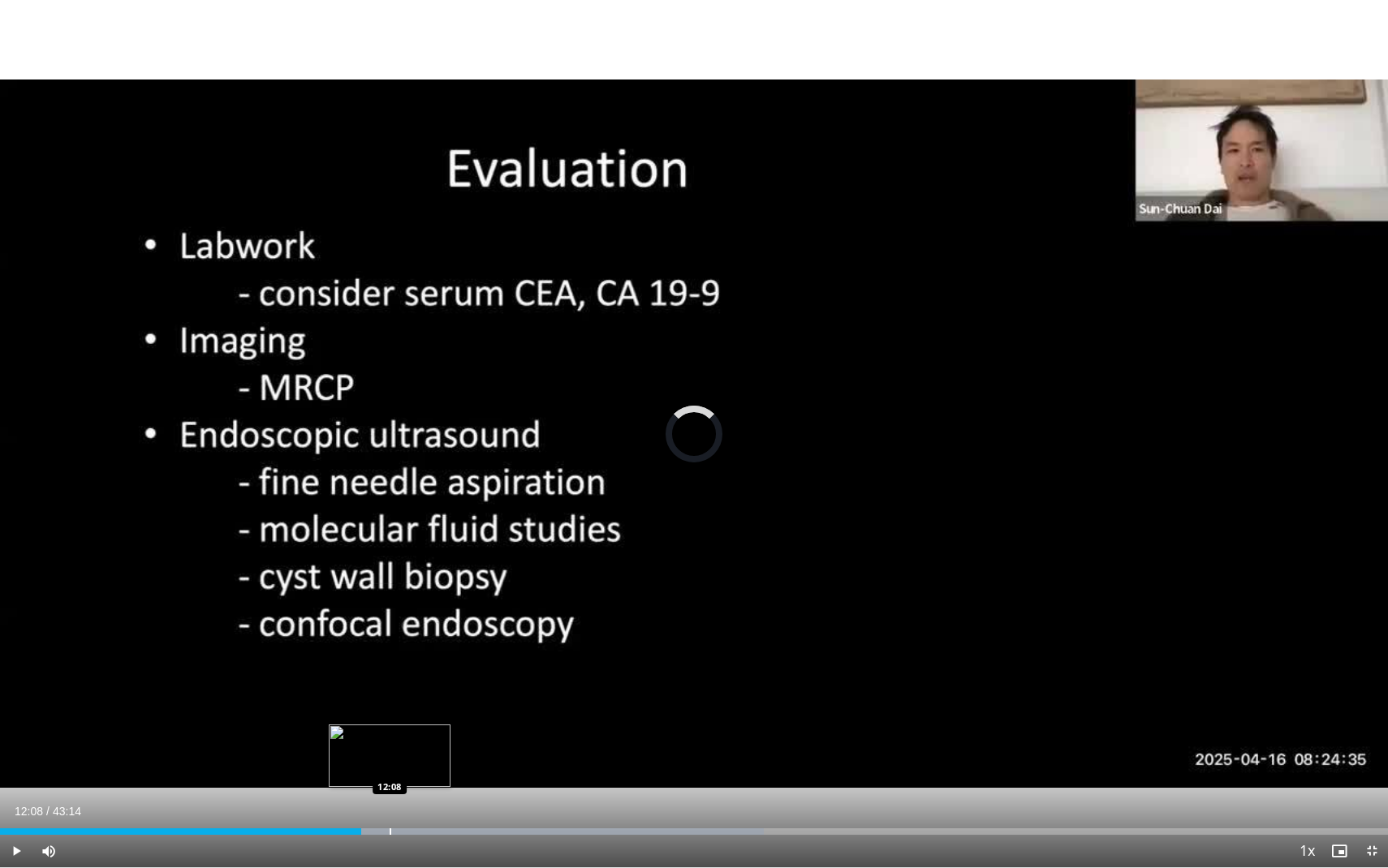
click at [390, 731] on div "Loaded : 55.02% 11:15 12:08" at bounding box center [694, 827] width 1388 height 16
click at [439, 731] on div "Loaded : 58.48% 12:10 13:40" at bounding box center [694, 827] width 1388 height 16
click at [502, 731] on div "Loaded : 60.89% 15:39 15:39" at bounding box center [694, 827] width 1388 height 16
click at [574, 731] on div "Loaded : 61.27% 17:52 17:52" at bounding box center [694, 827] width 1388 height 16
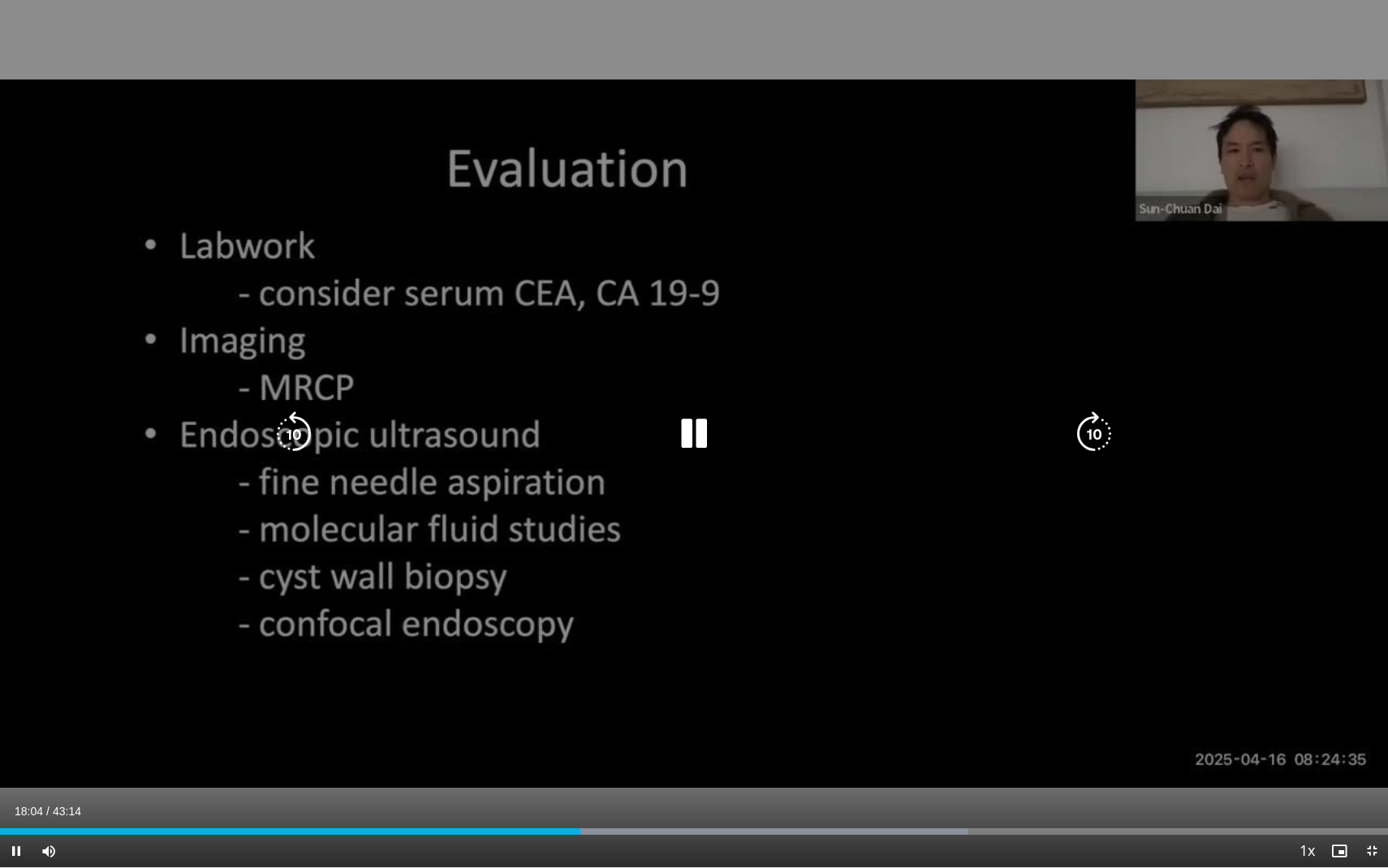
click at [460, 534] on div "10 seconds Tap to unmute" at bounding box center [694, 433] width 1388 height 867
drag, startPoint x: 112, startPoint y: 45, endPoint x: 149, endPoint y: 159, distance: 119.9
click at [149, 159] on div "10 seconds Tap to unmute" at bounding box center [694, 433] width 1388 height 867
click at [833, 356] on div "10 seconds Tap to unmute" at bounding box center [694, 433] width 1388 height 867
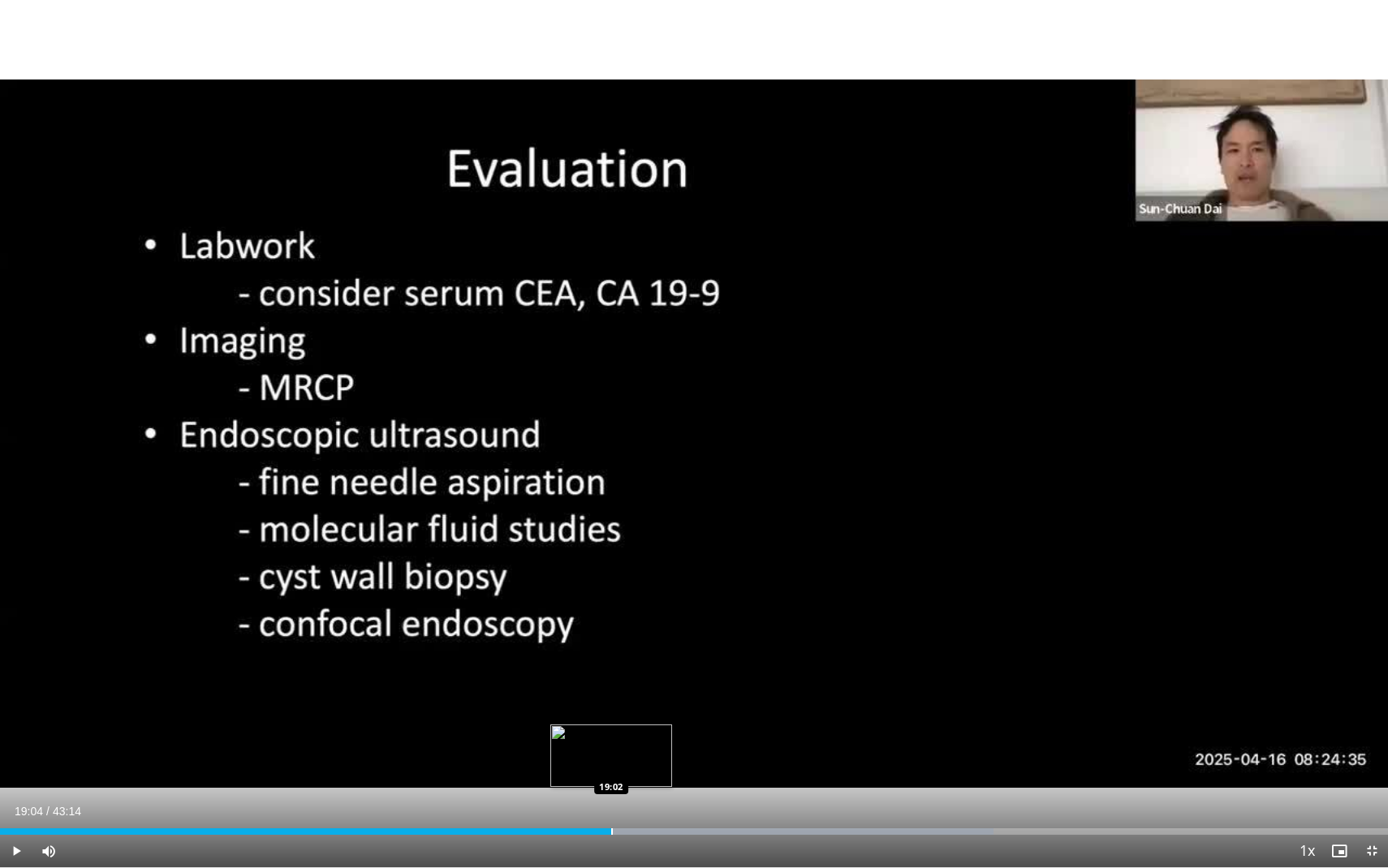
click at [612, 731] on div "Barra di avanzamento" at bounding box center [612, 831] width 2 height 6
click at [643, 731] on div "Barra di avanzamento" at bounding box center [644, 831] width 2 height 6
click at [675, 731] on div "Current Time 20:03 / Duration 43:14 Play Skip Backward Skip Forward Mute Loaded…" at bounding box center [694, 850] width 1388 height 32
click at [678, 731] on div "Barra di avanzamento" at bounding box center [679, 831] width 2 height 6
click at [704, 731] on div "Barra di avanzamento" at bounding box center [705, 831] width 2 height 6
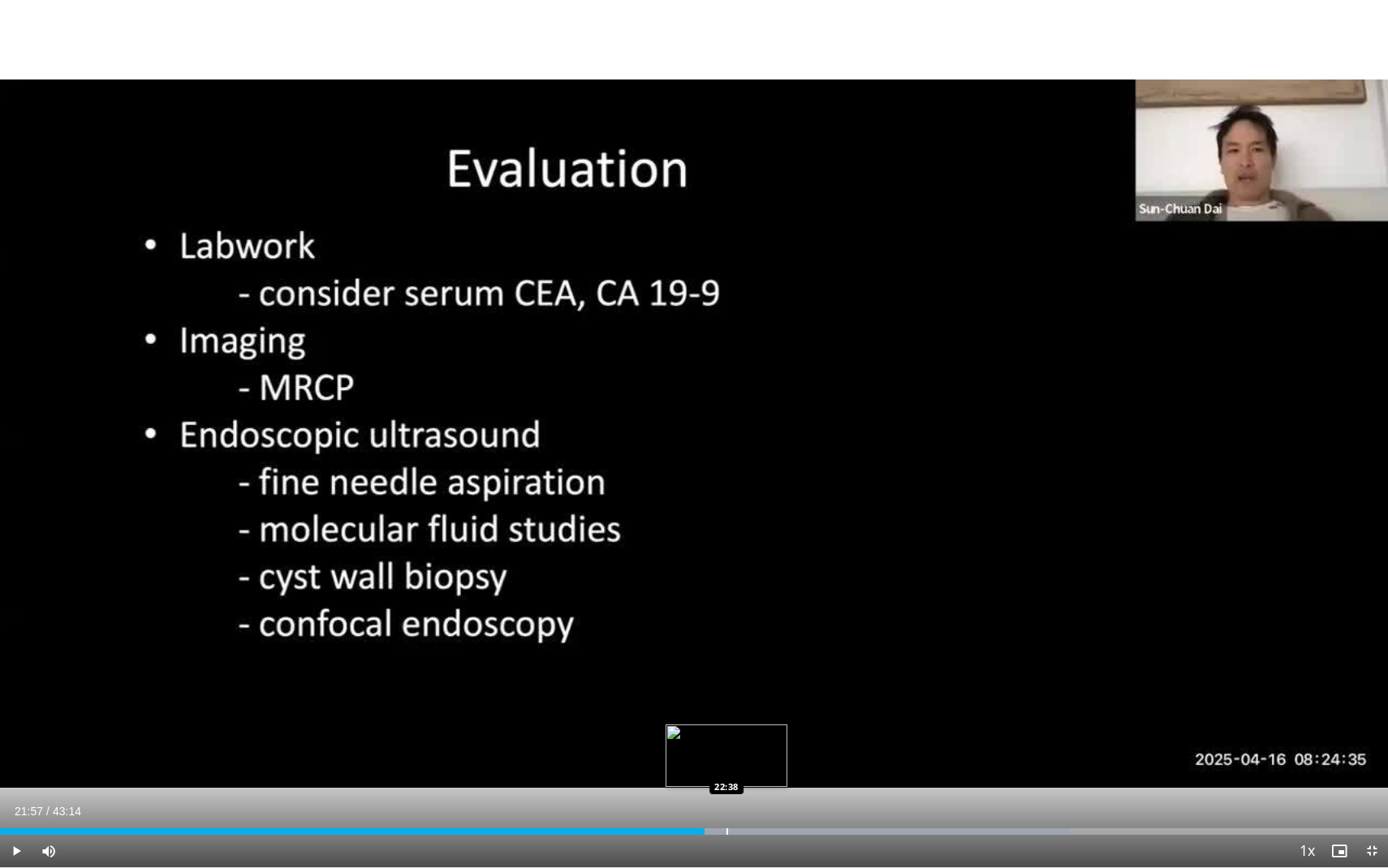
click at [726, 731] on div "Barra di avanzamento" at bounding box center [727, 831] width 2 height 6
click at [750, 731] on div "Barra di avanzamento" at bounding box center [750, 831] width 2 height 6
click at [783, 731] on div "Barra di avanzamento" at bounding box center [784, 831] width 2 height 6
click at [813, 731] on div "Barra di avanzamento" at bounding box center [814, 831] width 2 height 6
click at [843, 731] on div "Barra di avanzamento" at bounding box center [844, 831] width 2 height 6
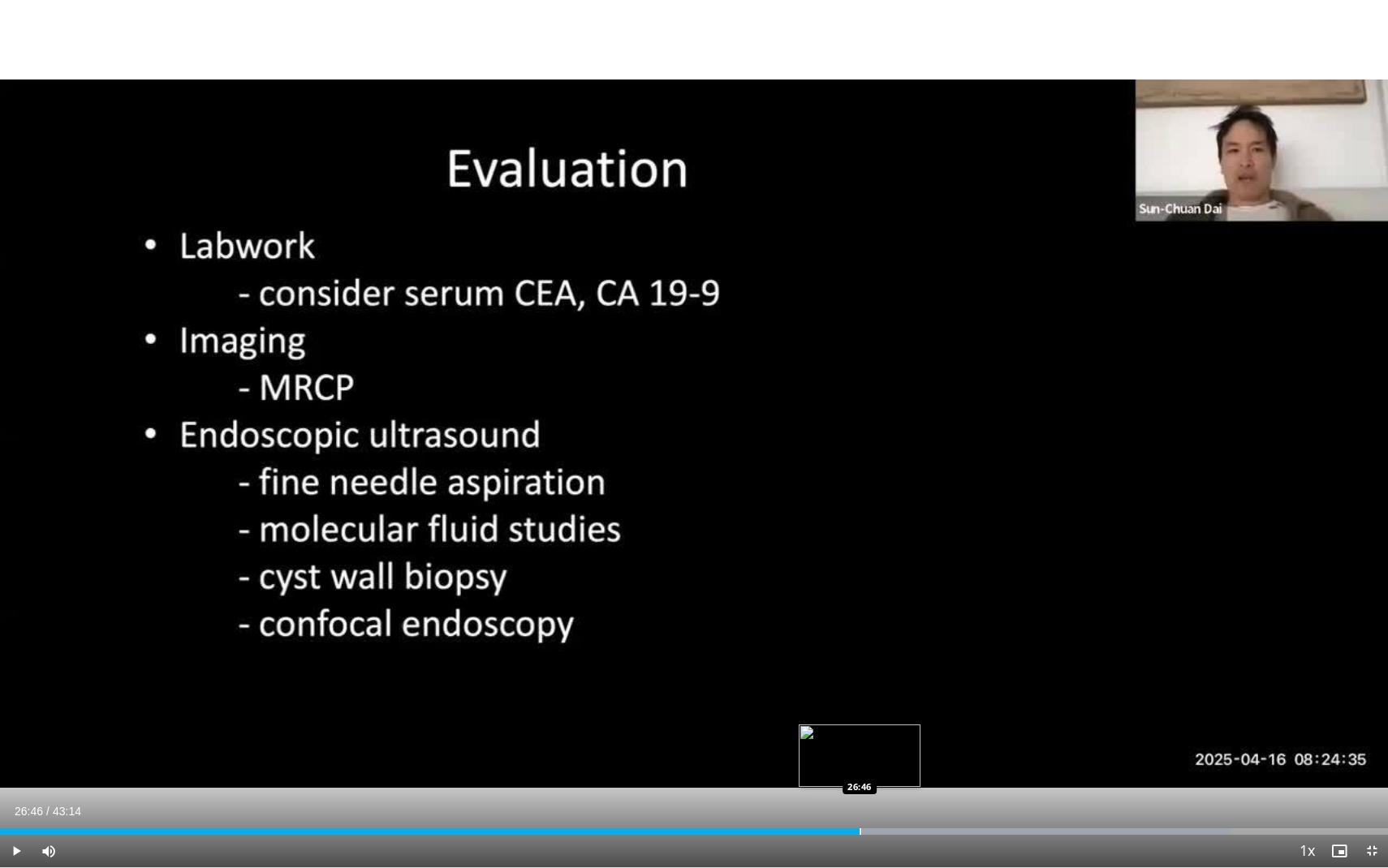
click at [860, 731] on div "Barra di avanzamento" at bounding box center [861, 831] width 2 height 6
click at [887, 731] on div "Barra di avanzamento" at bounding box center [888, 831] width 2 height 6
click at [935, 731] on div "Barra di avanzamento" at bounding box center [936, 831] width 2 height 6
click at [971, 731] on div "Barra di avanzamento" at bounding box center [972, 831] width 2 height 6
click at [999, 731] on div "Barra di avanzamento" at bounding box center [1000, 831] width 2 height 6
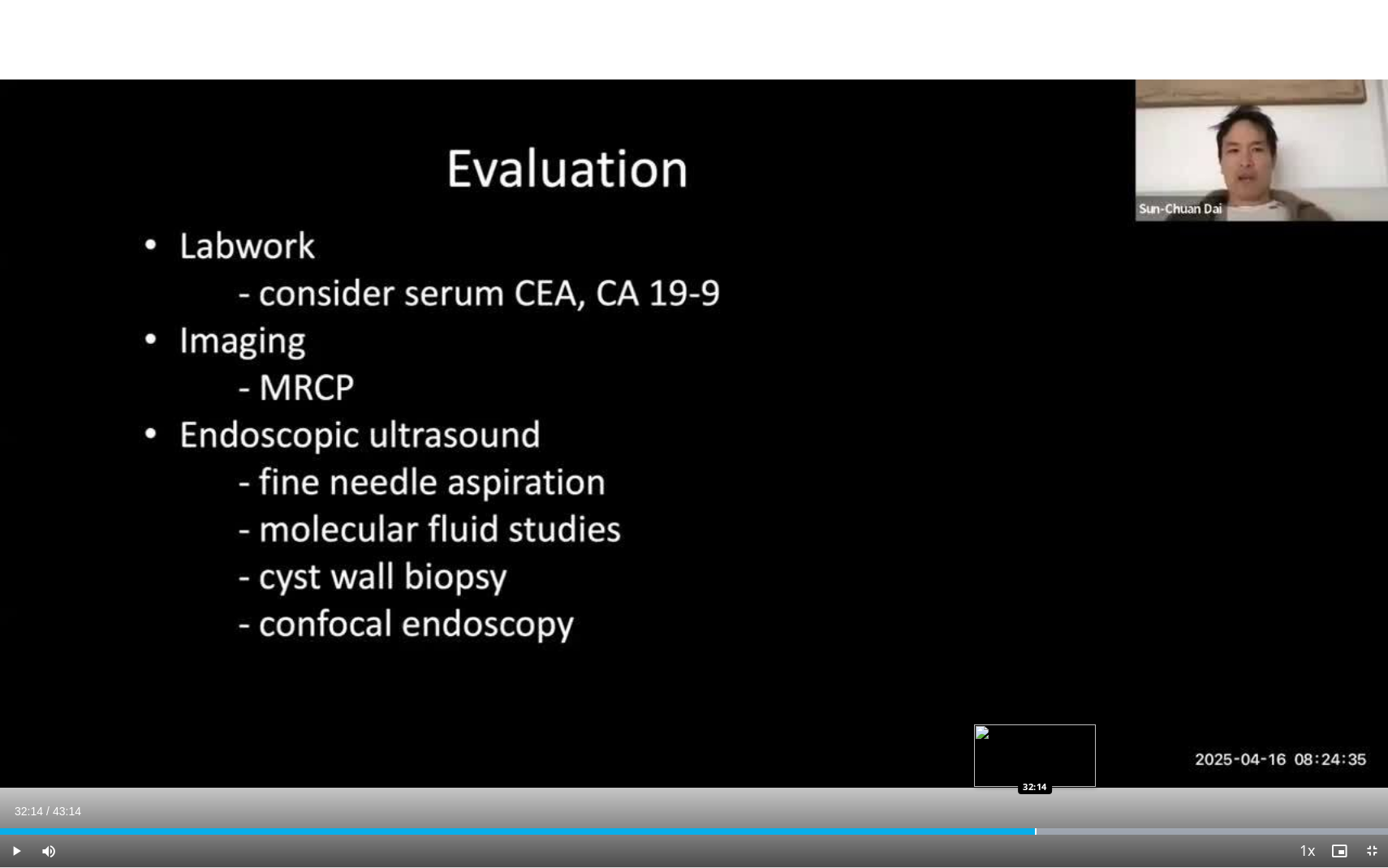
click at [1035, 731] on div "Barra di avanzamento" at bounding box center [1035, 831] width 2 height 6
click at [1062, 731] on div "Barra di avanzamento" at bounding box center [1063, 831] width 2 height 6
click at [1084, 731] on div "Barra di avanzamento" at bounding box center [1084, 831] width 2 height 6
click at [1110, 731] on div "Barra di avanzamento" at bounding box center [1111, 831] width 2 height 6
click at [1122, 731] on div "Current Time 34:35 / Duration 43:14 Play Skip Backward Skip Forward Mute Loaded…" at bounding box center [694, 850] width 1388 height 32
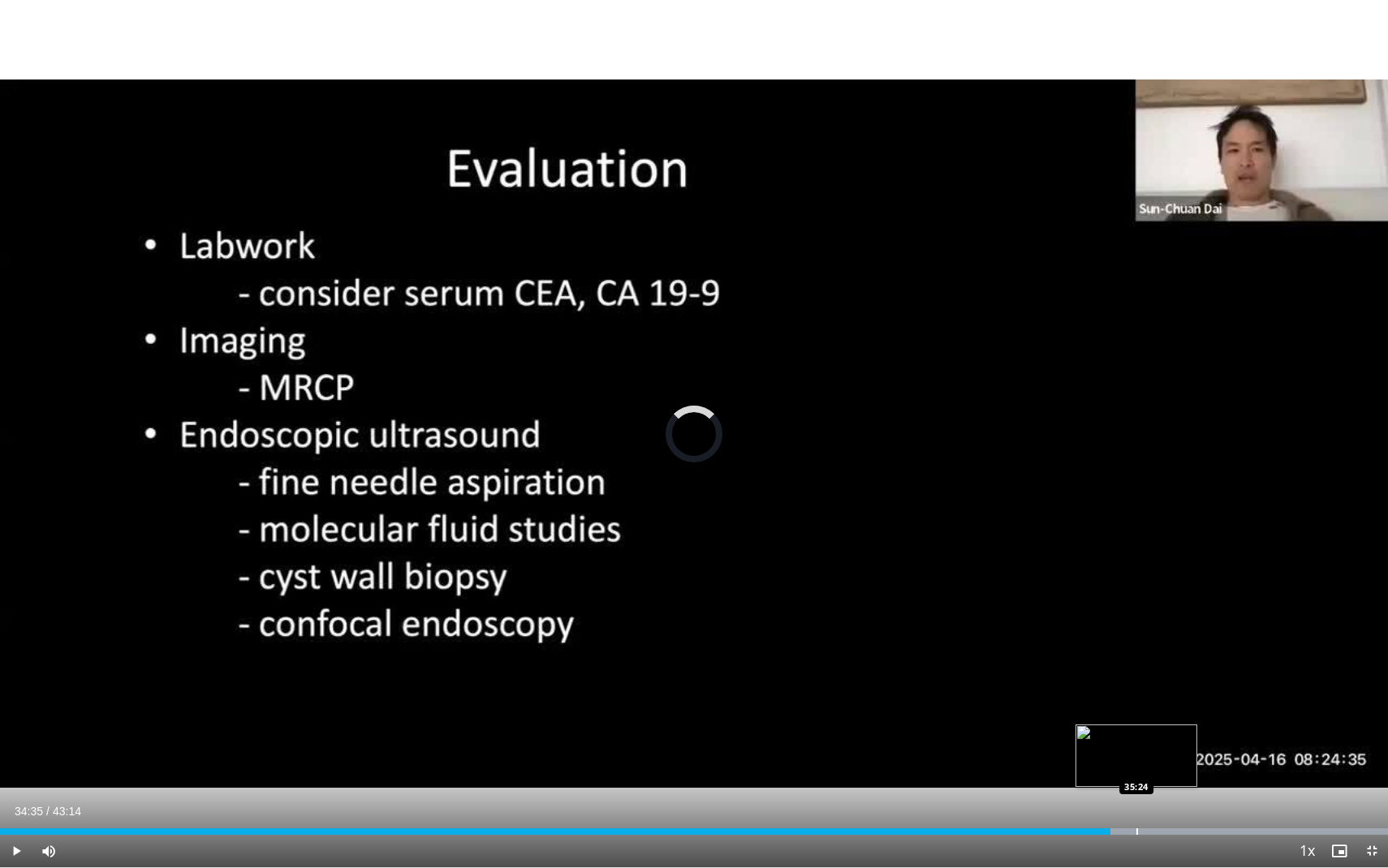
click at [1137, 731] on div "Barra di avanzamento" at bounding box center [1137, 831] width 2 height 6
click at [1176, 731] on div "Loaded : 100.00% 35:25 36:38" at bounding box center [694, 827] width 1388 height 16
click at [1213, 731] on div "Barra di avanzamento" at bounding box center [1214, 831] width 2 height 6
click at [1229, 731] on div "Barra di avanzamento" at bounding box center [1230, 831] width 2 height 6
click at [1243, 731] on div "Barra di avanzamento" at bounding box center [1243, 831] width 2 height 6
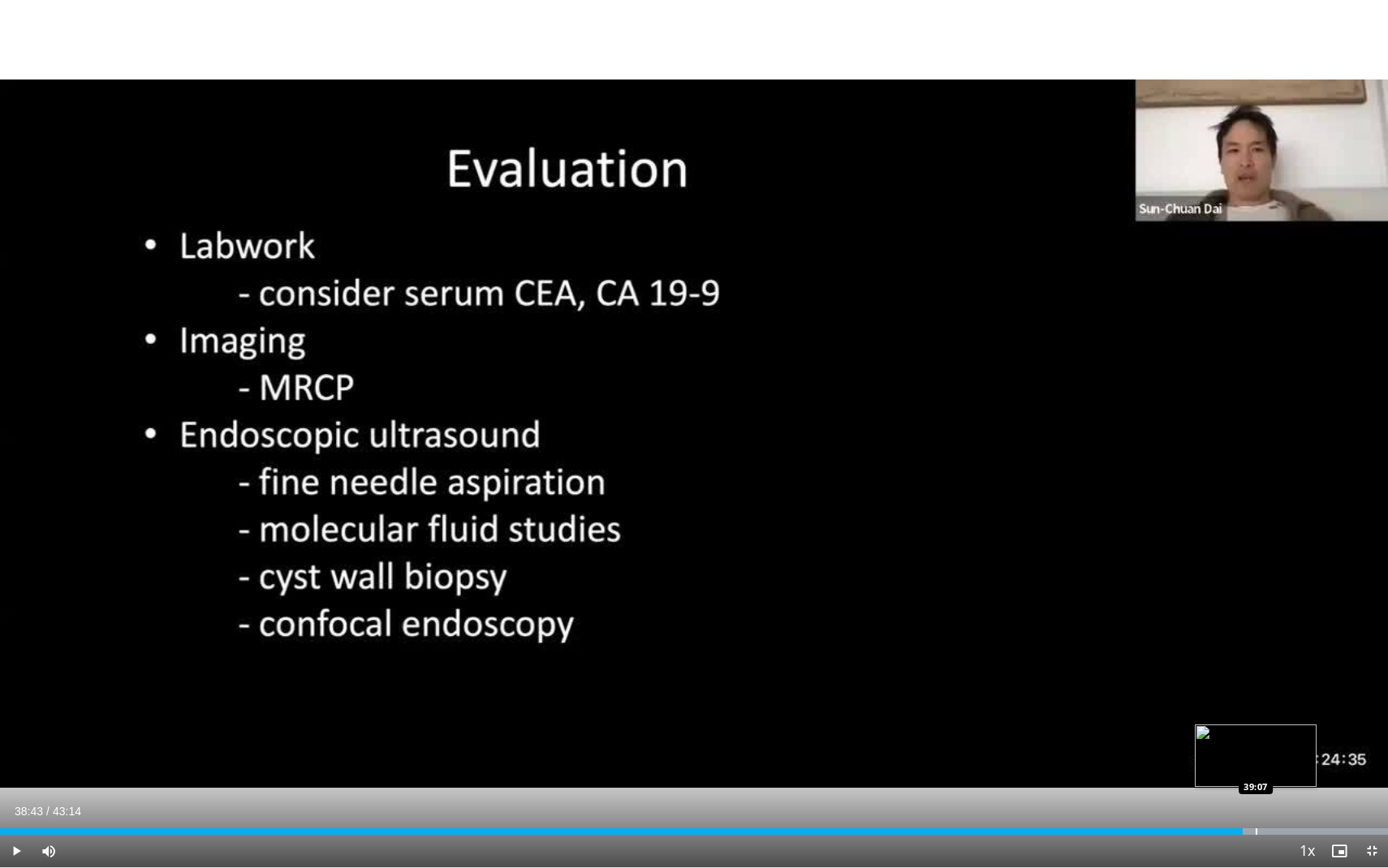
click at [1256, 731] on div "Barra di avanzamento" at bounding box center [1257, 831] width 2 height 6
click at [1275, 731] on div "Barra di avanzamento" at bounding box center [1276, 831] width 2 height 6
click at [1293, 731] on div "Barra di avanzamento" at bounding box center [1294, 831] width 2 height 6
click at [1325, 731] on div "Barra di avanzamento" at bounding box center [1326, 831] width 2 height 6
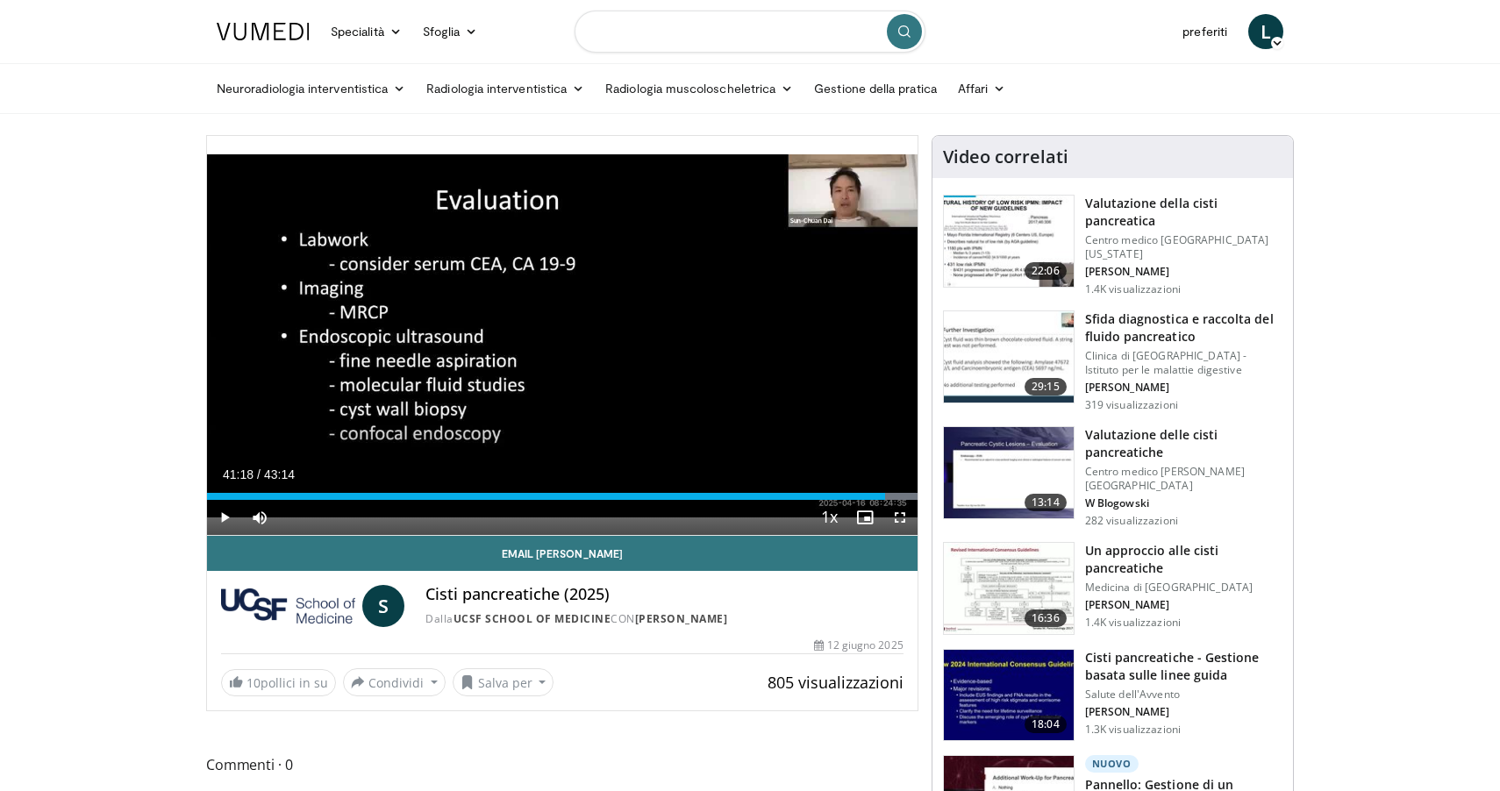
click at [674, 24] on input "Cerca argomenti, interventi" at bounding box center [749, 32] width 351 height 42
type input "**********"
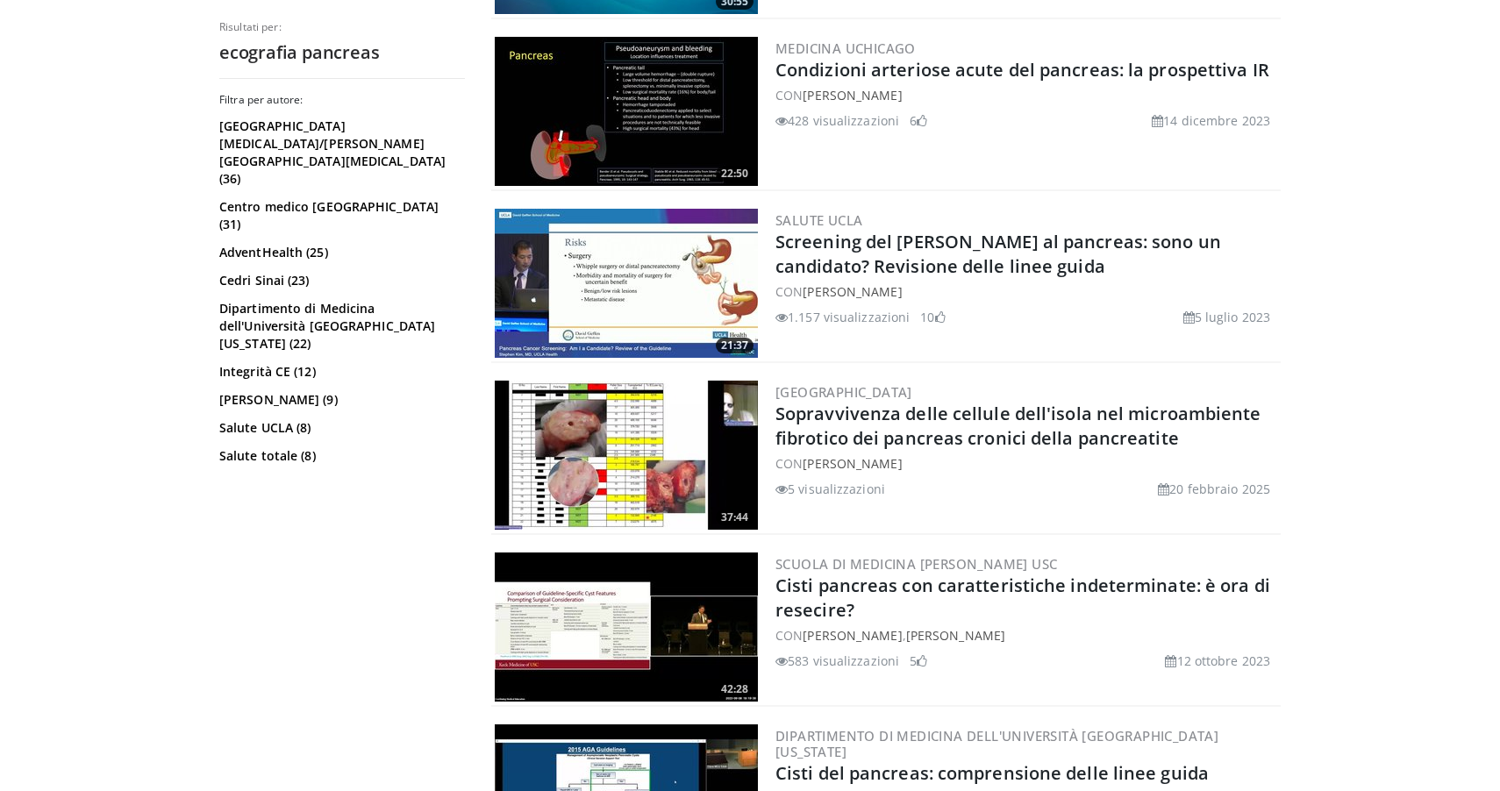
scroll to position [2932, 0]
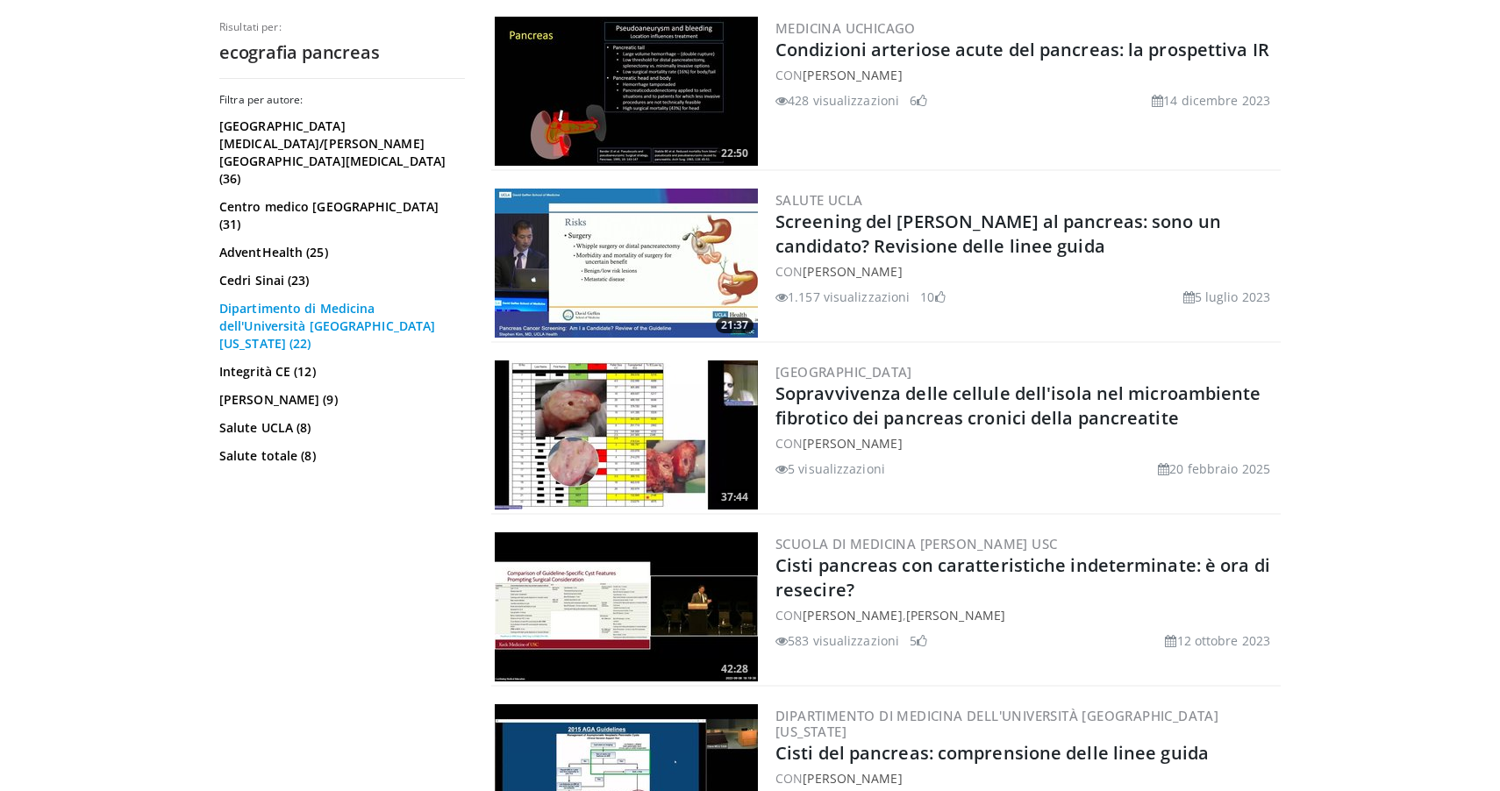
click at [272, 300] on link "Dipartimento di Medicina dell'Università [GEOGRAPHIC_DATA][US_STATE] (22)" at bounding box center [339, 326] width 241 height 53
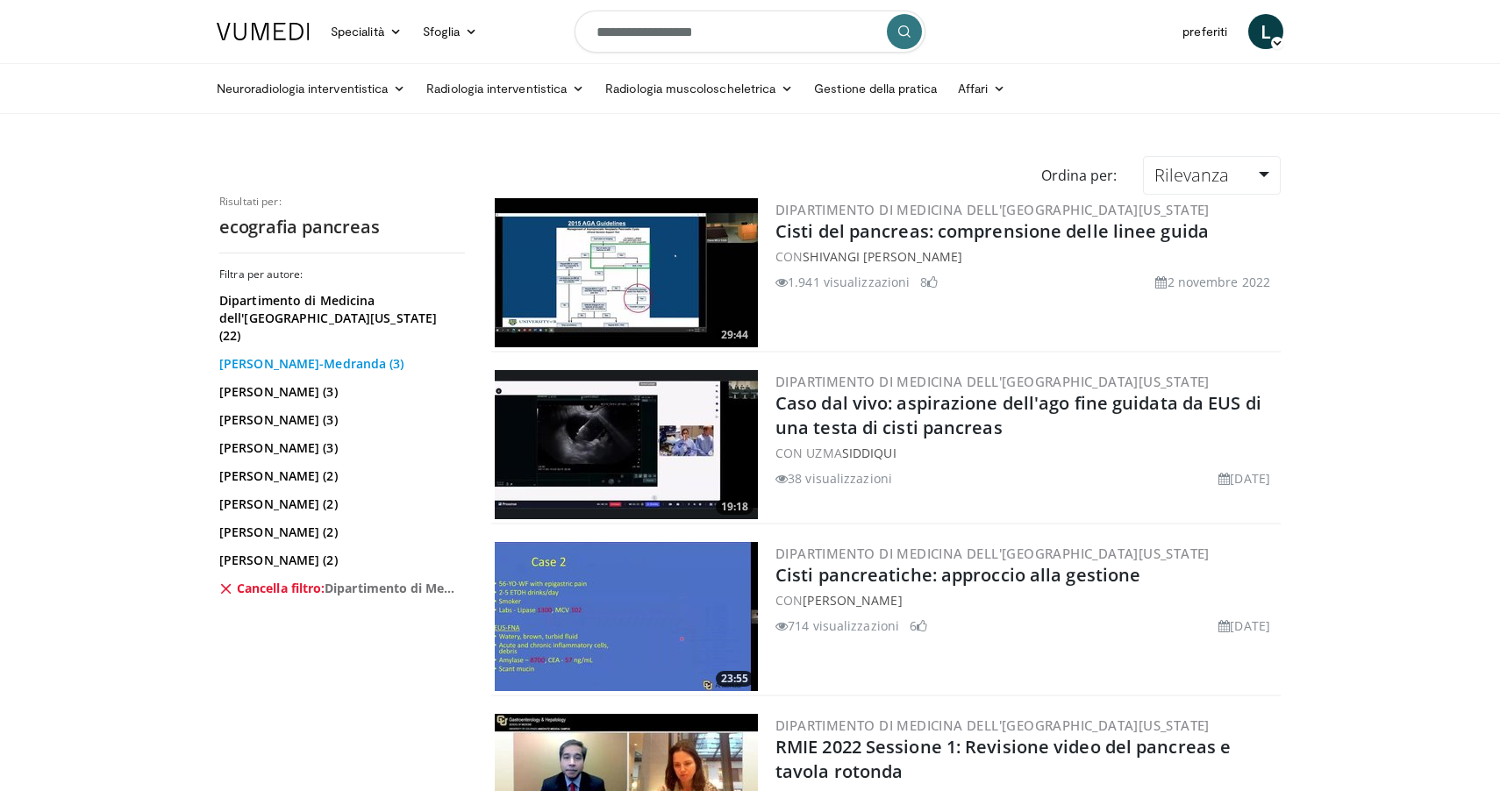
click at [308, 355] on link "[PERSON_NAME]-Medranda (3)" at bounding box center [339, 364] width 241 height 18
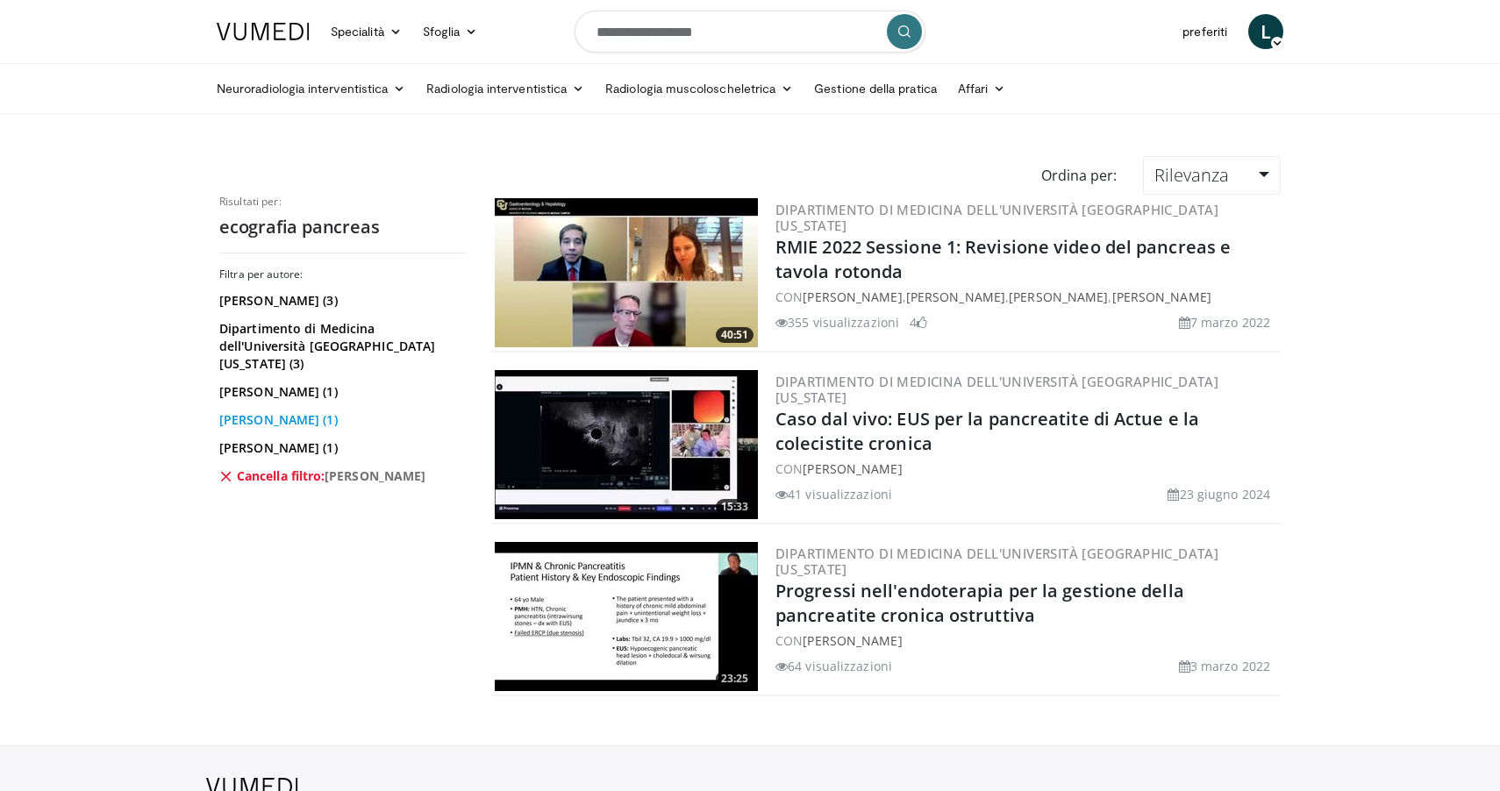
click at [274, 411] on link "[PERSON_NAME] (1)" at bounding box center [339, 420] width 241 height 18
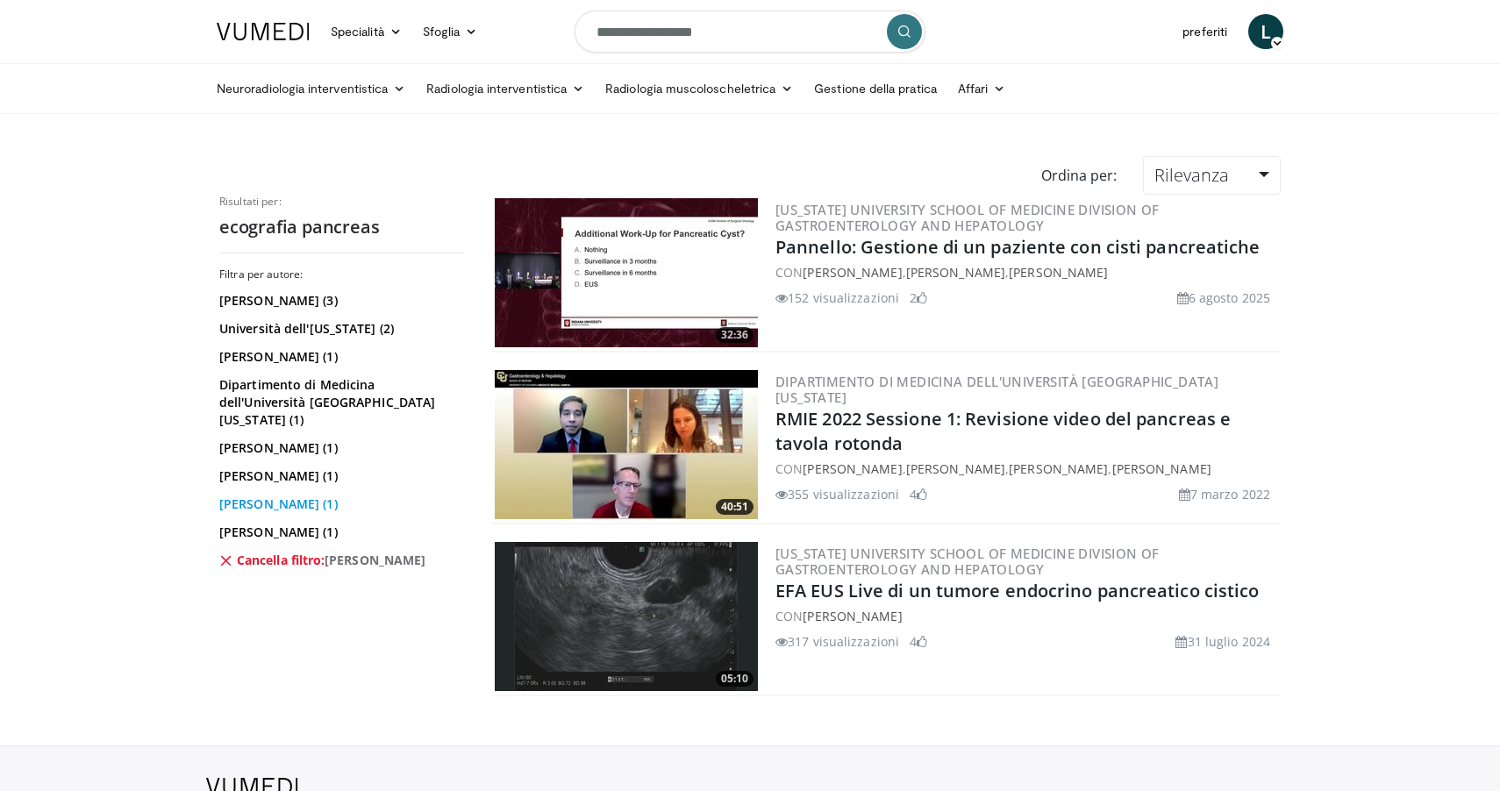
click at [266, 495] on link "Alex Roch (1)" at bounding box center [339, 504] width 241 height 18
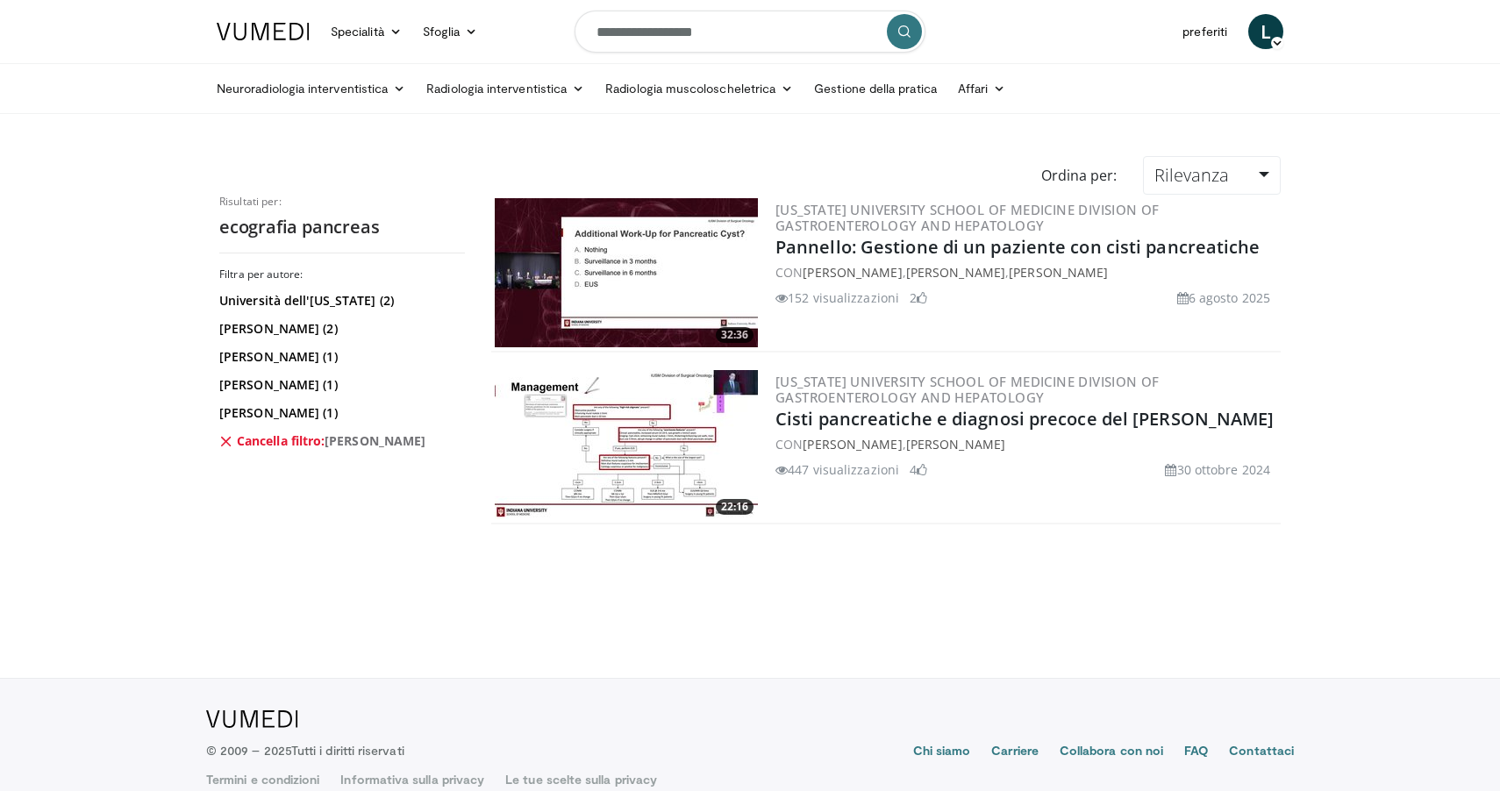
click at [312, 234] on h2 "ecografia pancreas" at bounding box center [342, 227] width 246 height 23
click at [900, 33] on icon "submit" at bounding box center [904, 32] width 14 height 14
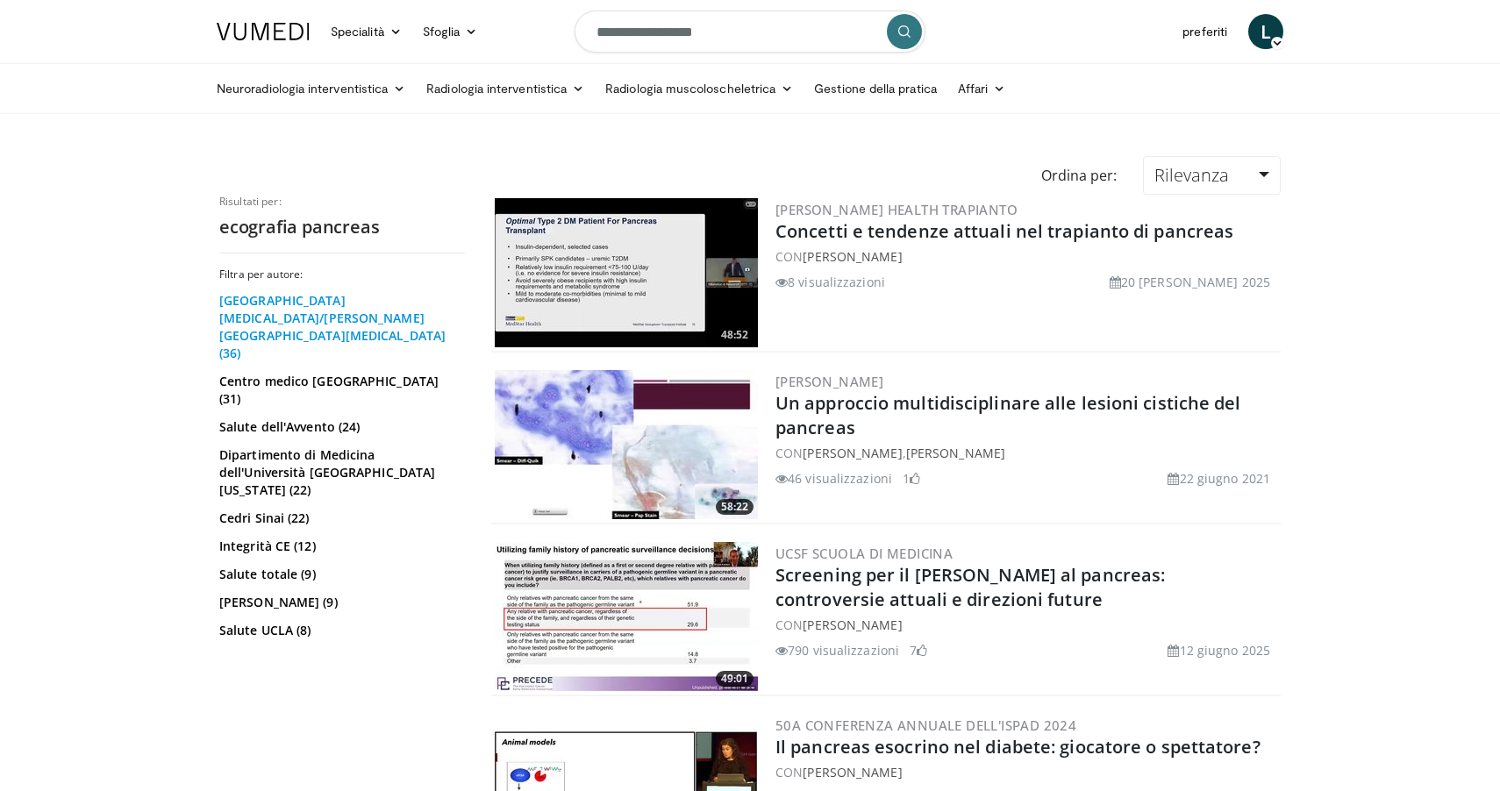
click at [333, 303] on link "Yale Cancer Center/Smilow Cancer Hospital (36)" at bounding box center [339, 327] width 241 height 70
click at [705, 86] on link "Radiologia muscoloscheletrica" at bounding box center [699, 88] width 209 height 35
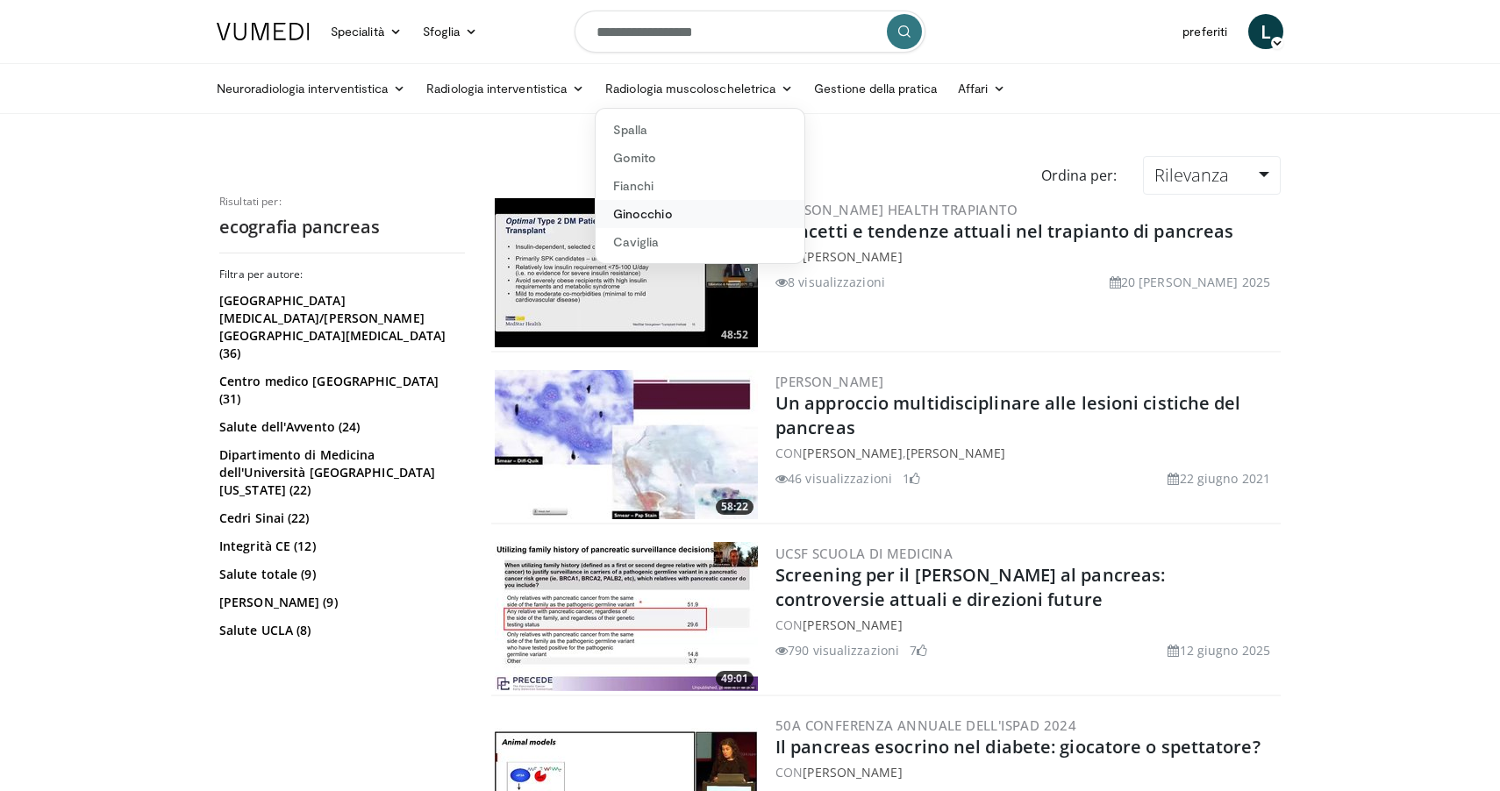
click at [657, 216] on link "Ginocchio" at bounding box center [699, 214] width 209 height 28
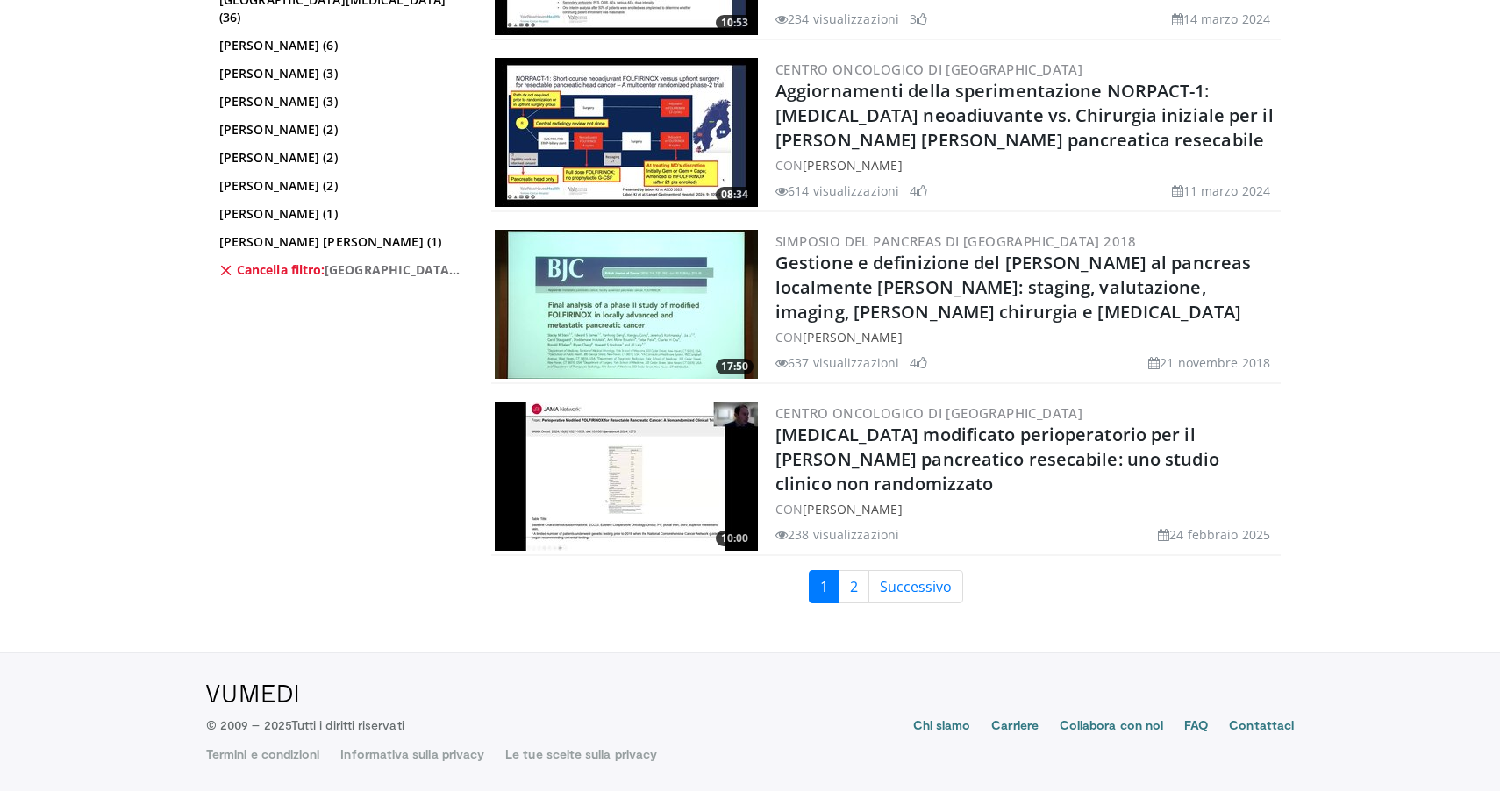
scroll to position [3922, 0]
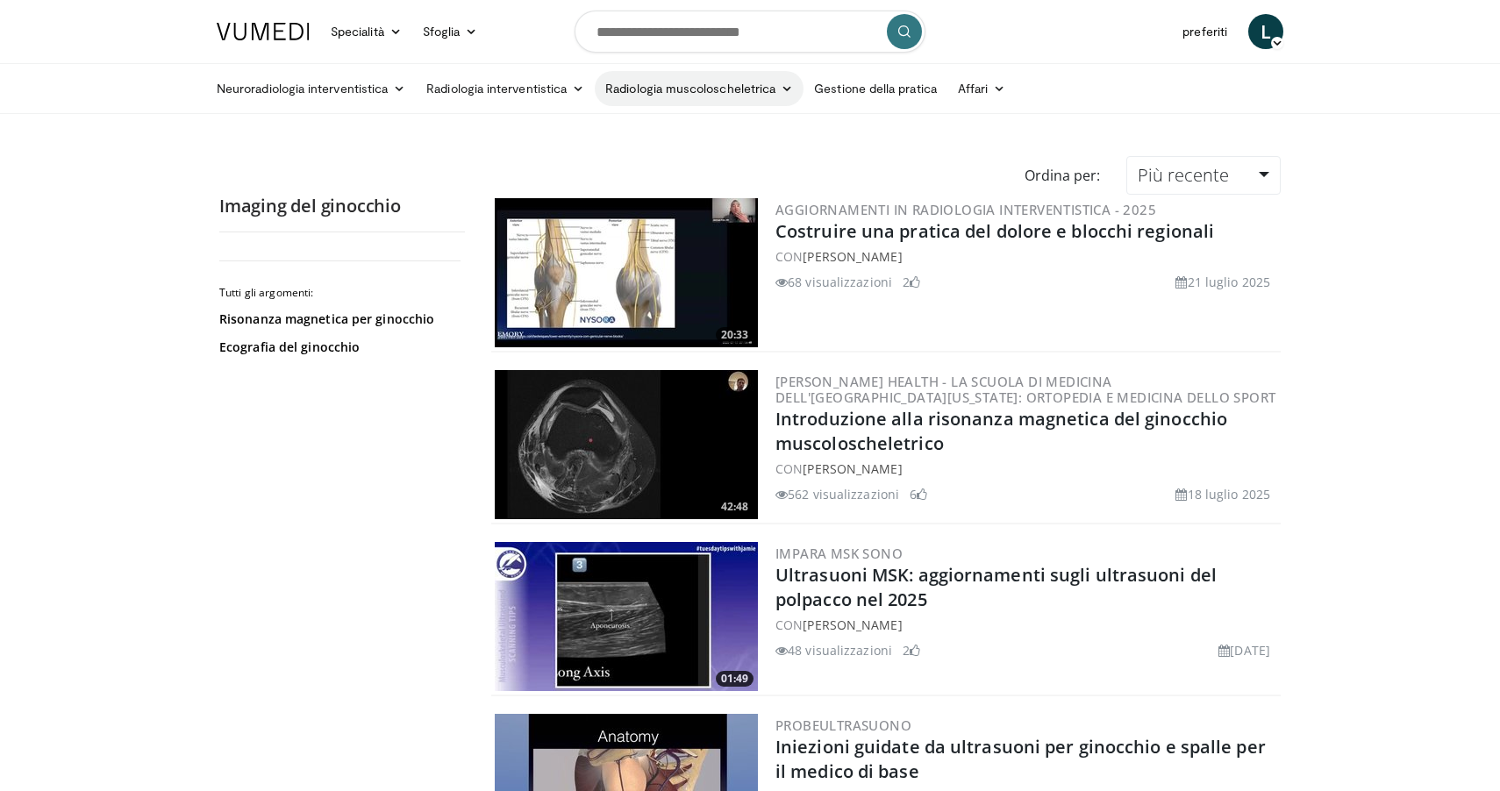
click at [661, 83] on link "Radiologia muscoloscheletrica" at bounding box center [699, 88] width 209 height 35
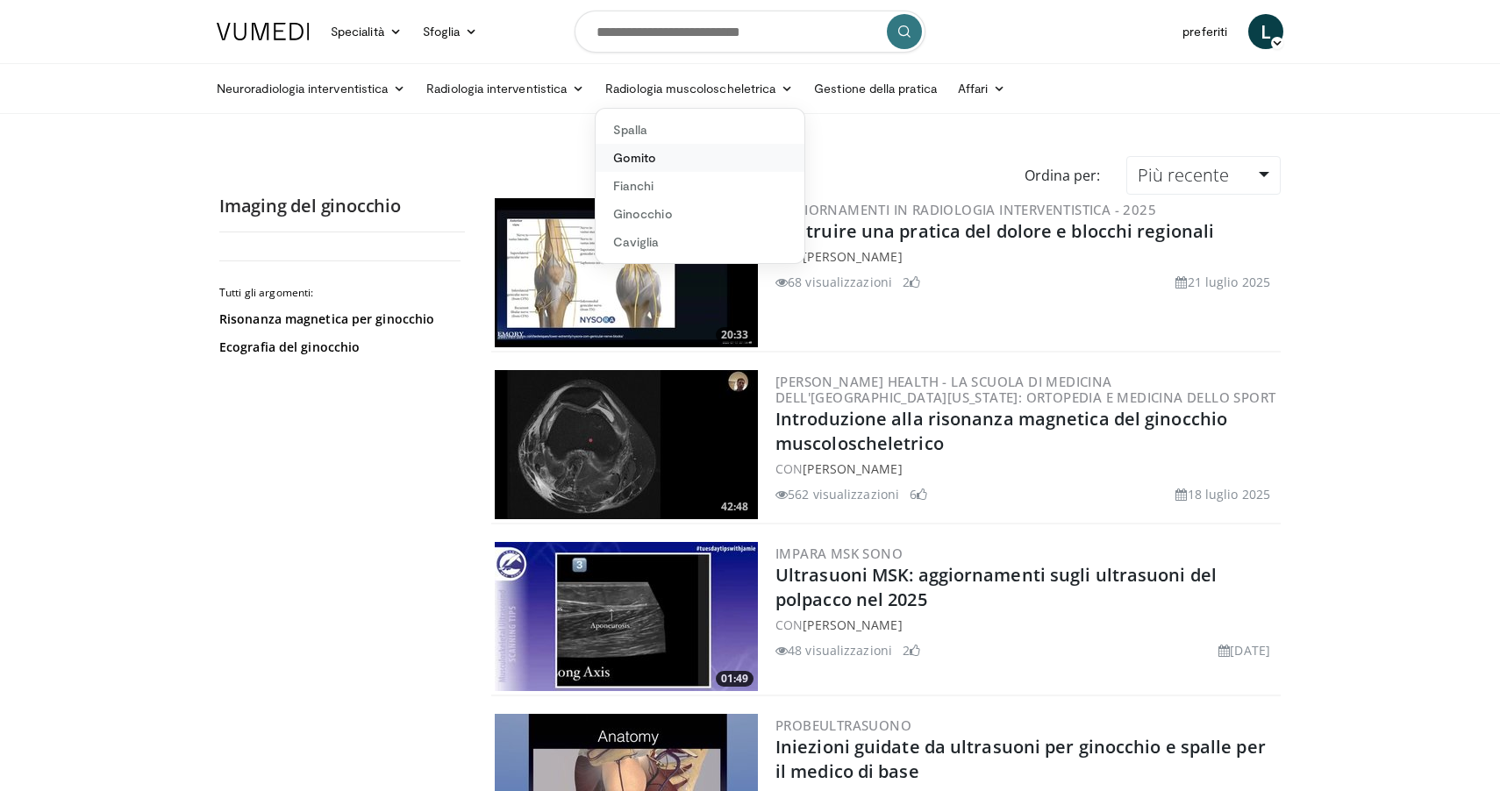
click at [643, 154] on link "Gomito" at bounding box center [699, 158] width 209 height 28
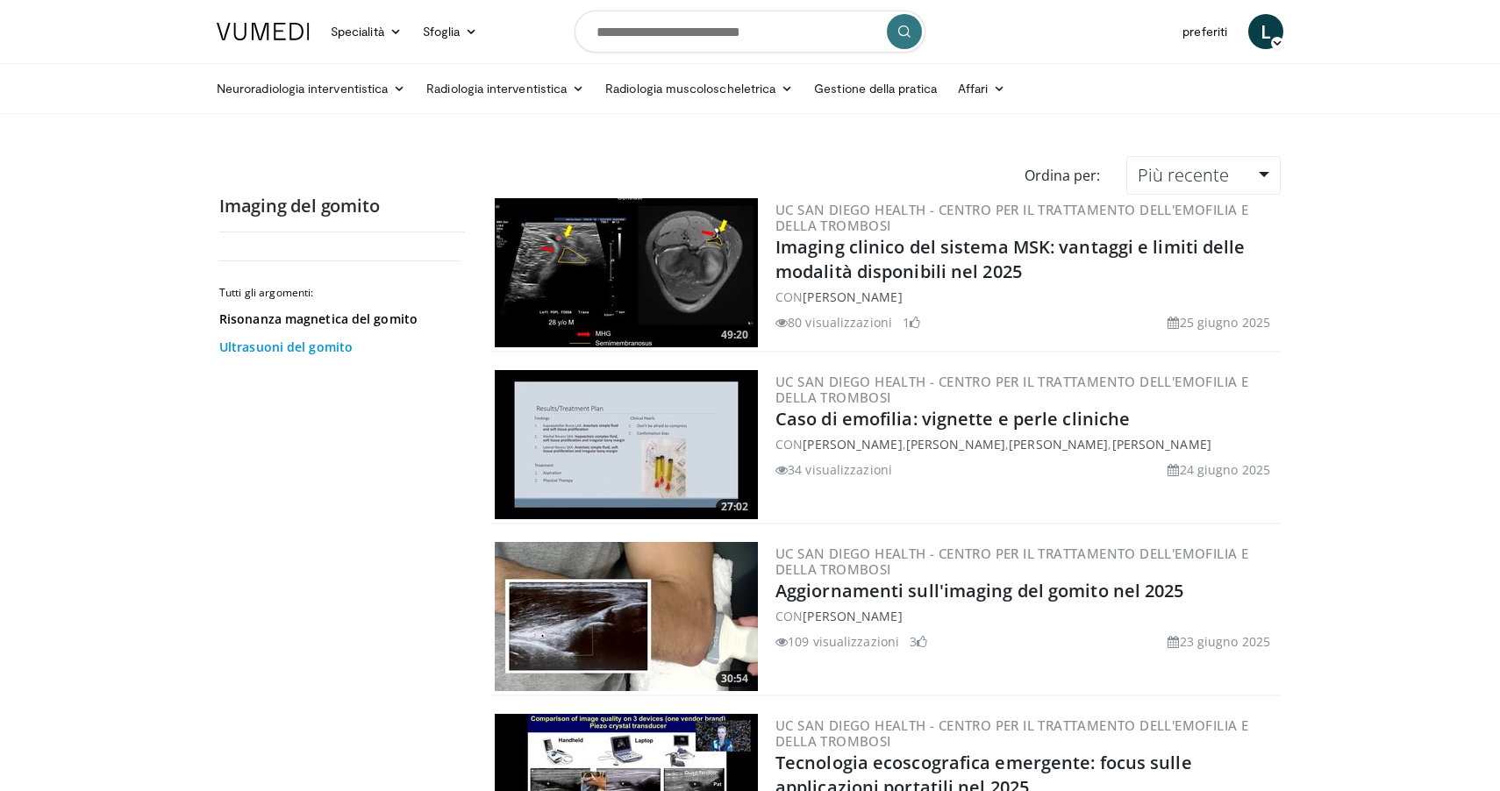
click at [296, 346] on link "Ultrasuoni del gomito" at bounding box center [337, 348] width 237 height 18
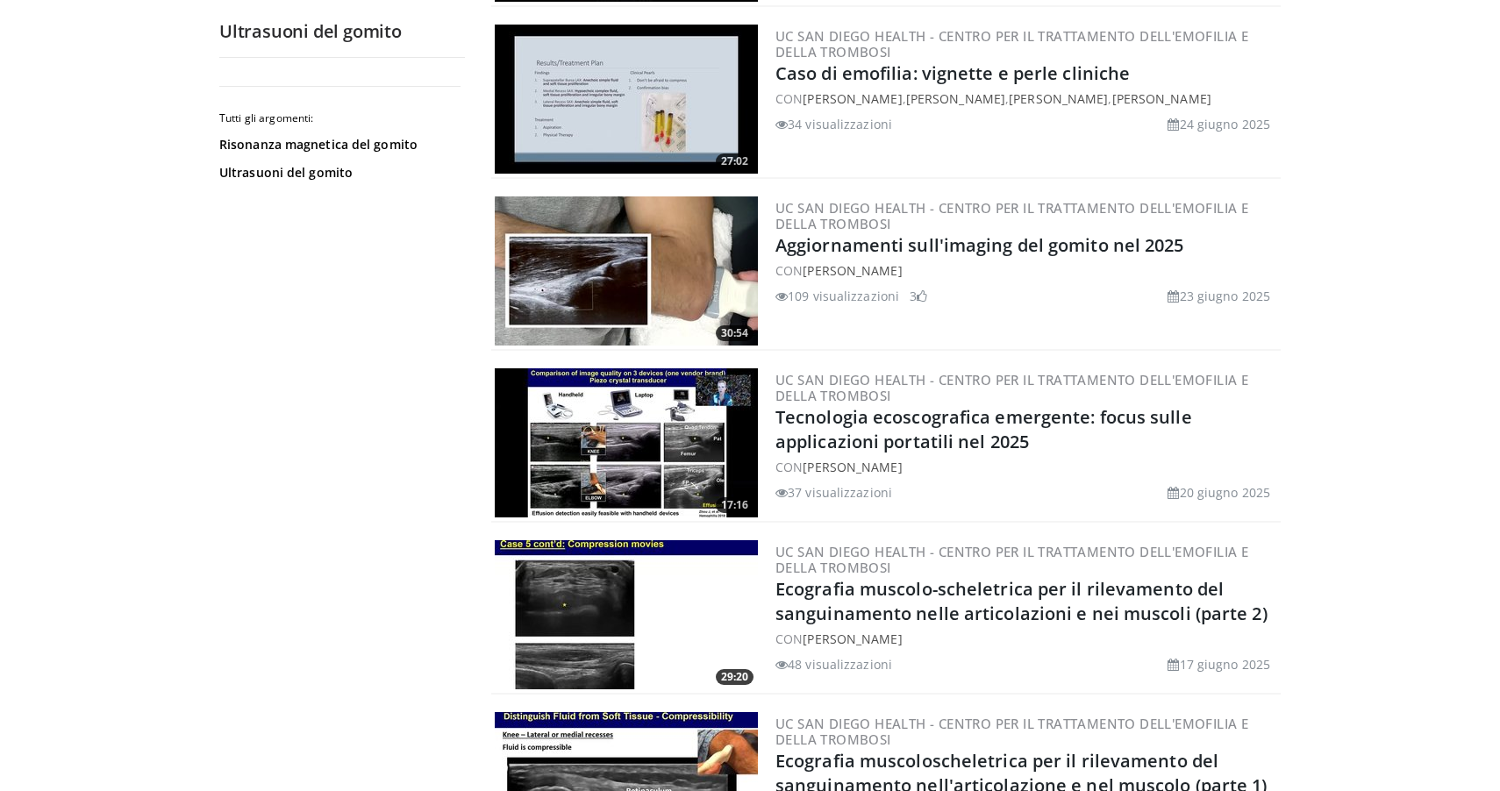
scroll to position [356, 0]
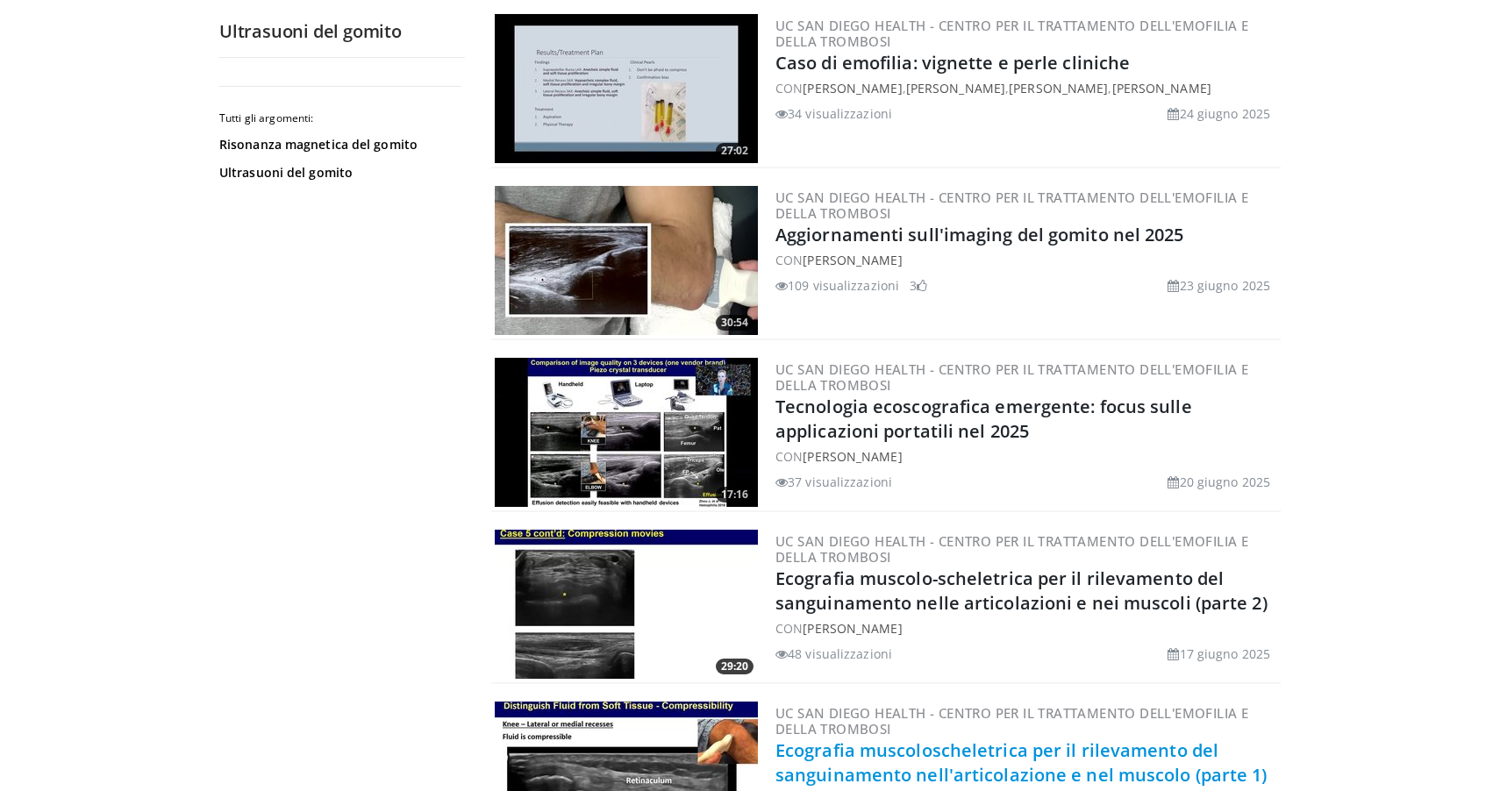
click at [898, 763] on link "Ecografia muscoloscheletrica per il rilevamento del sanguinamento nell'articola…" at bounding box center [1021, 762] width 492 height 48
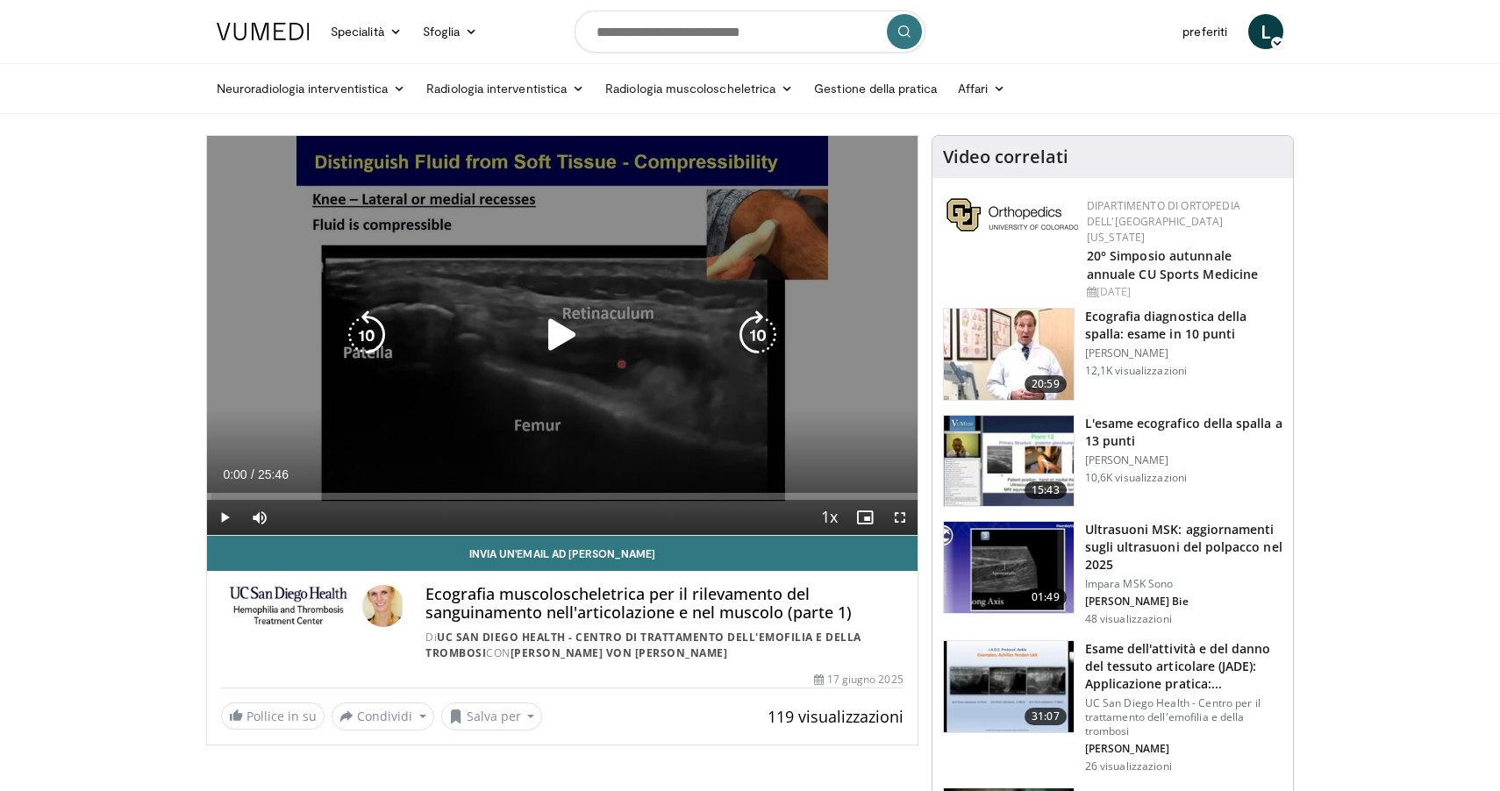
click at [549, 333] on icon "Lettore video" at bounding box center [562, 334] width 49 height 49
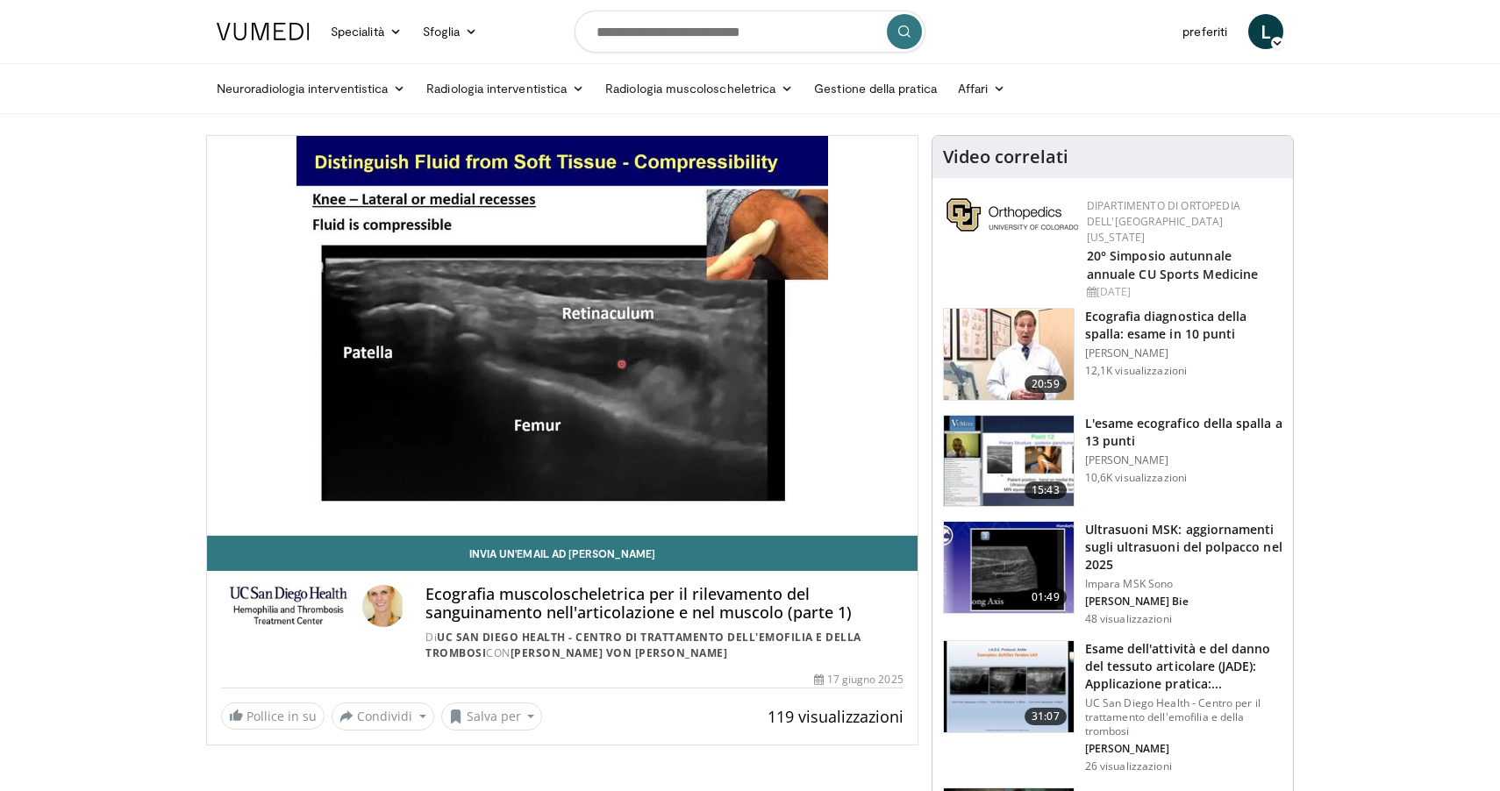
click at [1131, 316] on h3 "Ecografia diagnostica della spalla: esame in 10 punti" at bounding box center [1183, 325] width 197 height 35
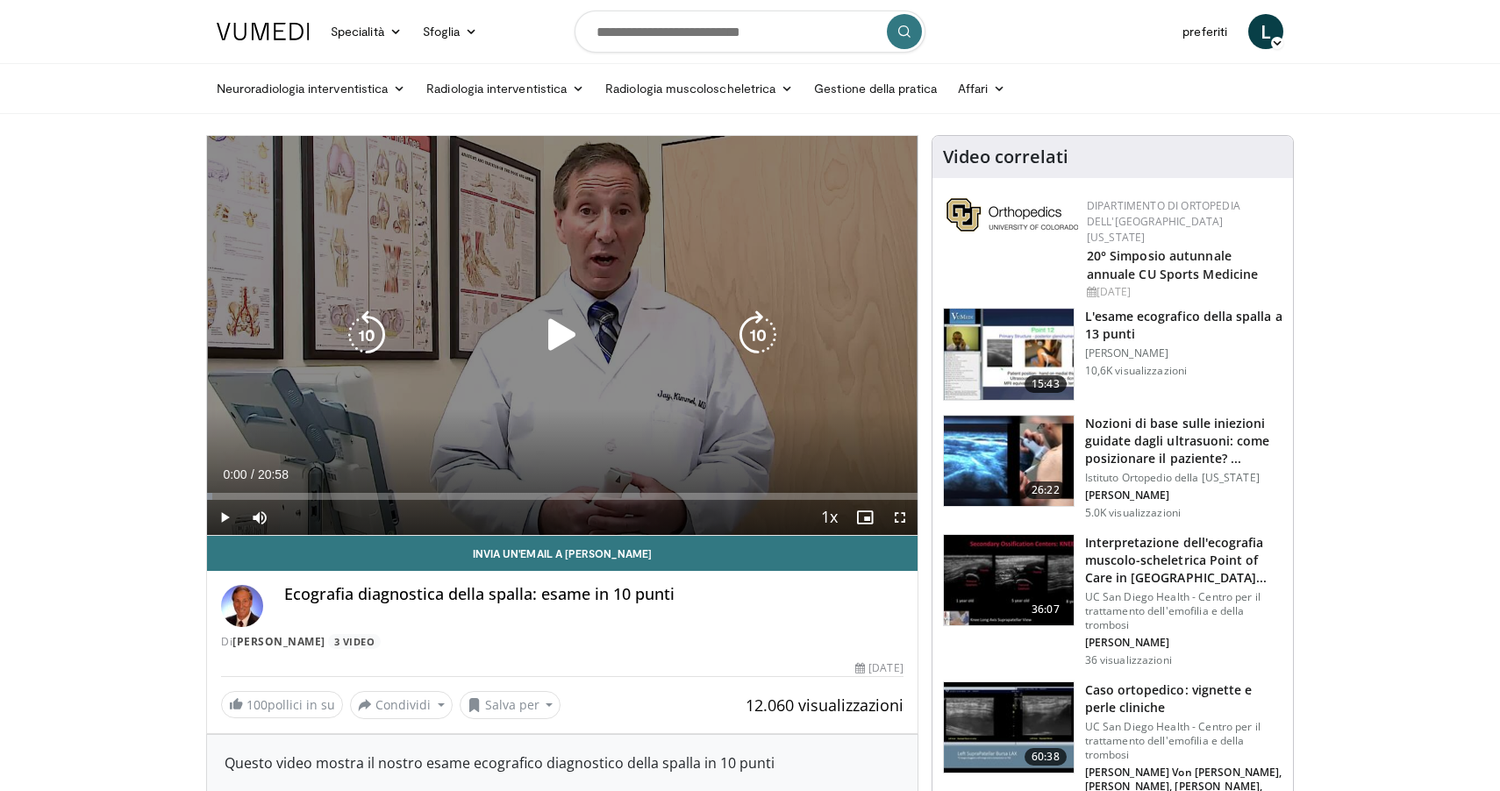
click at [557, 332] on icon "Lettore video" at bounding box center [562, 334] width 49 height 49
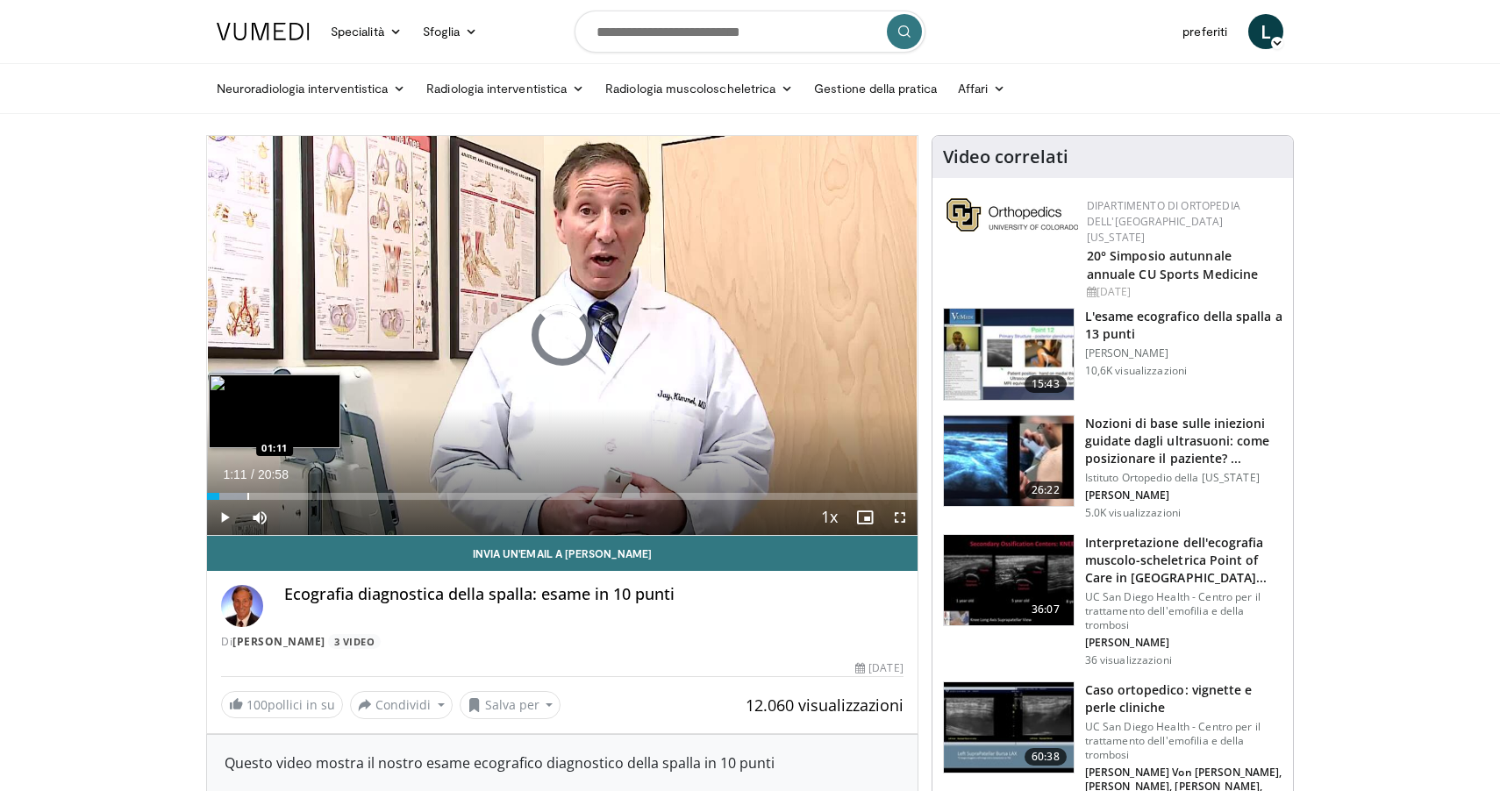
click at [247, 497] on div "Barra di avanzamento" at bounding box center [248, 496] width 2 height 7
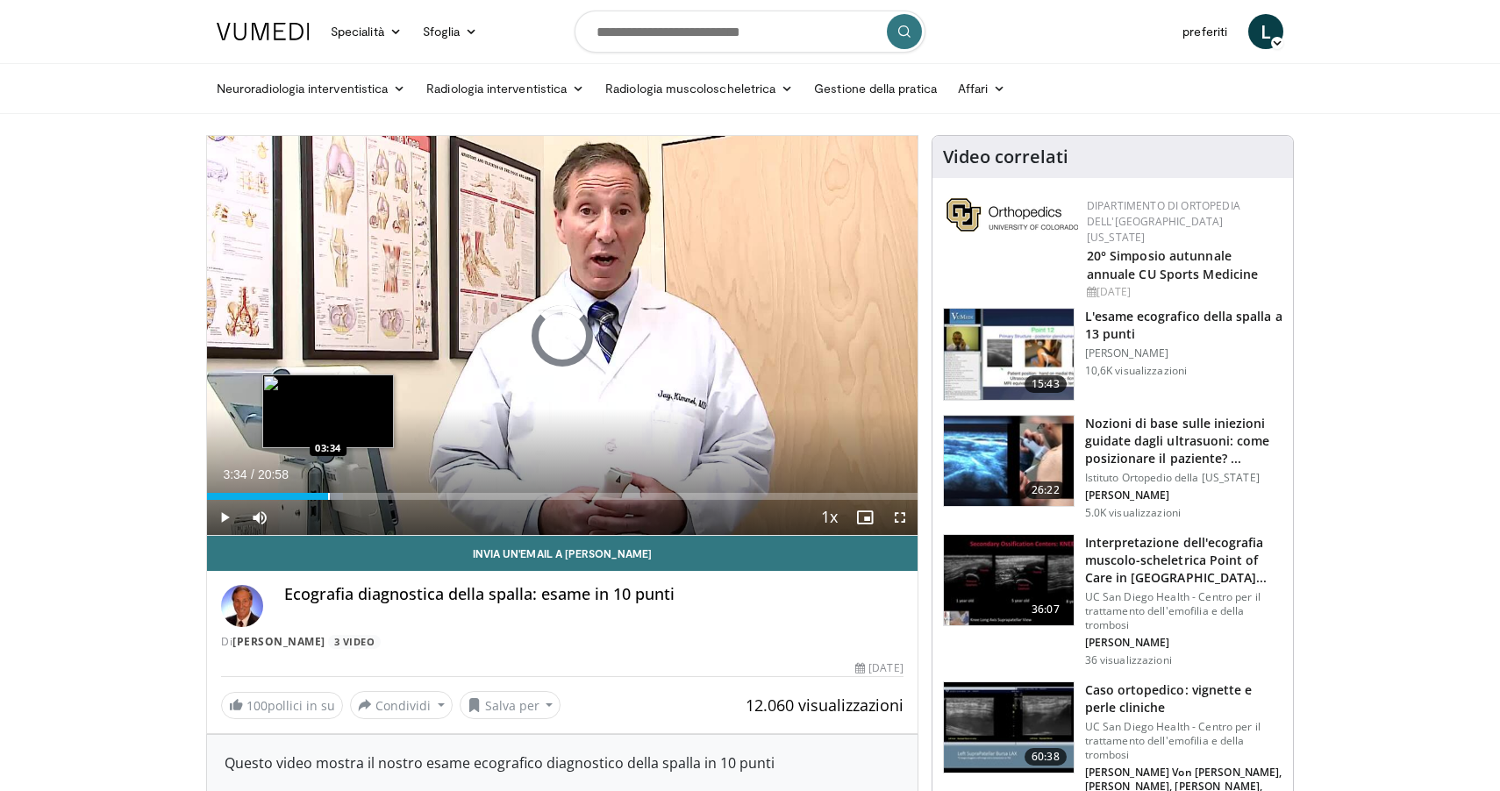
click at [328, 495] on div "Barra di avanzamento" at bounding box center [329, 496] width 2 height 7
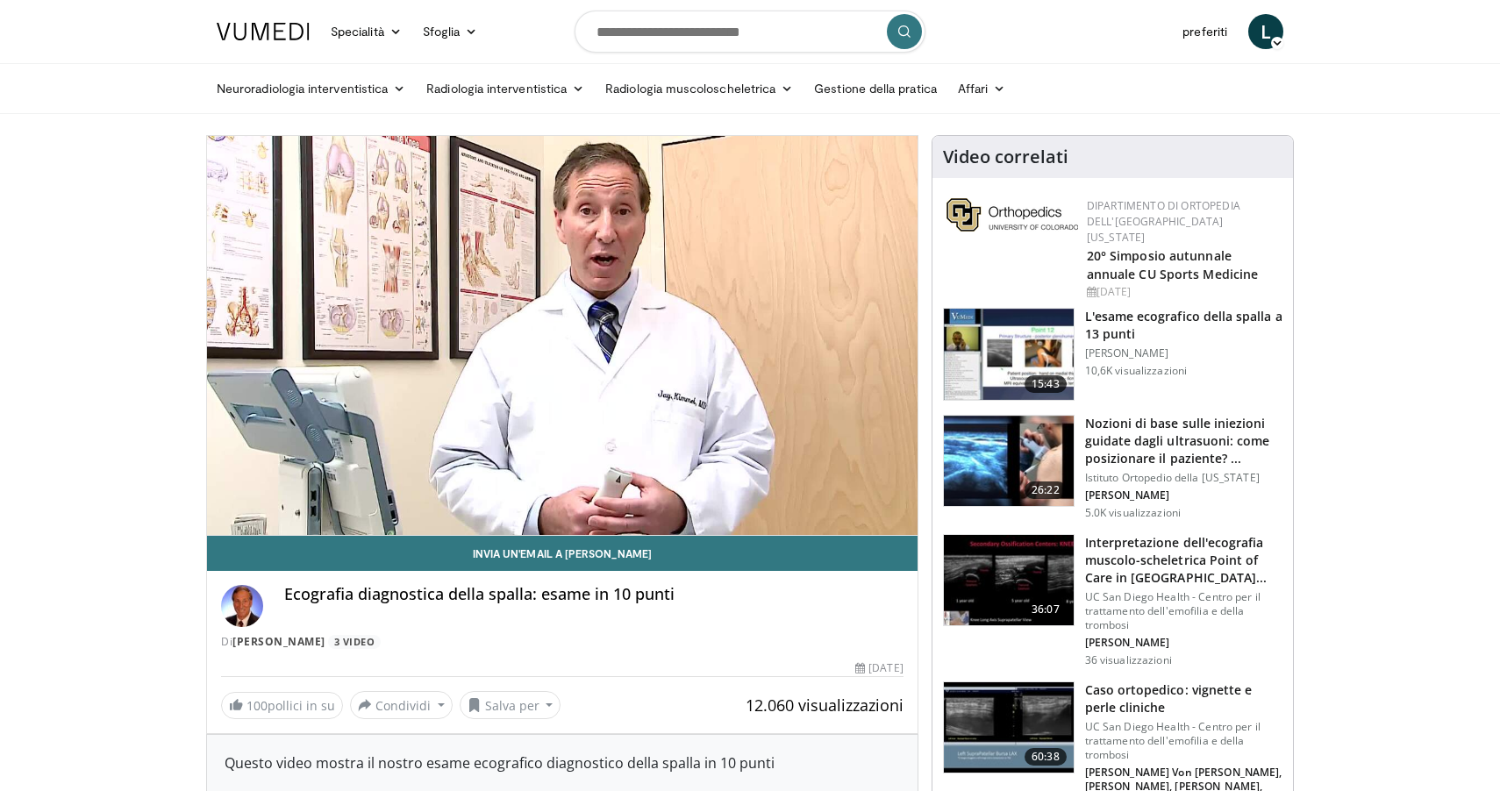
click at [1017, 447] on img at bounding box center [1009, 461] width 130 height 91
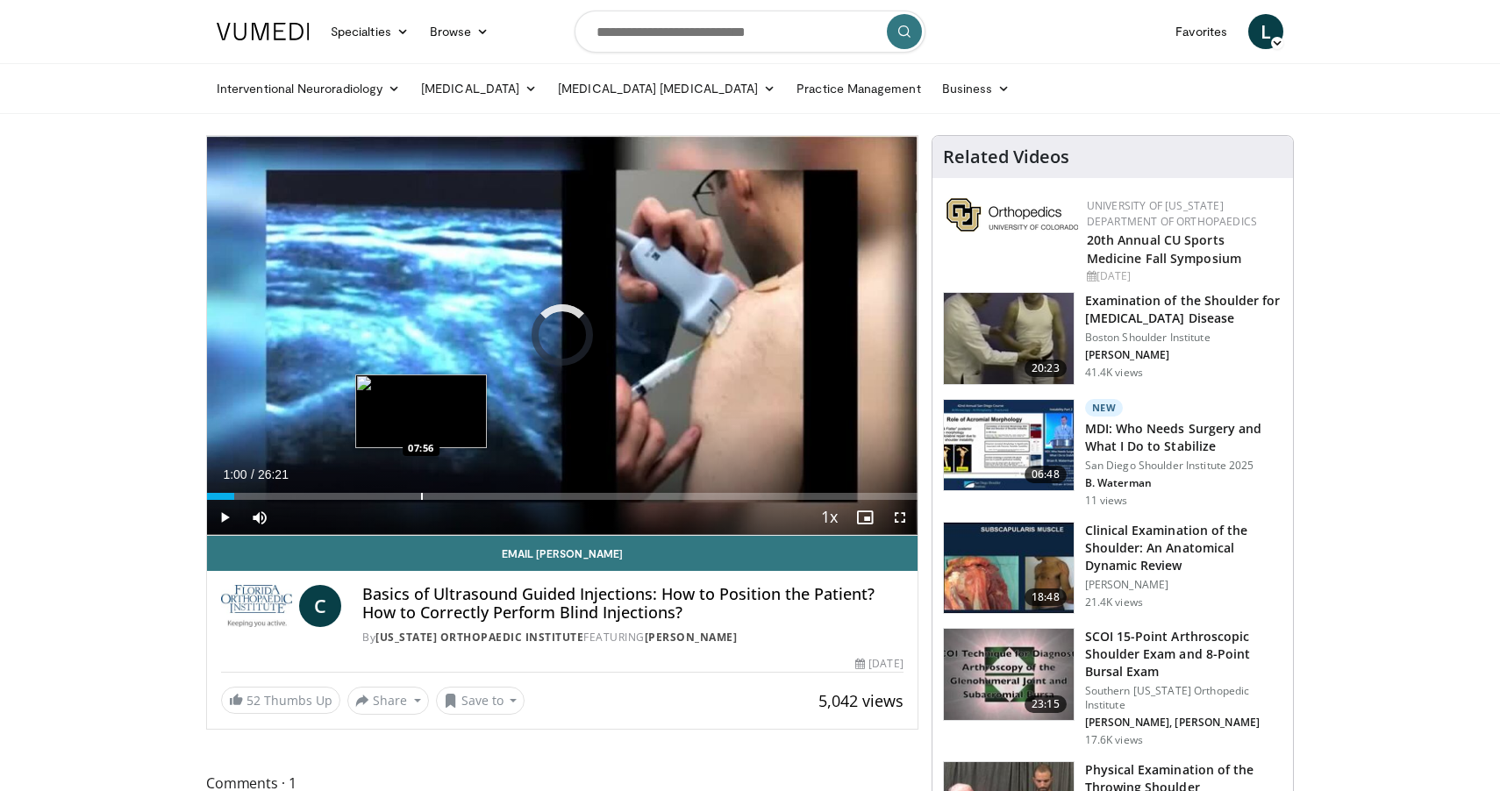
drag, startPoint x: 234, startPoint y: 493, endPoint x: 421, endPoint y: 490, distance: 186.8
click at [421, 490] on div "Loaded : 0.00% 07:54 07:56" at bounding box center [562, 491] width 710 height 17
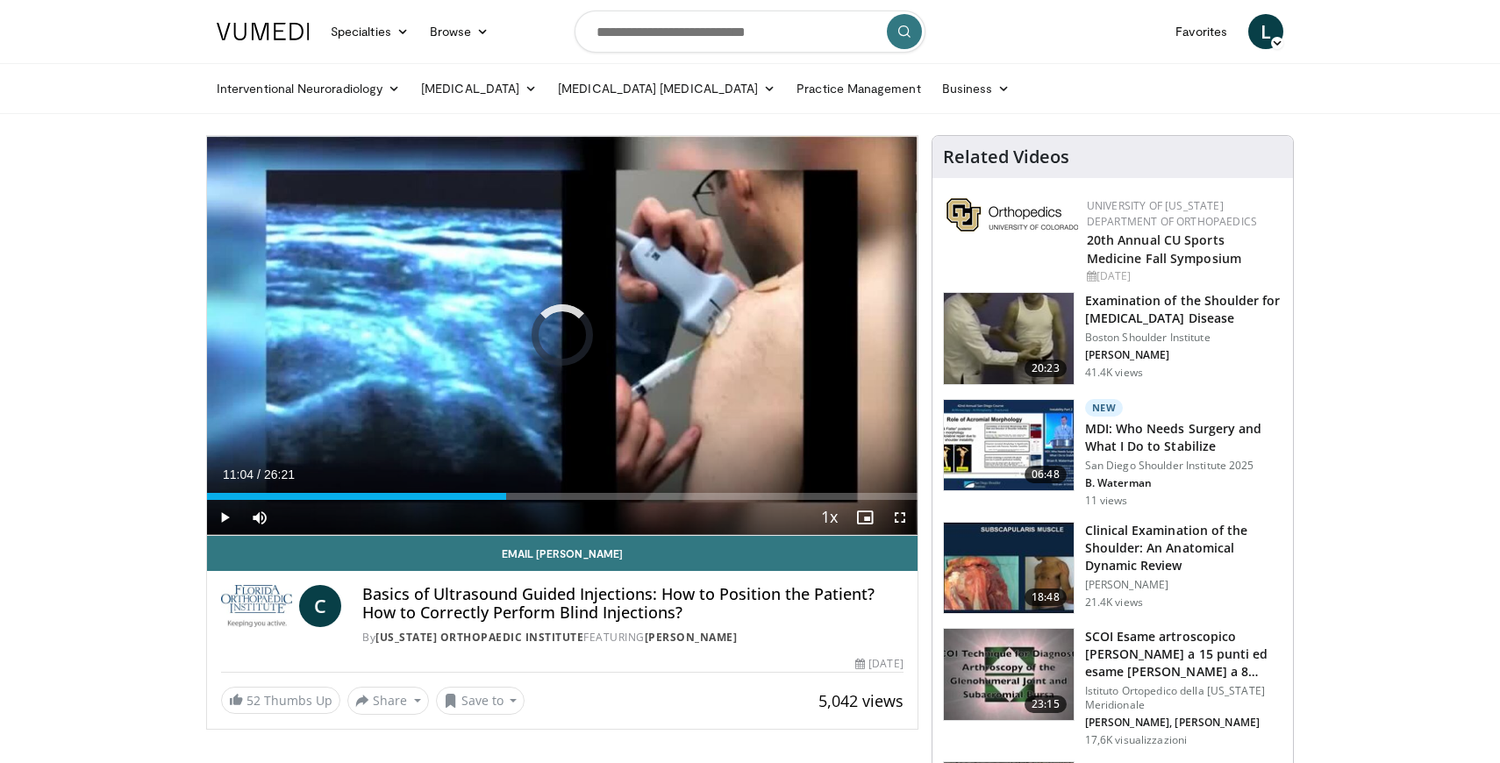
drag, startPoint x: 426, startPoint y: 494, endPoint x: 550, endPoint y: 468, distance: 126.2
click at [550, 500] on div "Current Time 11:04 / Duration 26:21 Play Skip Backward Skip Forward Mute Loaded…" at bounding box center [562, 517] width 710 height 35
drag, startPoint x: 551, startPoint y: 497, endPoint x: 636, endPoint y: 502, distance: 85.2
click at [636, 502] on div "Current Time 12:45 / Duration 26:21 Play Skip Backward Skip Forward Mute Loaded…" at bounding box center [562, 517] width 710 height 35
drag, startPoint x: 640, startPoint y: 500, endPoint x: 692, endPoint y: 505, distance: 52.0
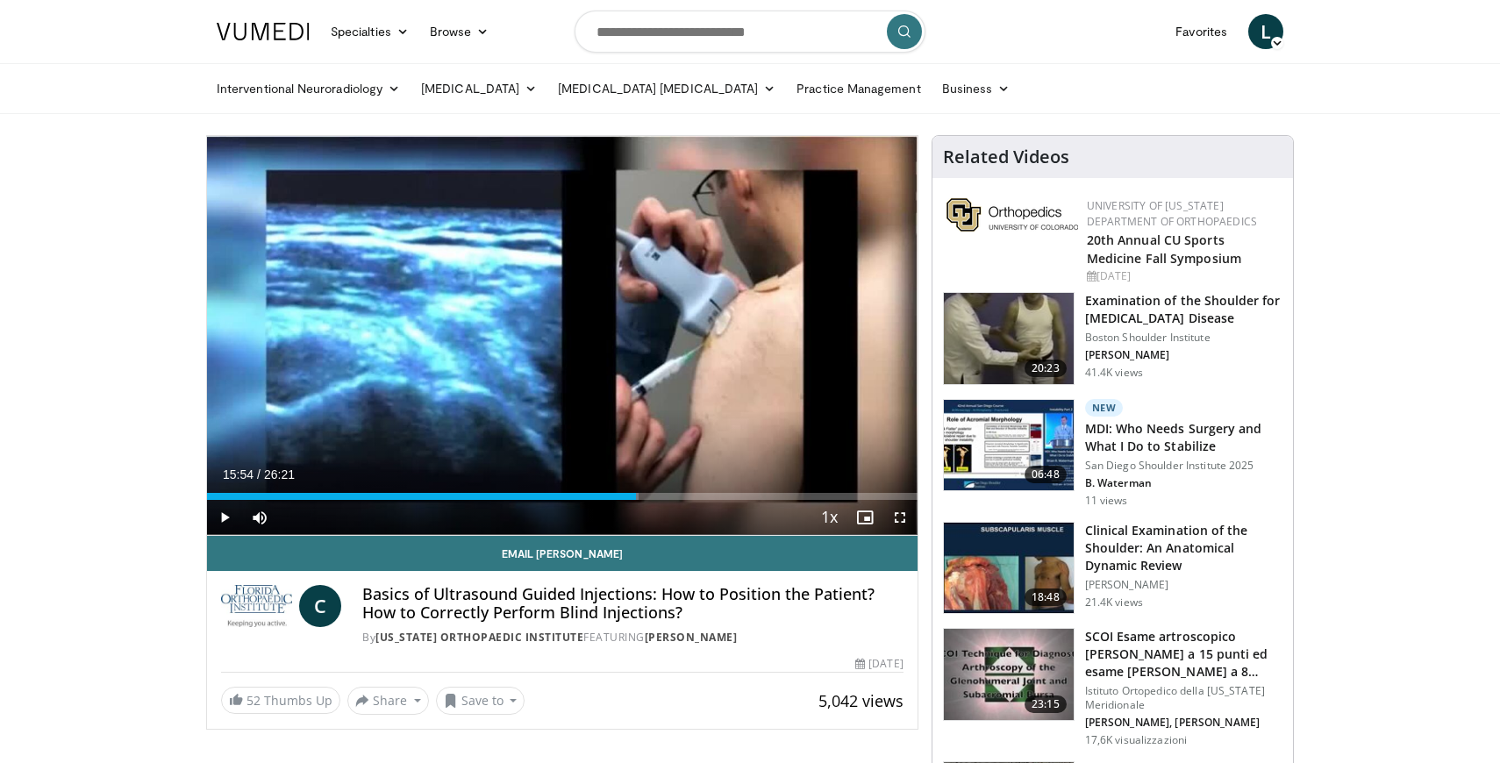
click at [693, 506] on div "Current Time 15:54 / Duration 26:21 Play Skip Backward Skip Forward Mute Loaded…" at bounding box center [562, 517] width 710 height 35
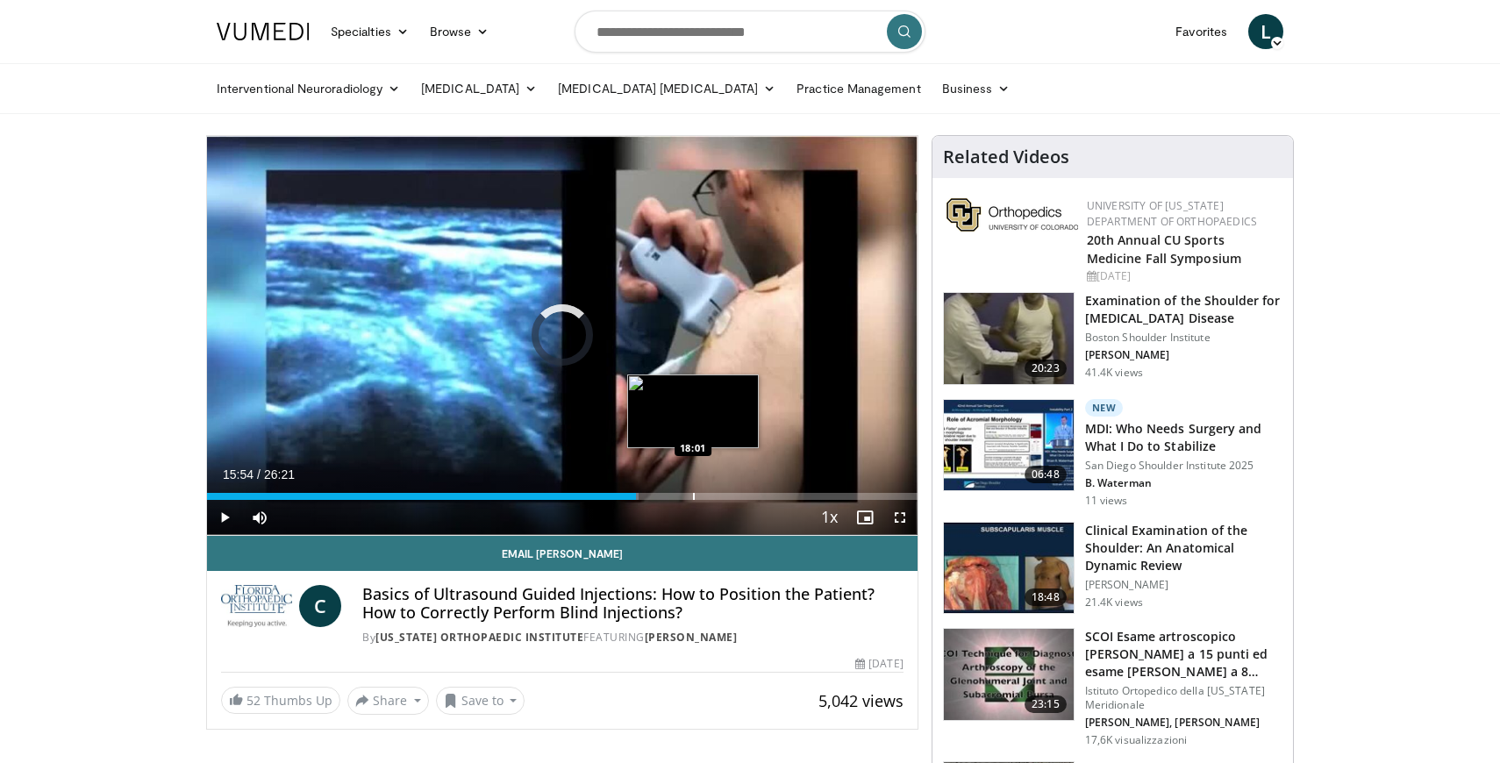
click at [693, 495] on div "Barra di avanzamento" at bounding box center [694, 496] width 2 height 7
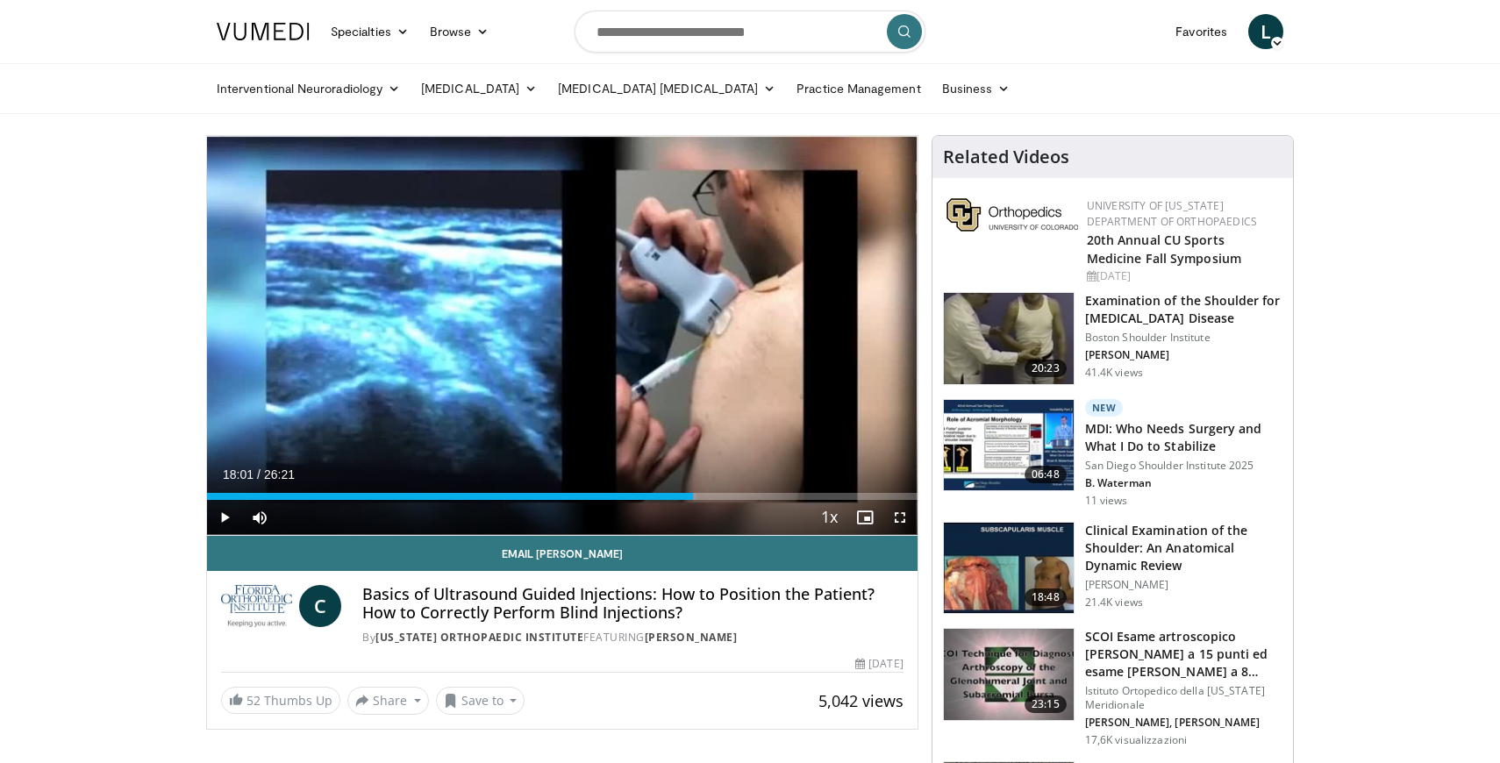
click at [729, 500] on div "Current Time 18:01 / Duration 26:21 Play Skip Backward Skip Forward Mute Loaded…" at bounding box center [562, 517] width 710 height 35
click at [735, 494] on div "Barra di avanzamento" at bounding box center [736, 496] width 2 height 7
click at [773, 491] on div "Loaded : 83.48% 20:59 20:59" at bounding box center [562, 491] width 710 height 17
click at [798, 495] on div "Barra di avanzamento" at bounding box center [799, 496] width 2 height 7
click at [832, 493] on div "Barra di avanzamento" at bounding box center [833, 496] width 2 height 7
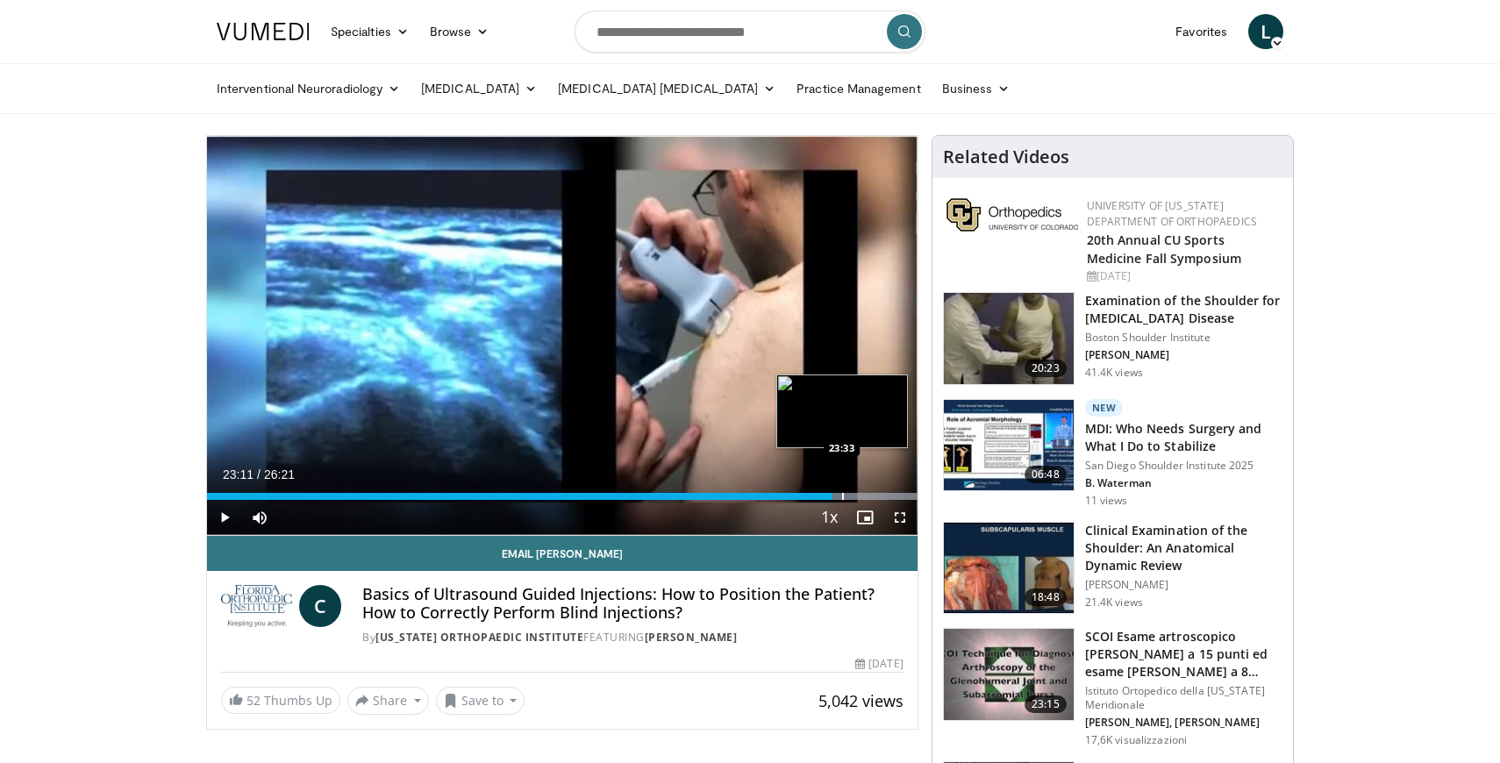
click at [843, 497] on div "Barra di avanzamento" at bounding box center [843, 496] width 2 height 7
click at [850, 497] on div "Barra di avanzamento" at bounding box center [851, 496] width 2 height 7
click at [860, 499] on div "Barra di avanzamento" at bounding box center [861, 496] width 2 height 7
click at [870, 500] on span "Video Player" at bounding box center [864, 517] width 35 height 35
click at [872, 494] on div "Barra di avanzamento" at bounding box center [873, 496] width 2 height 7
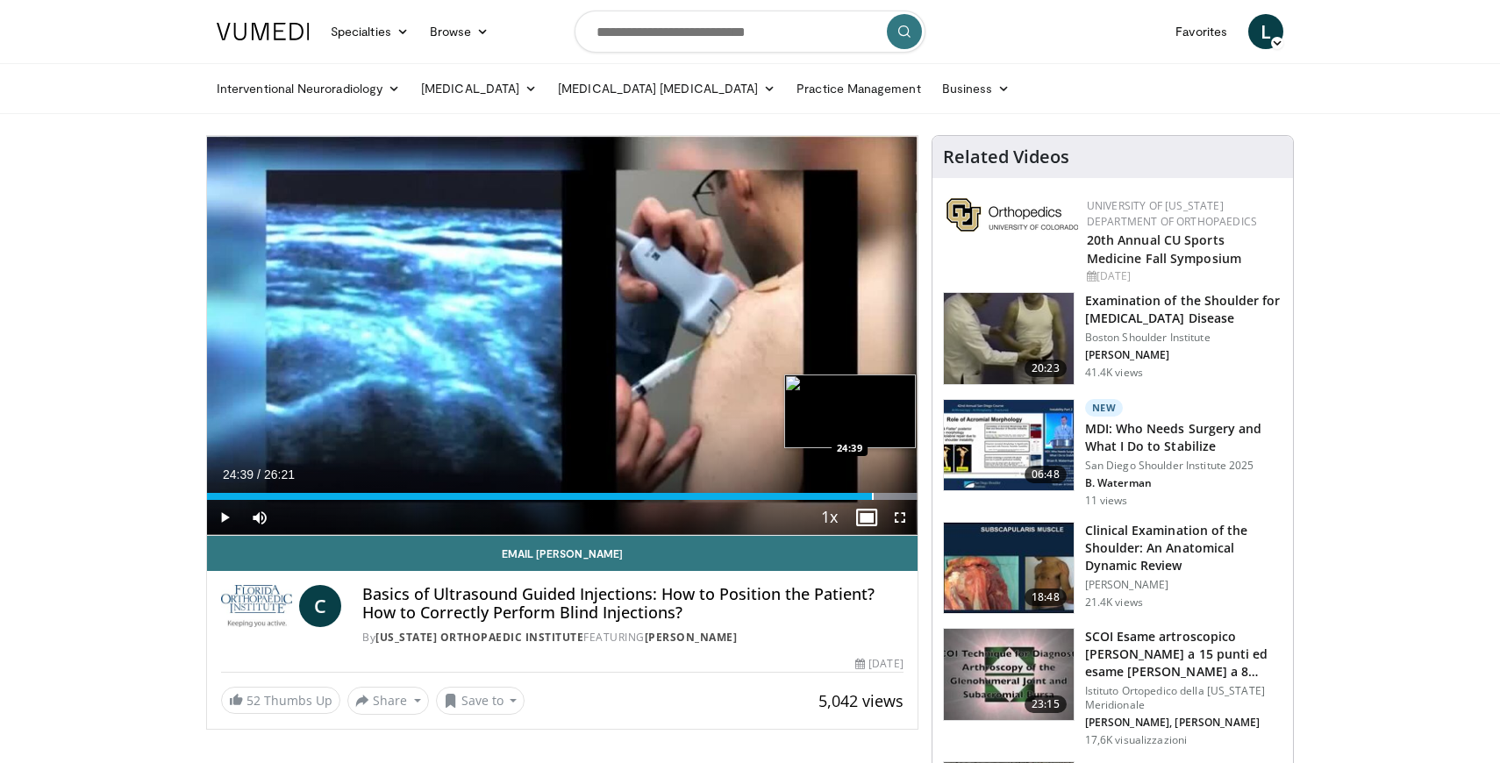
click at [872, 494] on div "Barra di avanzamento" at bounding box center [873, 496] width 2 height 7
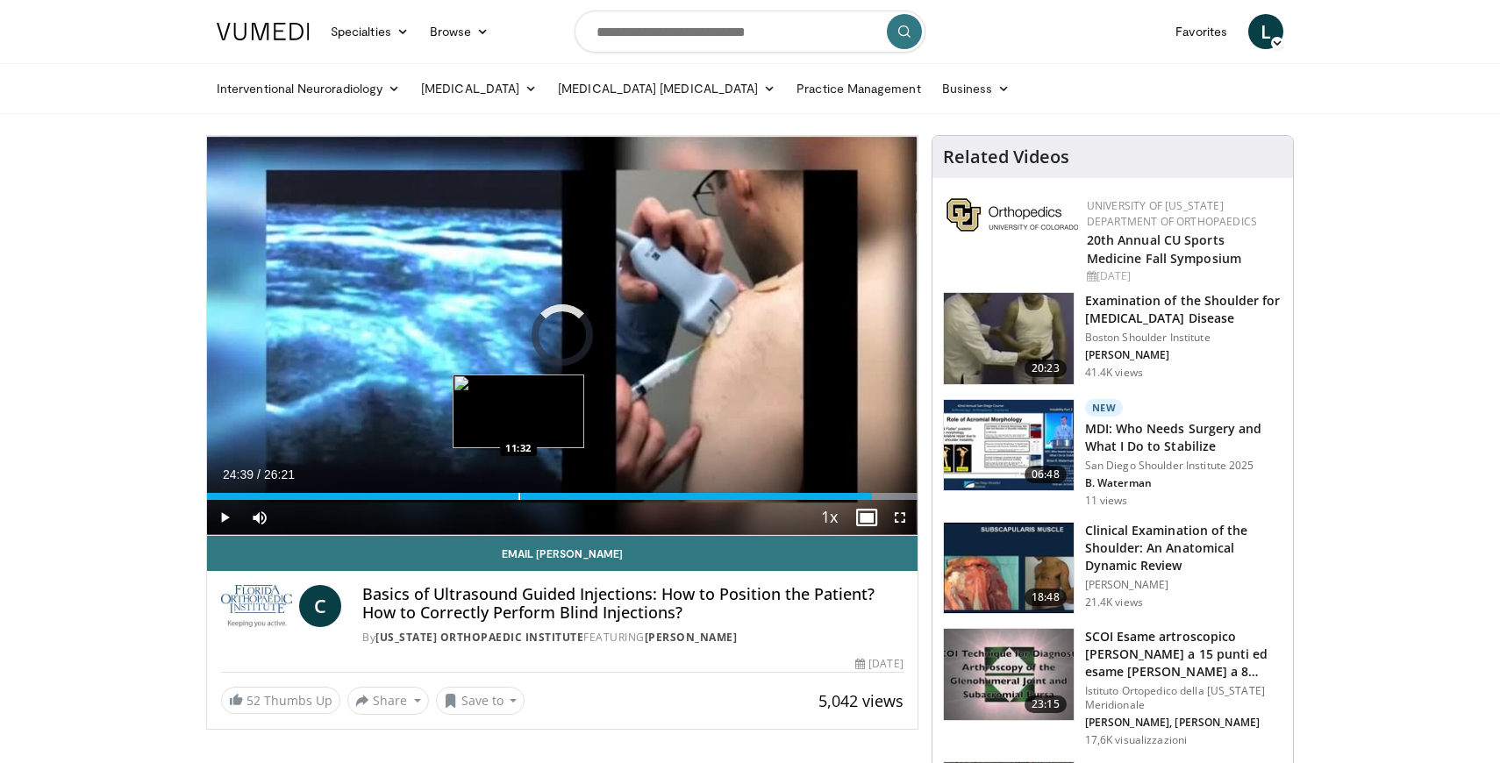
click at [518, 490] on div "Loaded : 99.98% 24:39 11:32" at bounding box center [562, 491] width 710 height 17
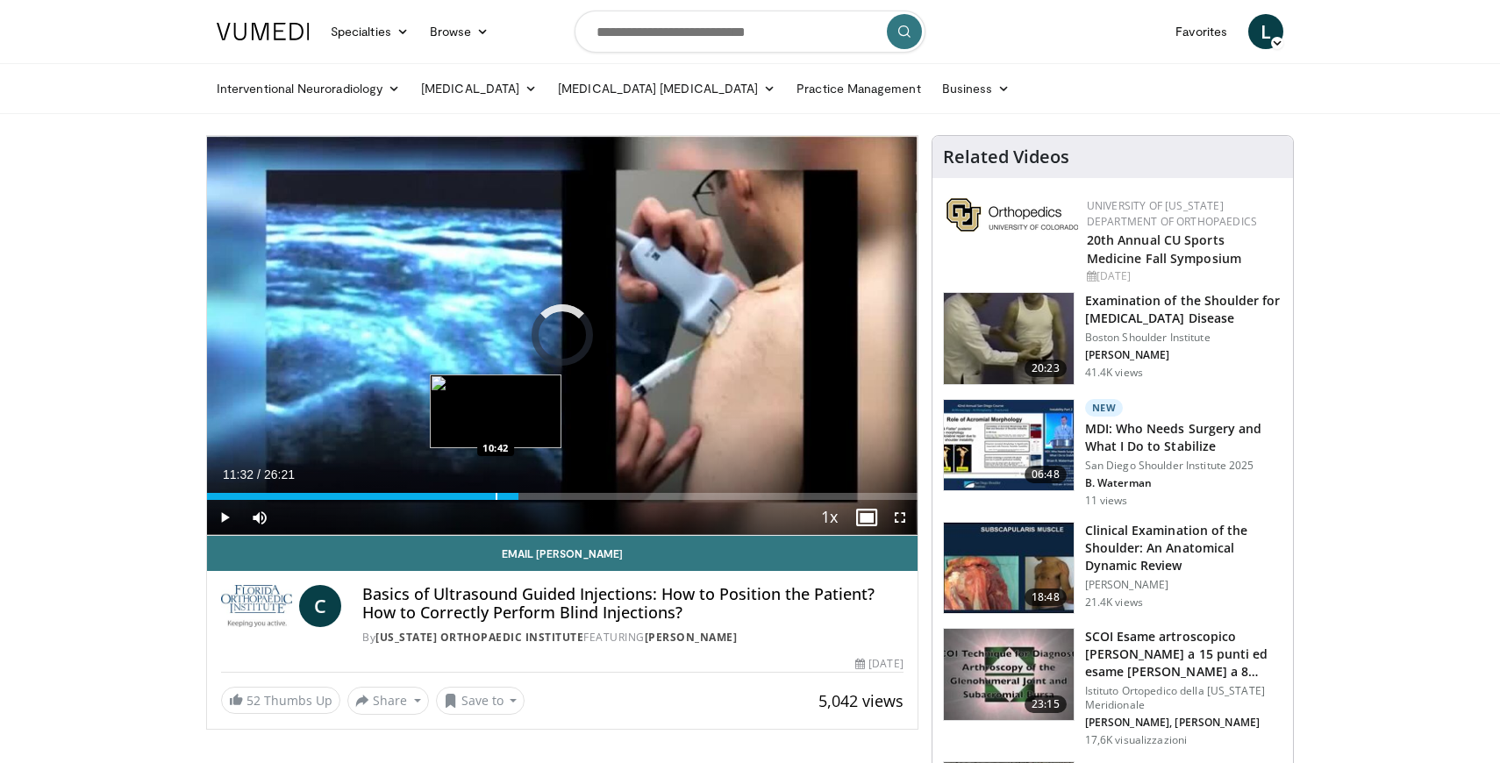
click at [495, 496] on div "Barra di avanzamento" at bounding box center [496, 496] width 2 height 7
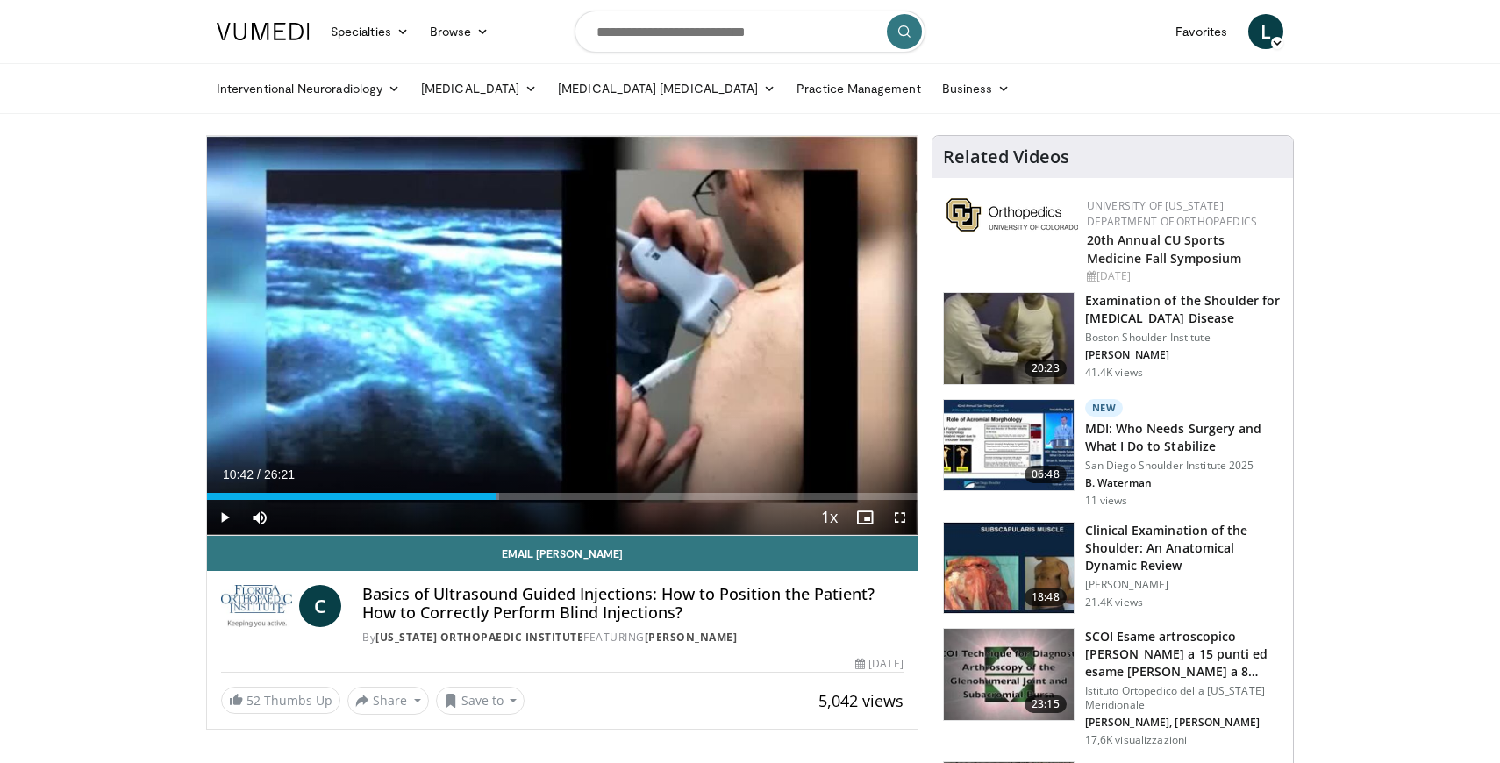
click at [681, 695] on div "52 Thumbs Up Share Basics of Ultrasound Guid... × Enter one or more e-mail addr…" at bounding box center [562, 701] width 682 height 28
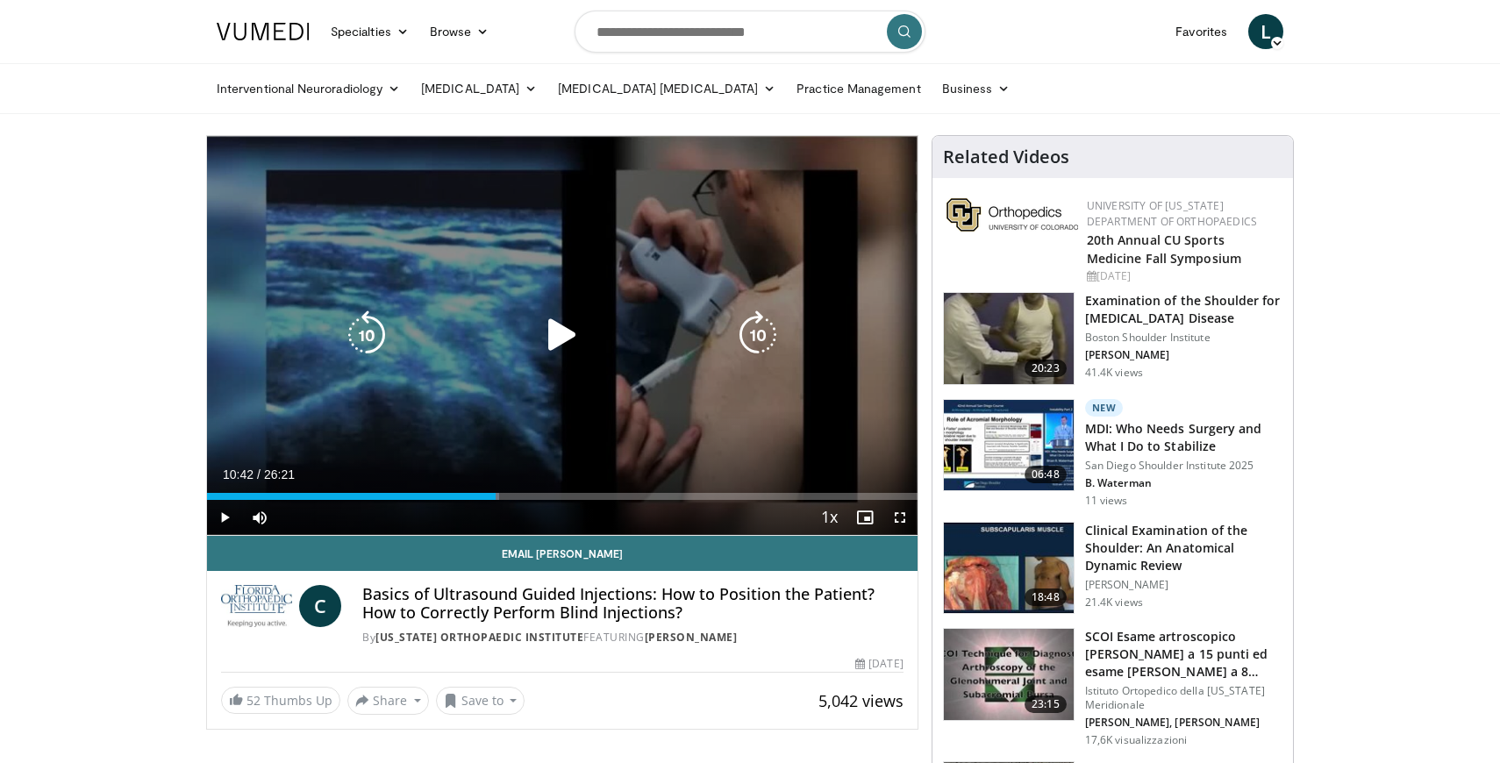
click at [557, 334] on icon "Video Player" at bounding box center [562, 334] width 49 height 49
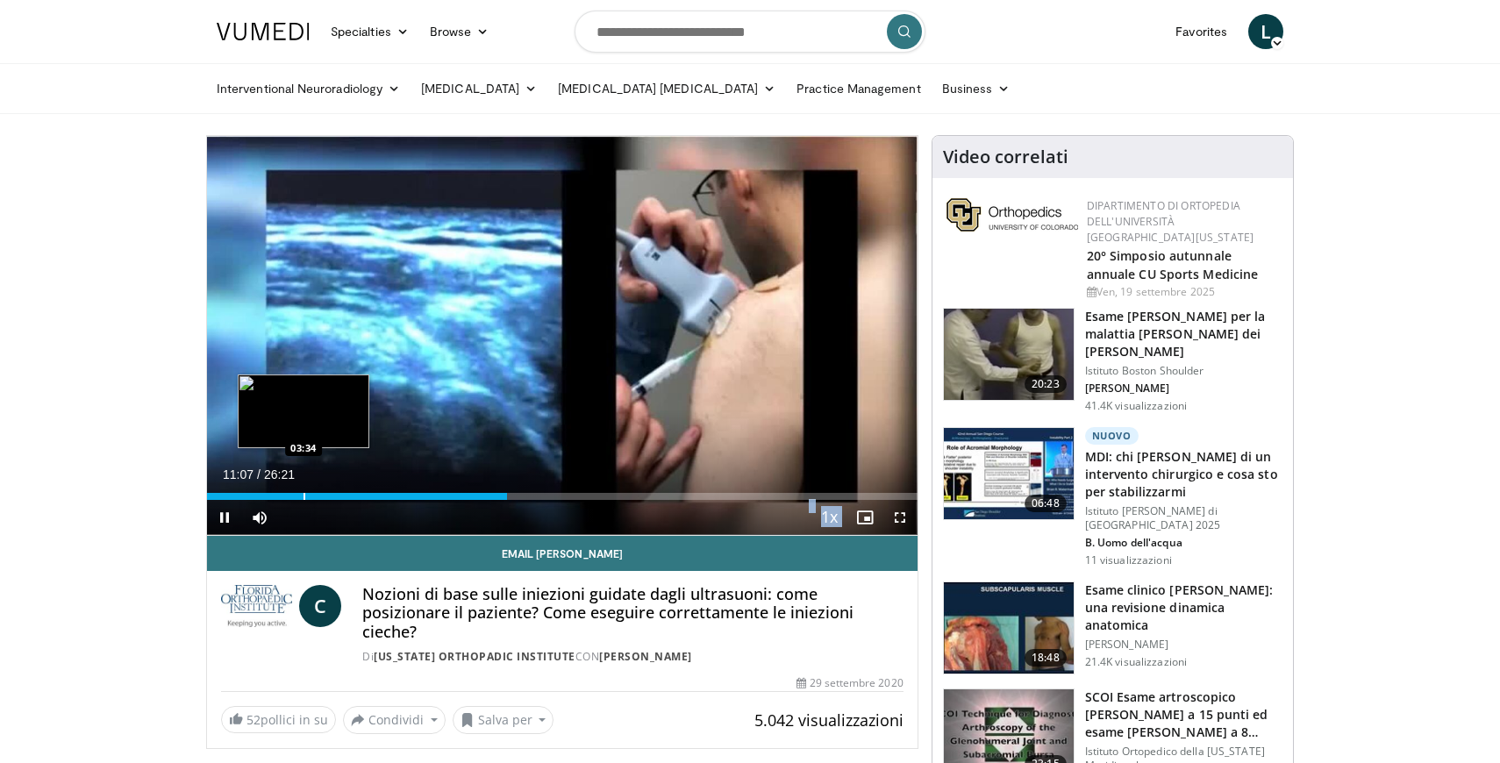
click at [296, 489] on video-js "**********" at bounding box center [562, 336] width 710 height 400
click at [292, 497] on video-js "**********" at bounding box center [562, 336] width 710 height 400
click at [303, 498] on div "Barra di avanzamento" at bounding box center [304, 496] width 2 height 7
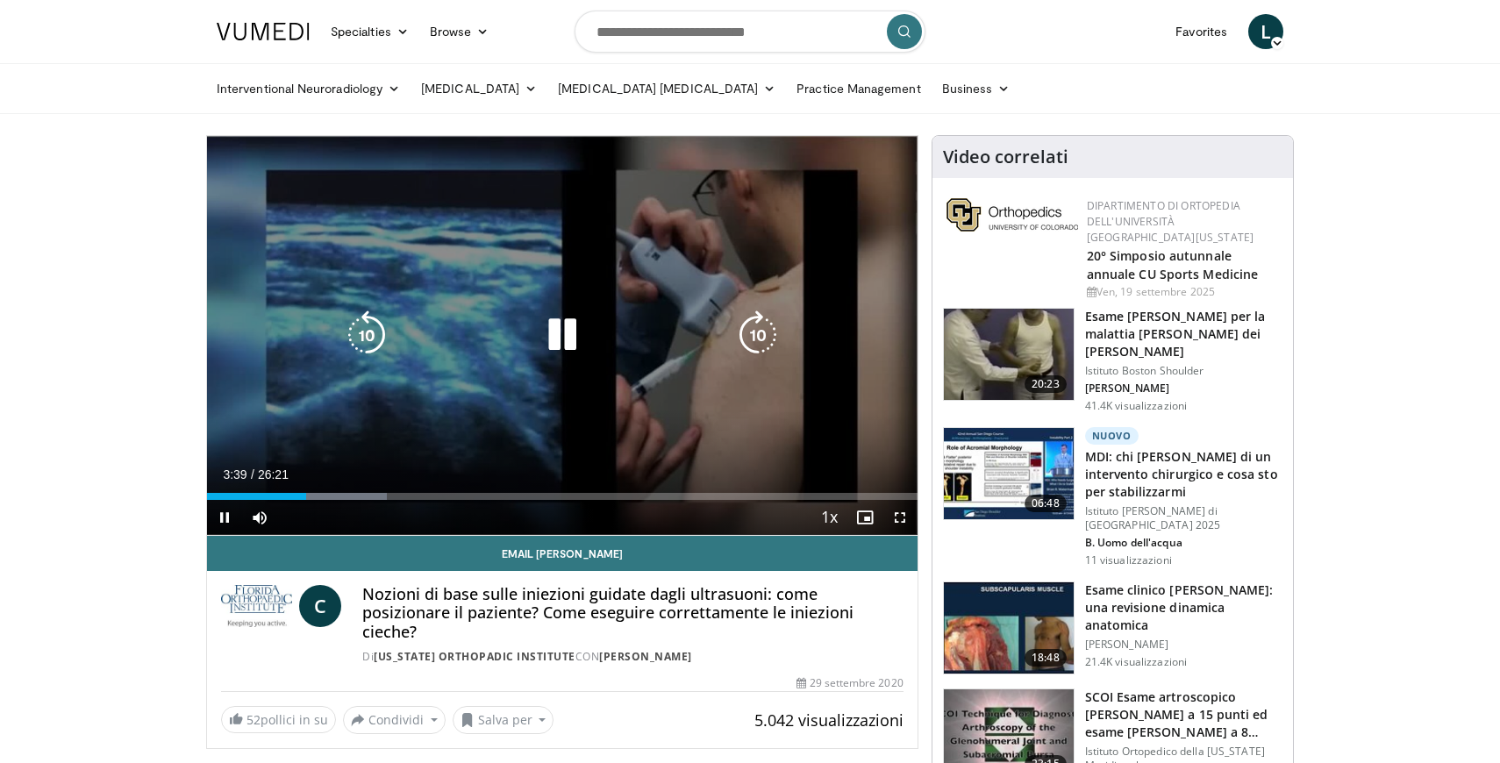
click at [470, 407] on div "10 seconds Tap to unmute" at bounding box center [562, 335] width 710 height 399
click at [558, 331] on icon "Lettore video" at bounding box center [562, 334] width 49 height 49
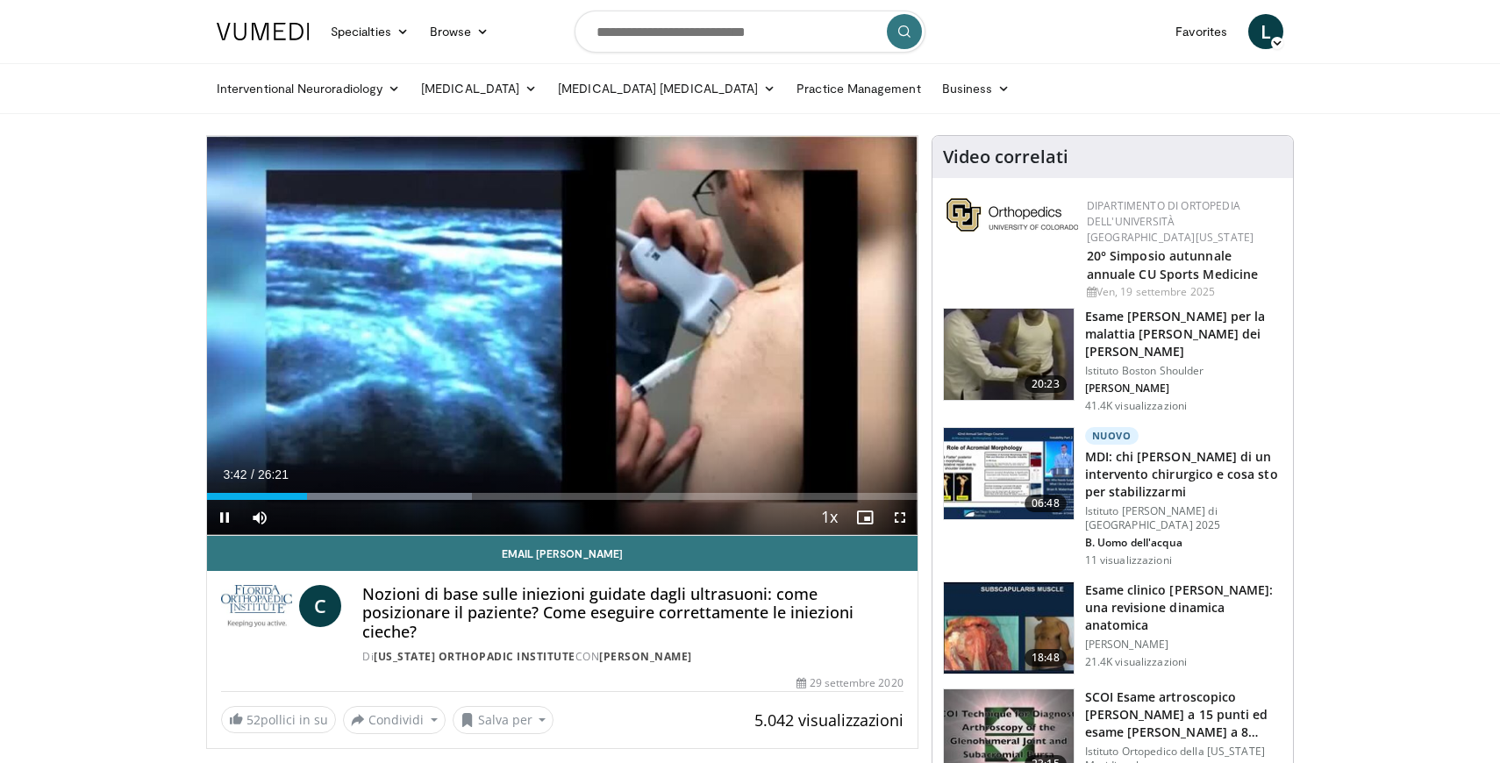
click at [900, 516] on span "Lettore video" at bounding box center [899, 517] width 35 height 35
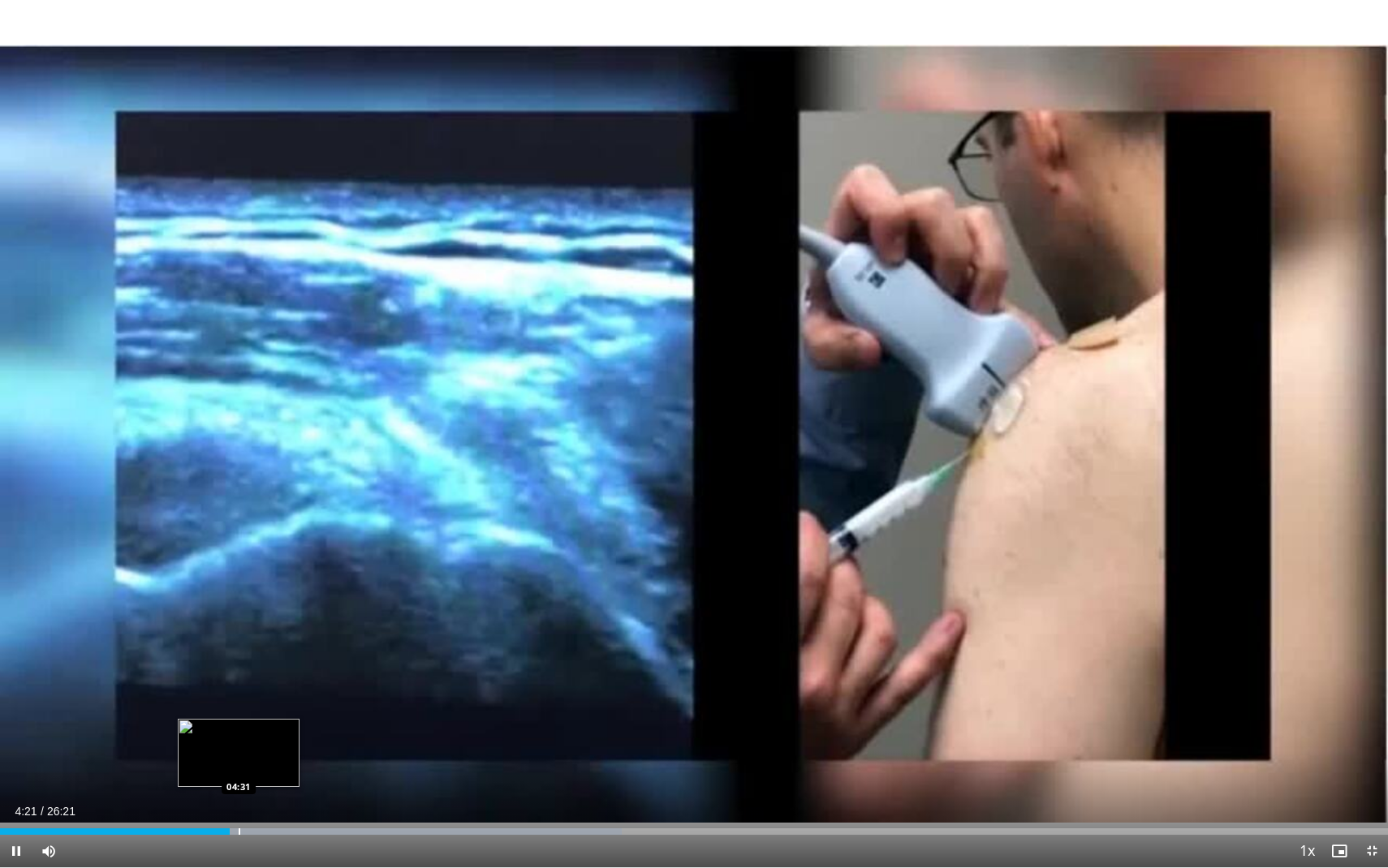
click at [239, 731] on video-js "**********" at bounding box center [694, 434] width 1388 height 868
click at [244, 731] on div "Barra di avanzamento" at bounding box center [245, 831] width 2 height 6
click at [254, 731] on div "Current Time 4:41 / Duration 26:21 Pause Skip Backward Skip Forward Mute Loaded…" at bounding box center [694, 850] width 1388 height 32
click at [262, 731] on div "Barra di avanzamento" at bounding box center [263, 831] width 2 height 6
click at [293, 731] on video-js "**********" at bounding box center [694, 434] width 1388 height 868
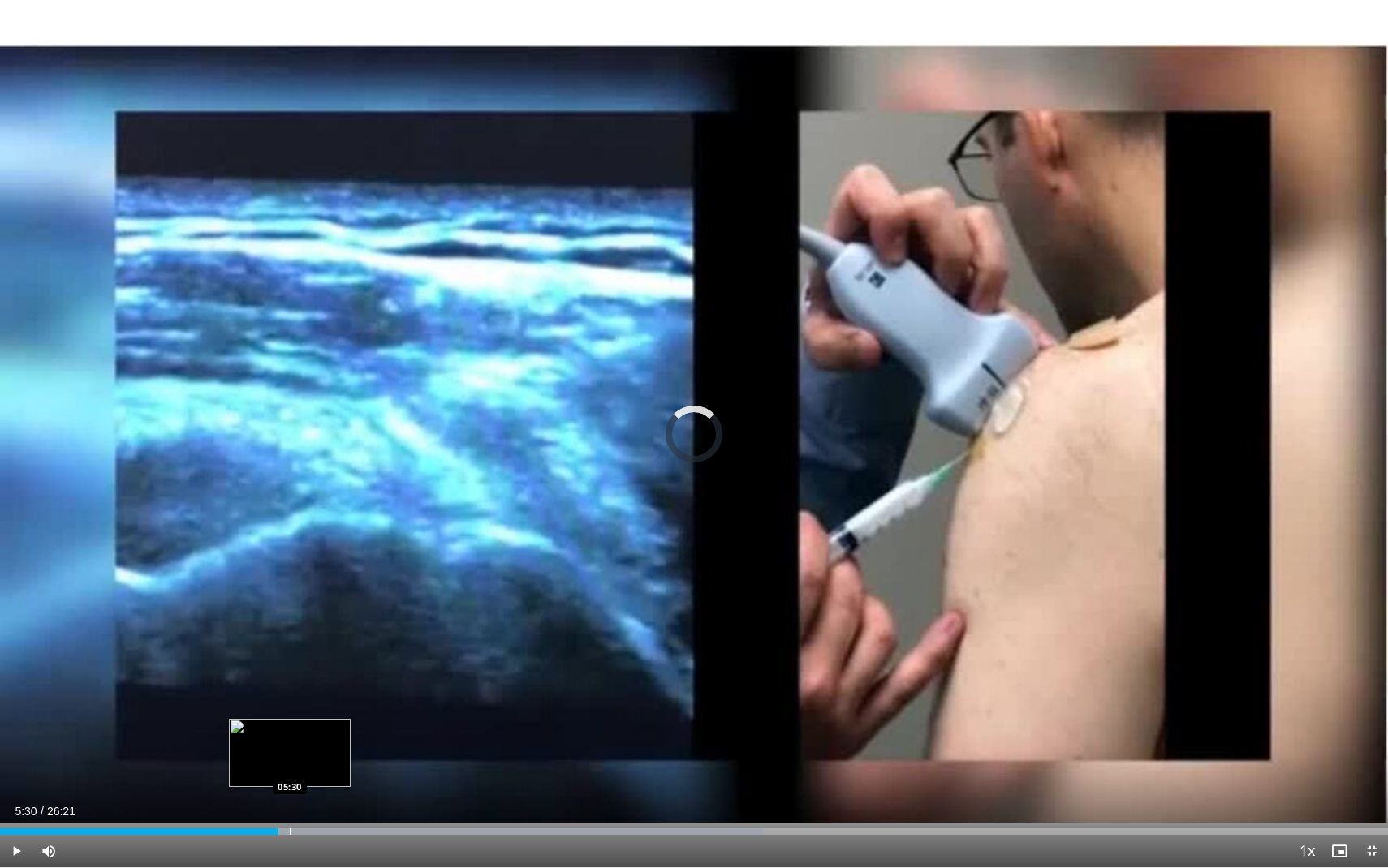
click at [290, 731] on div "Barra di avanzamento" at bounding box center [291, 831] width 2 height 6
click at [304, 731] on div "Barra di avanzamento" at bounding box center [305, 831] width 2 height 6
click at [314, 731] on div "Barra di avanzamento" at bounding box center [315, 831] width 2 height 6
click at [326, 731] on div "Barra di avanzamento" at bounding box center [327, 831] width 2 height 6
click at [336, 731] on div "Loaded : 58.71% 06:22 06:22" at bounding box center [694, 827] width 1388 height 16
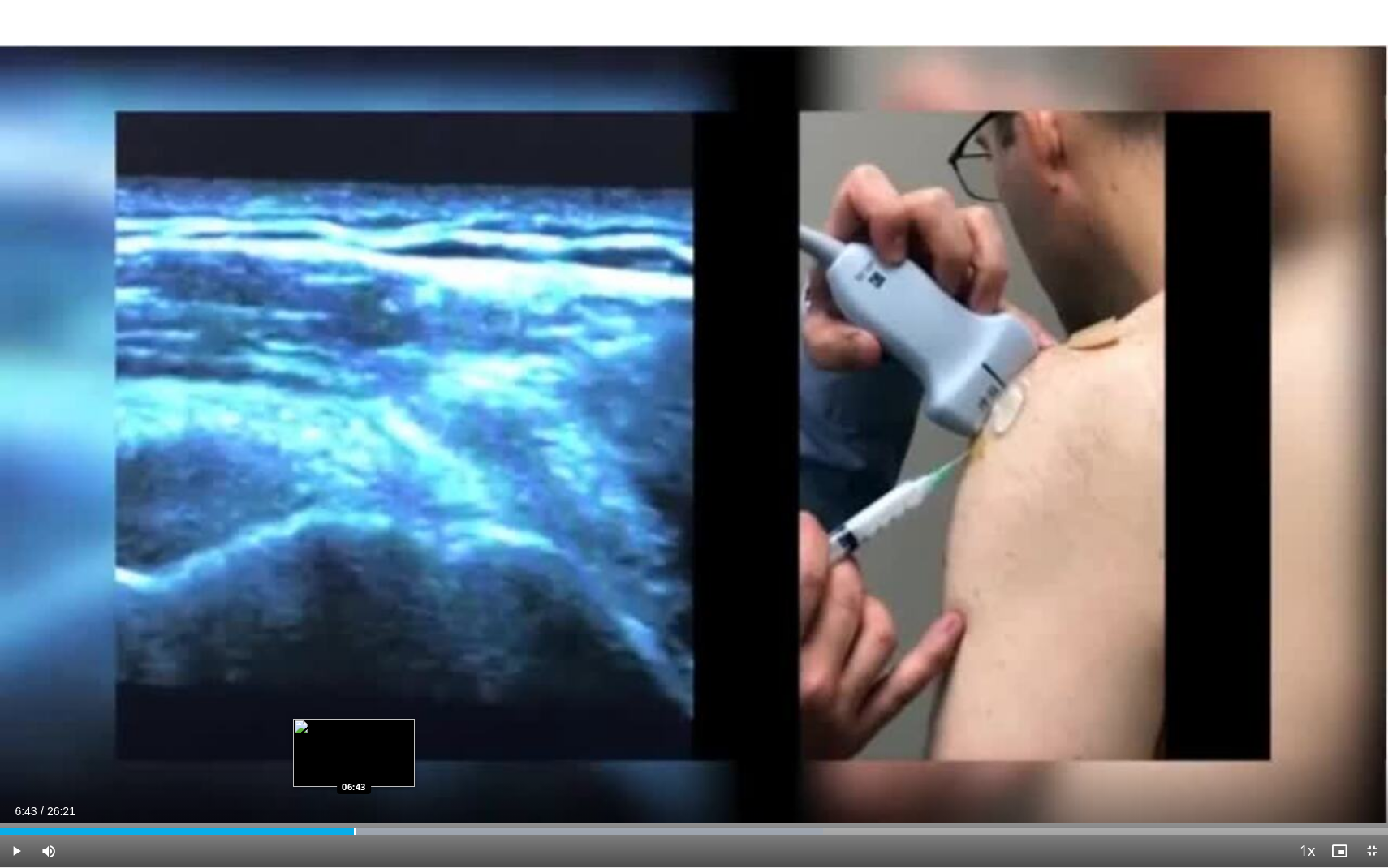
click at [353, 731] on div "Barra di avanzamento" at bounding box center [354, 831] width 2 height 6
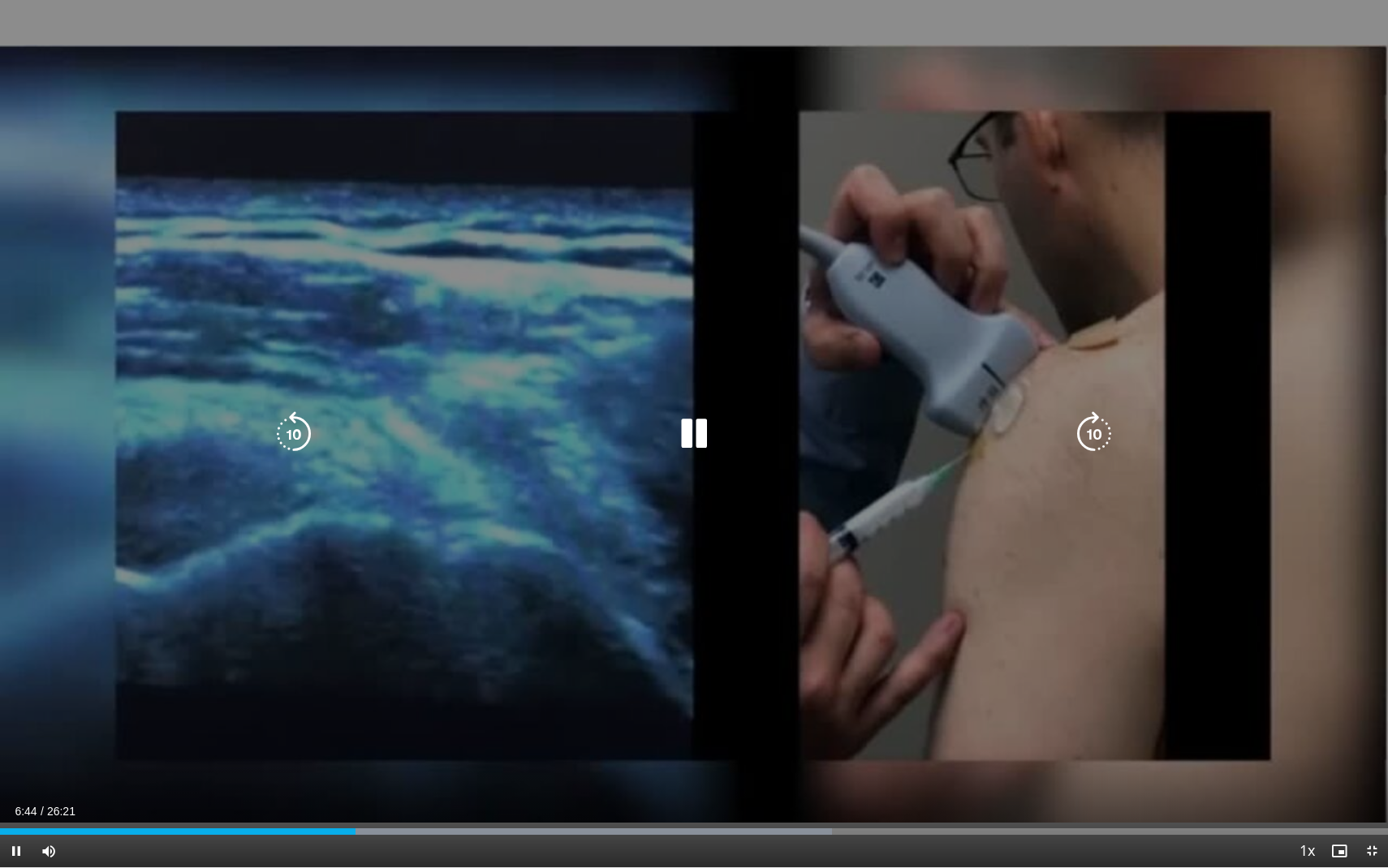
click at [370, 731] on video-js "**********" at bounding box center [694, 434] width 1388 height 868
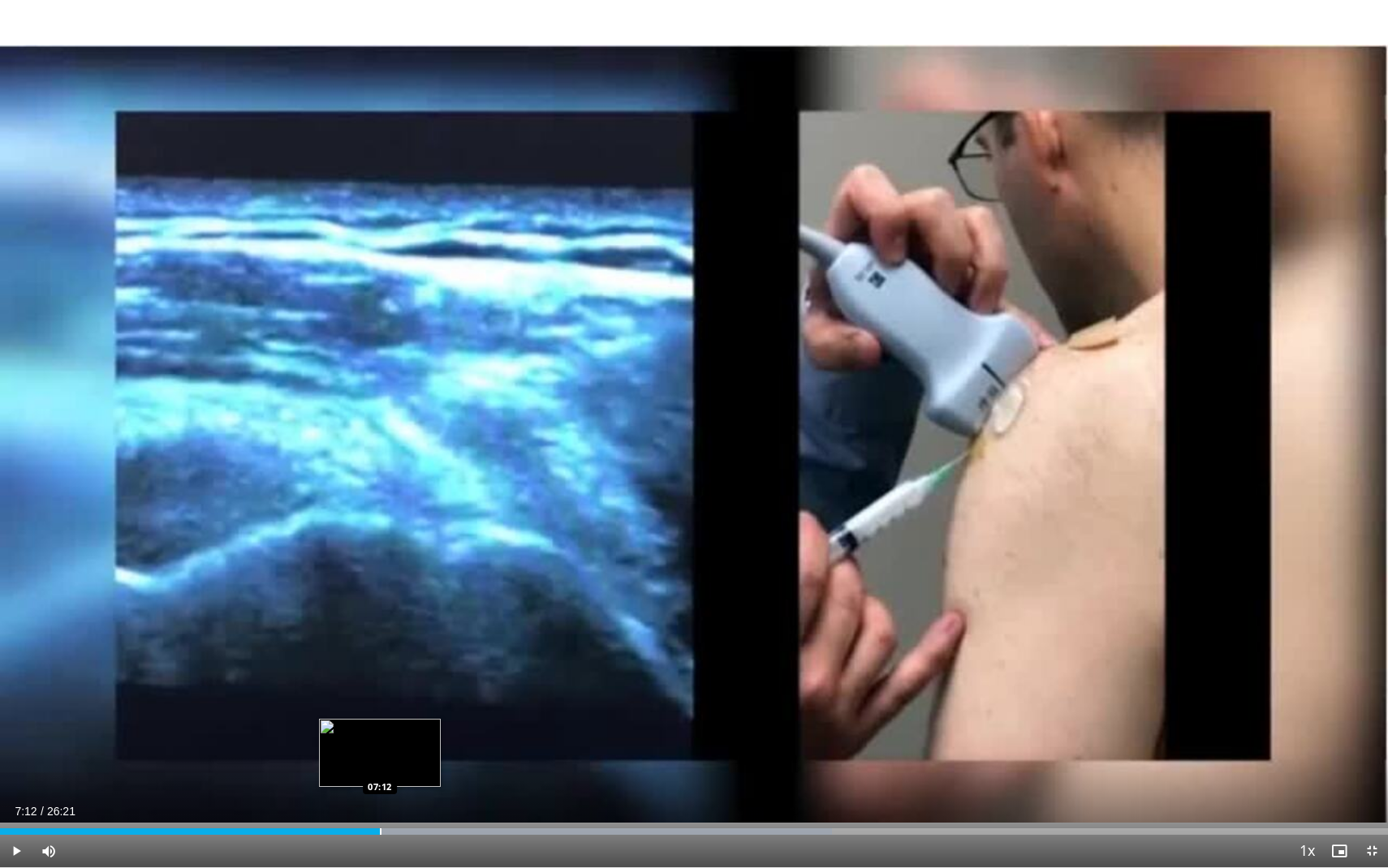
click at [379, 731] on div "Barra di avanzamento" at bounding box center [380, 831] width 2 height 6
click at [436, 731] on div "Loaded : 60.70% 08:16 08:16" at bounding box center [694, 827] width 1388 height 16
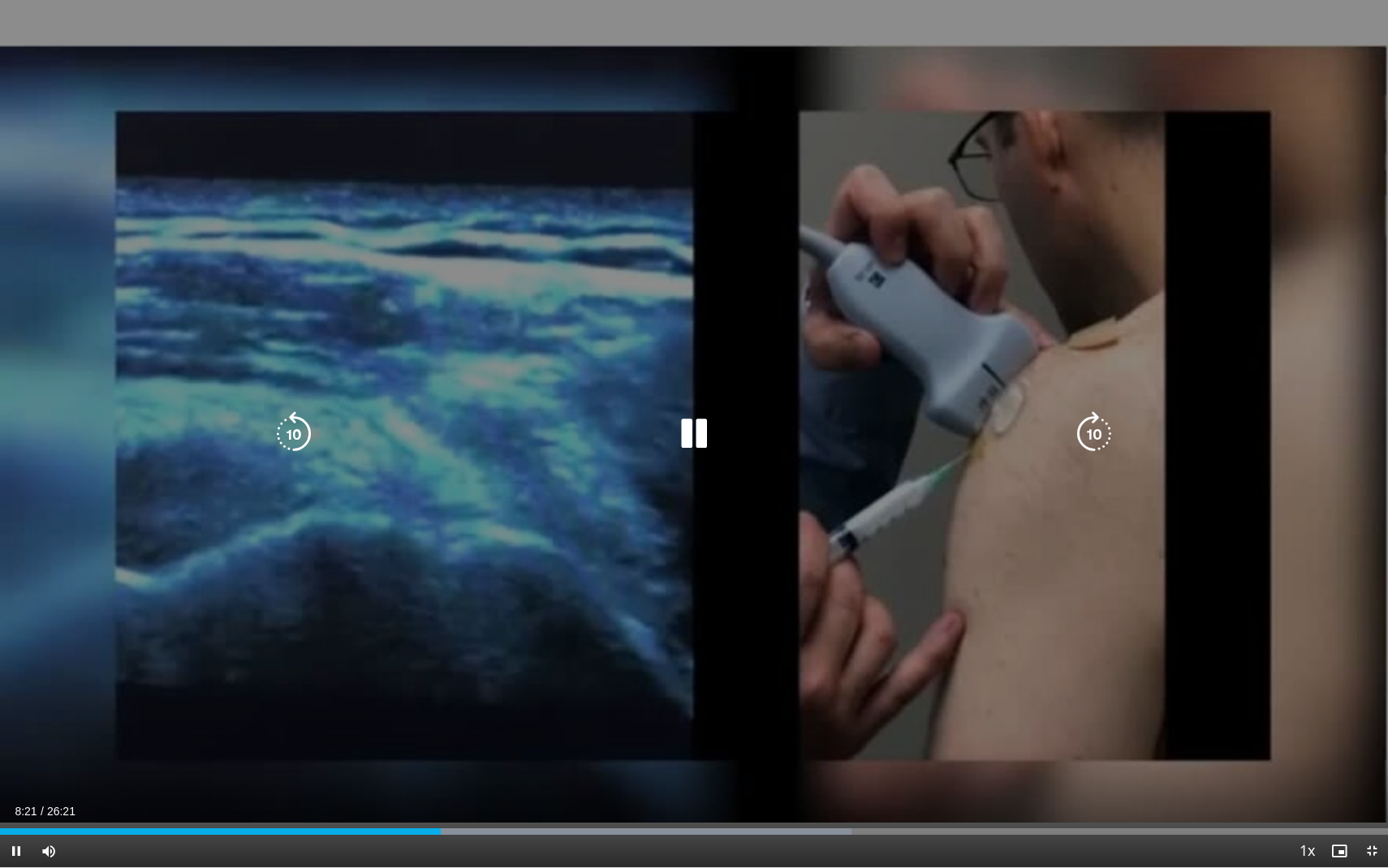
click at [426, 689] on div "10 seconds Tap to unmute" at bounding box center [694, 433] width 1388 height 867
click at [341, 731] on div "10 seconds Tap to unmute" at bounding box center [694, 433] width 1388 height 867
click at [691, 432] on icon "Lettore video" at bounding box center [693, 434] width 45 height 45
click at [784, 366] on div "10 seconds Tap to unmute" at bounding box center [694, 433] width 1388 height 867
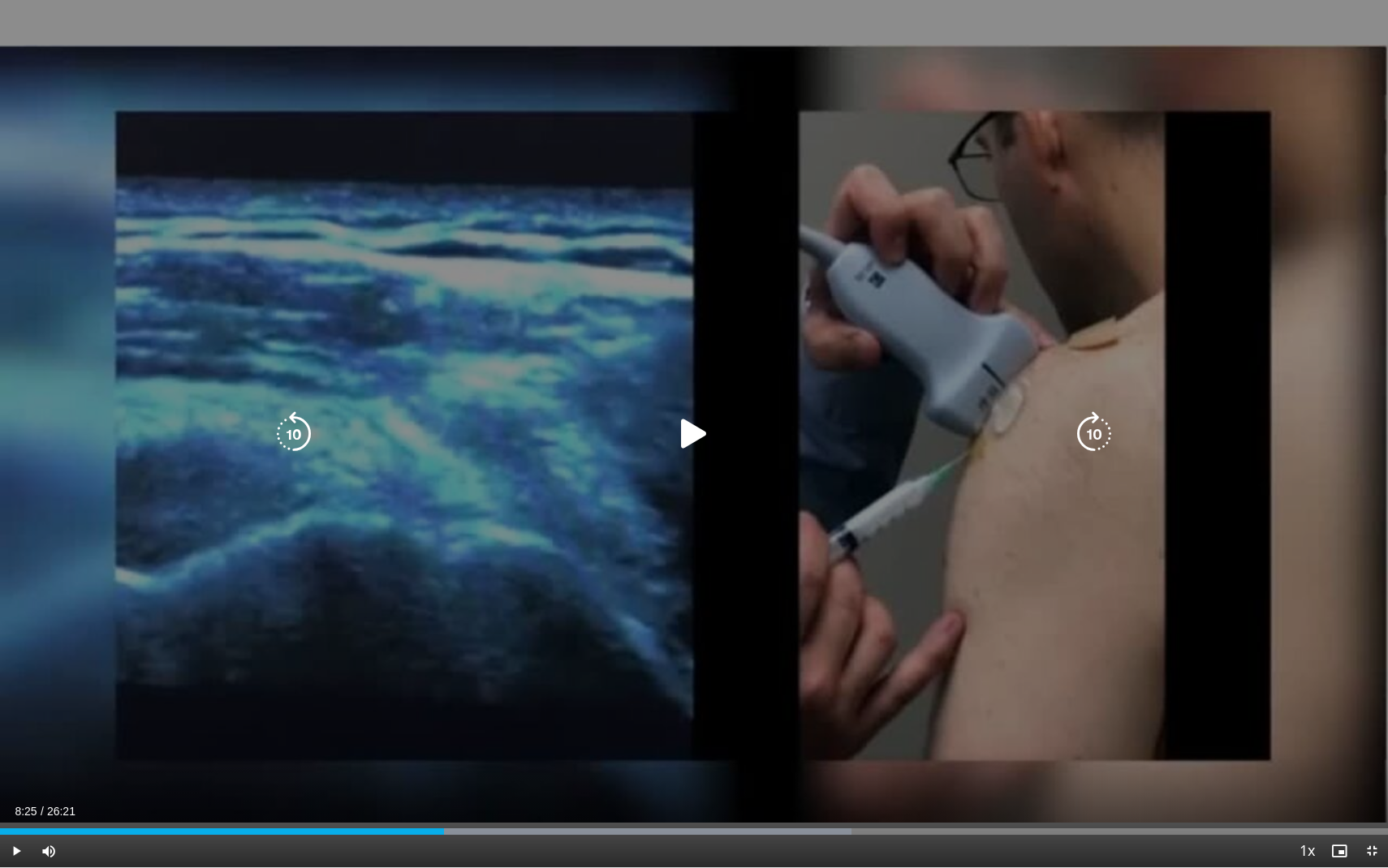
click at [688, 432] on icon "Lettore video" at bounding box center [693, 434] width 45 height 45
click at [680, 438] on icon "Lettore video" at bounding box center [693, 434] width 45 height 45
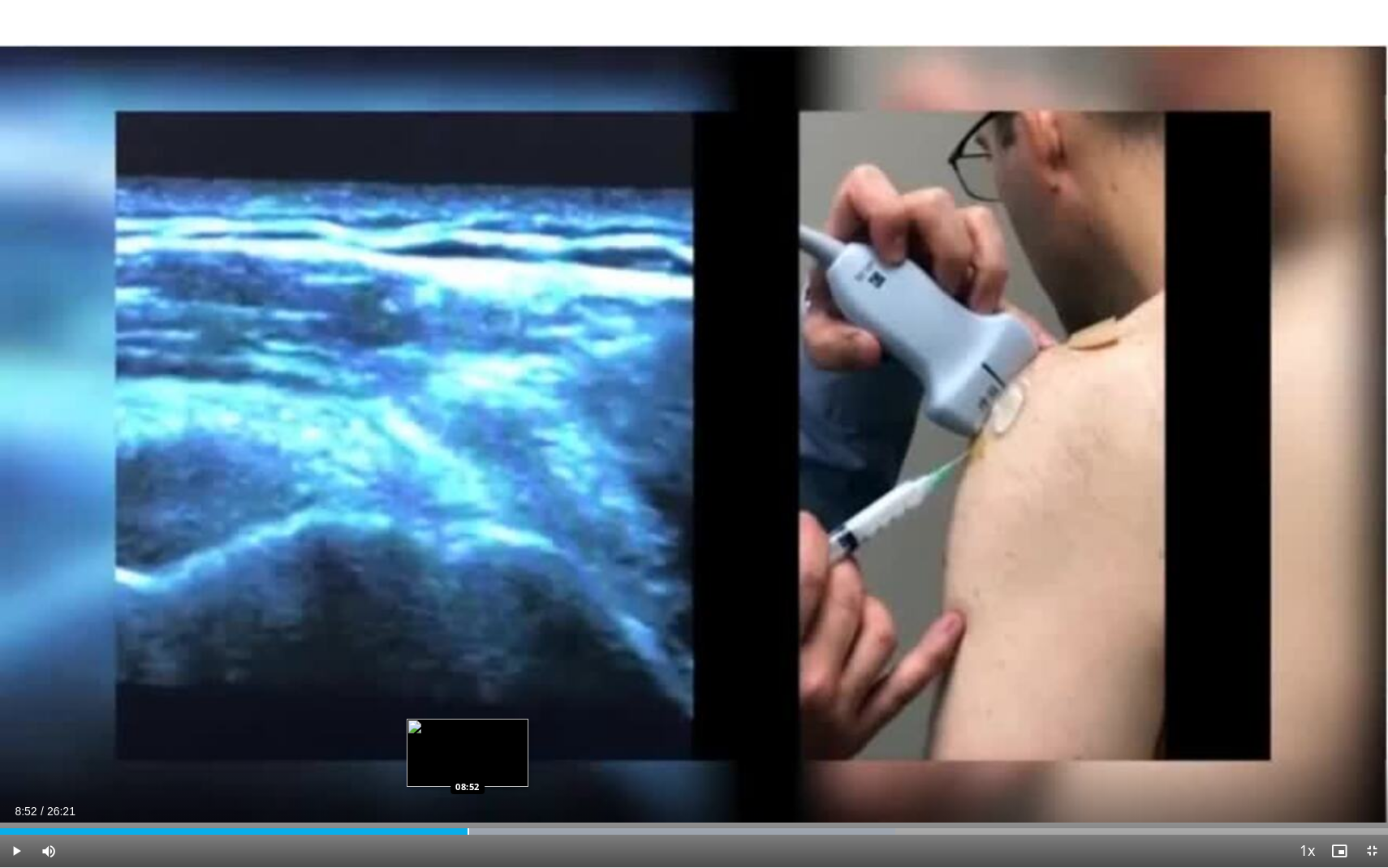
click at [468, 731] on div "Barra di avanzamento" at bounding box center [468, 831] width 2 height 6
click at [468, 731] on div "Barra di avanzamento" at bounding box center [469, 831] width 2 height 6
click at [475, 731] on div "Barra di avanzamento" at bounding box center [476, 831] width 2 height 6
click at [483, 731] on div "Barra di avanzamento" at bounding box center [483, 831] width 2 height 6
click at [485, 731] on div "Barra di avanzamento" at bounding box center [486, 831] width 2 height 6
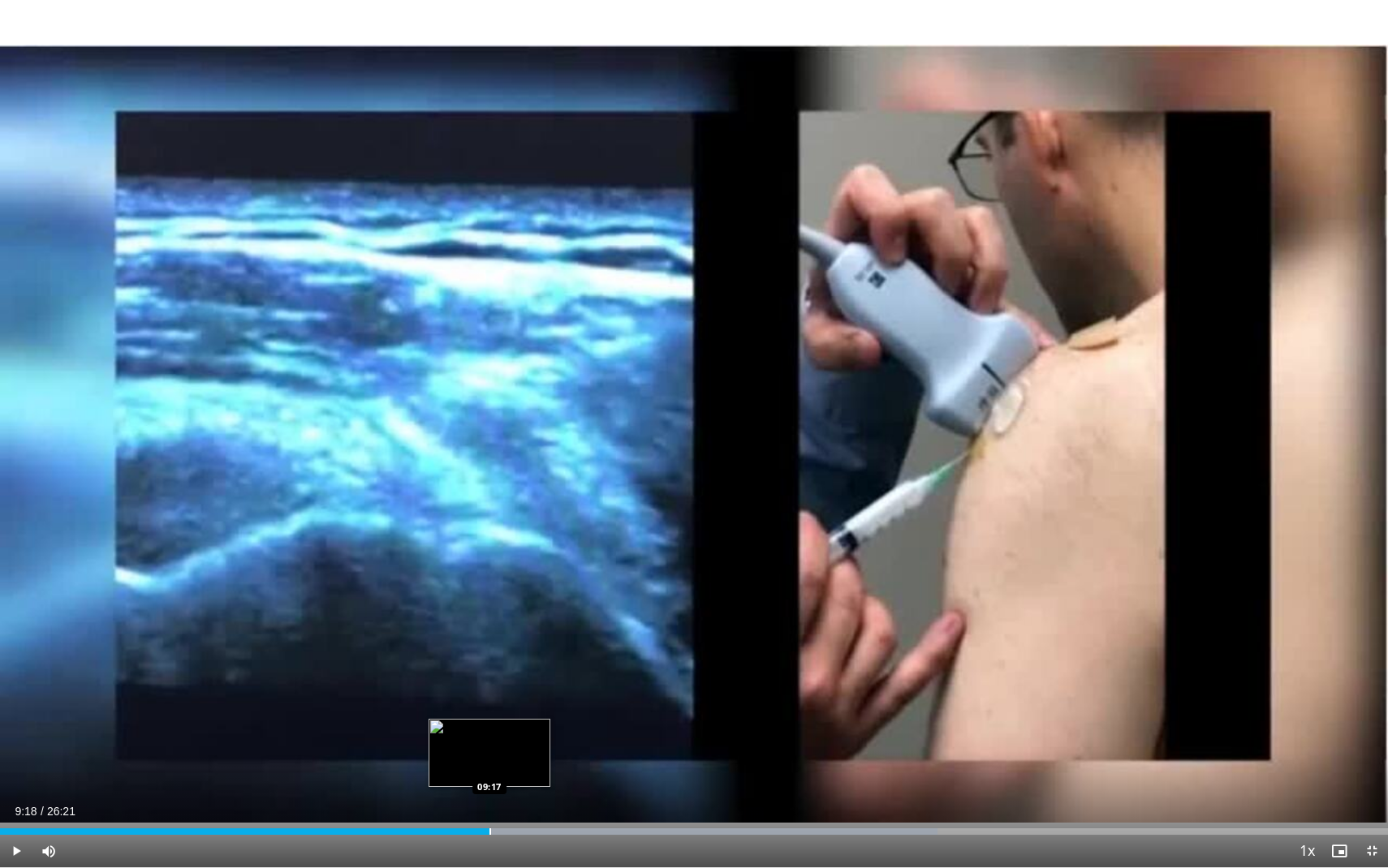
click at [490, 731] on div "Barra di avanzamento" at bounding box center [490, 831] width 2 height 6
click at [496, 731] on div "Barra di avanzamento" at bounding box center [496, 831] width 2 height 6
click at [498, 731] on div "Barra di avanzamento" at bounding box center [499, 831] width 2 height 6
click at [504, 731] on div "Barra di avanzamento" at bounding box center [505, 831] width 2 height 6
click at [508, 731] on div "Barra di avanzamento" at bounding box center [509, 831] width 2 height 6
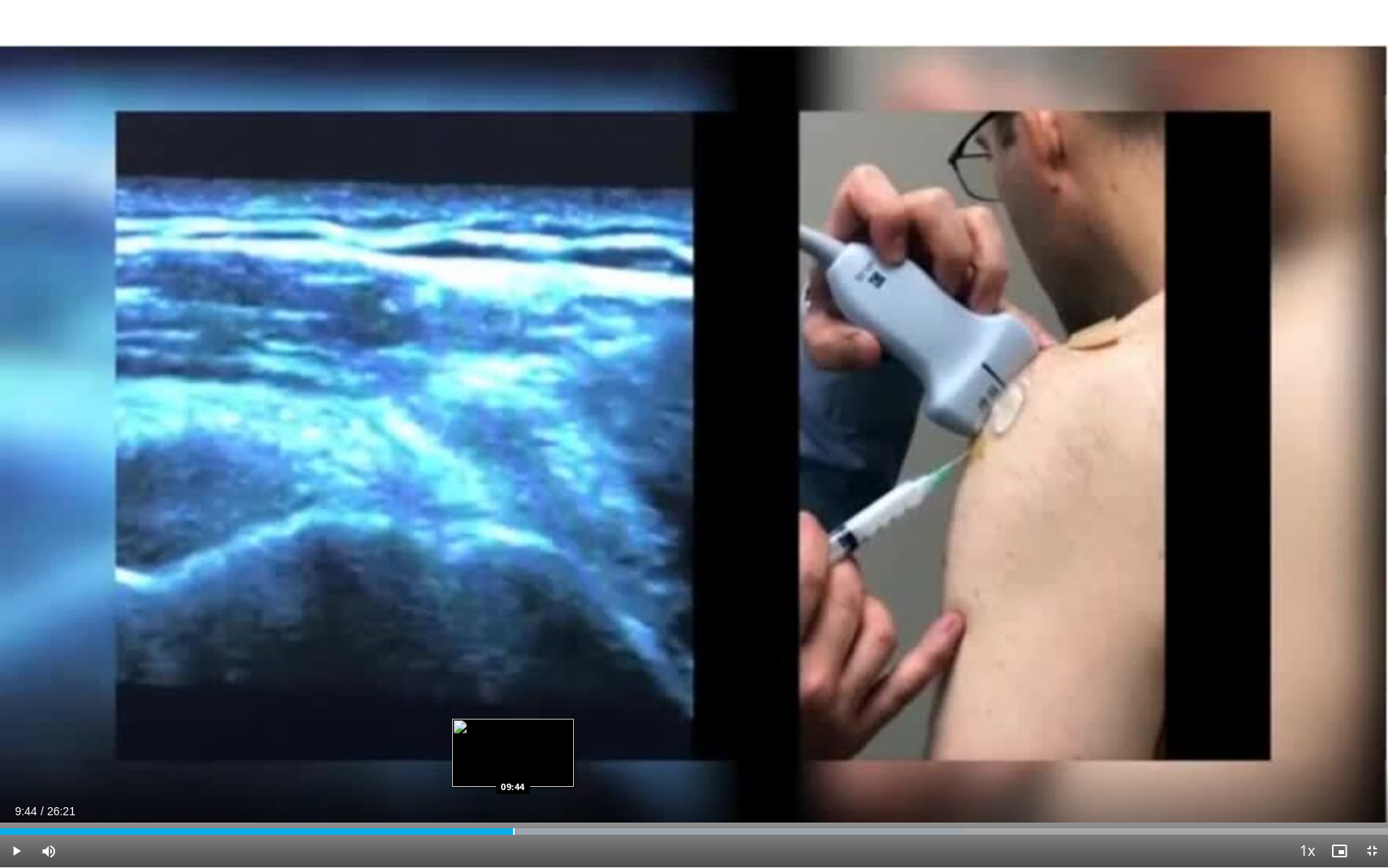
click at [513, 731] on div "Barra di avanzamento" at bounding box center [514, 831] width 2 height 6
click at [517, 731] on div "Barra di avanzamento" at bounding box center [518, 831] width 2 height 6
click at [525, 731] on div "Barra di avanzamento" at bounding box center [526, 831] width 2 height 6
click at [533, 731] on div "Barra di avanzamento" at bounding box center [534, 831] width 2 height 6
click at [542, 731] on div "Barra di avanzamento" at bounding box center [543, 831] width 2 height 6
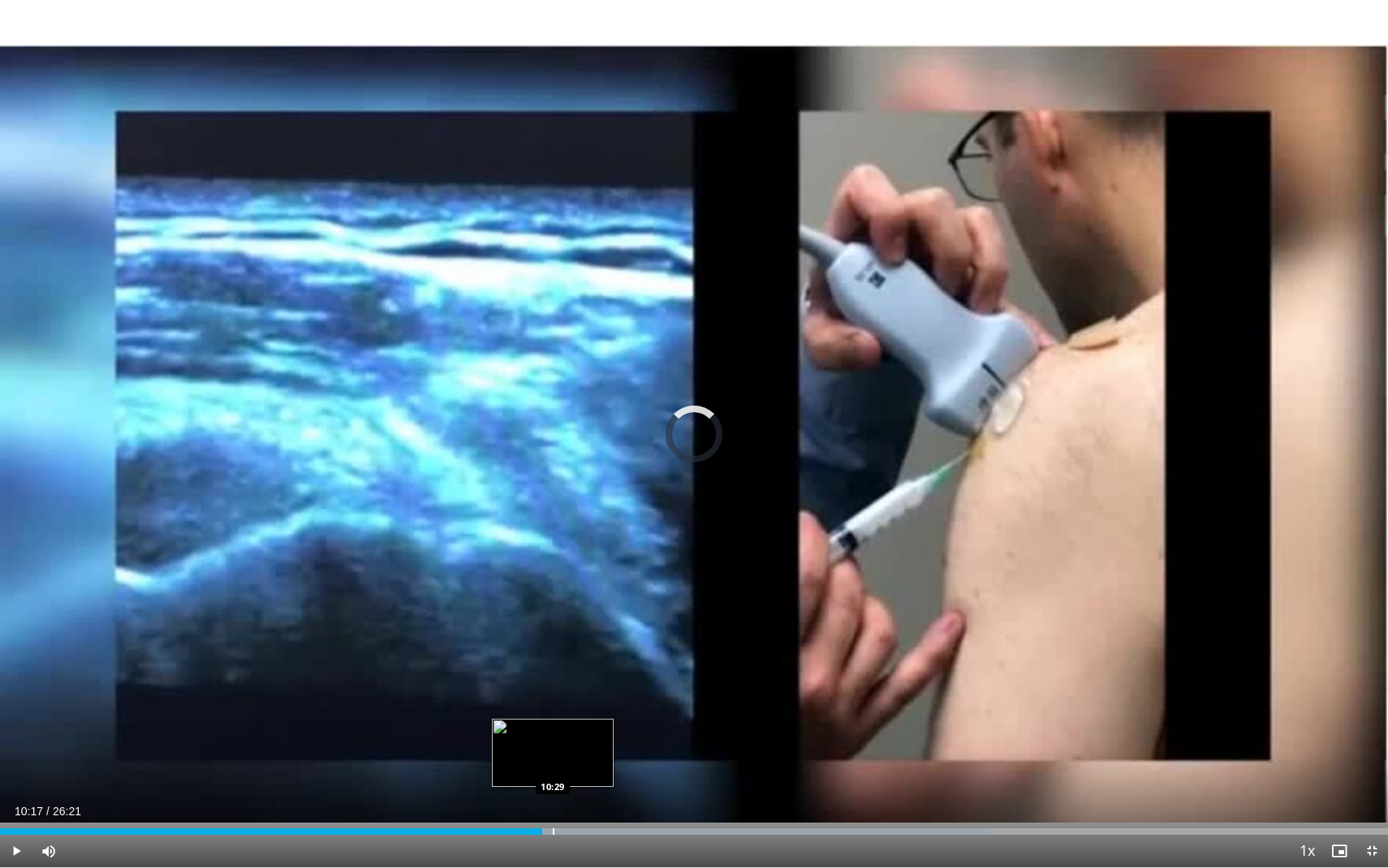
click at [552, 731] on div "Barra di avanzamento" at bounding box center [553, 831] width 2 height 6
click at [563, 731] on div "Barra di avanzamento" at bounding box center [564, 831] width 2 height 6
click at [570, 731] on div "Barra di avanzamento" at bounding box center [570, 831] width 2 height 6
click at [577, 731] on div "Barra di avanzamento" at bounding box center [578, 831] width 2 height 6
click at [586, 731] on div "Barra di avanzamento" at bounding box center [587, 831] width 2 height 6
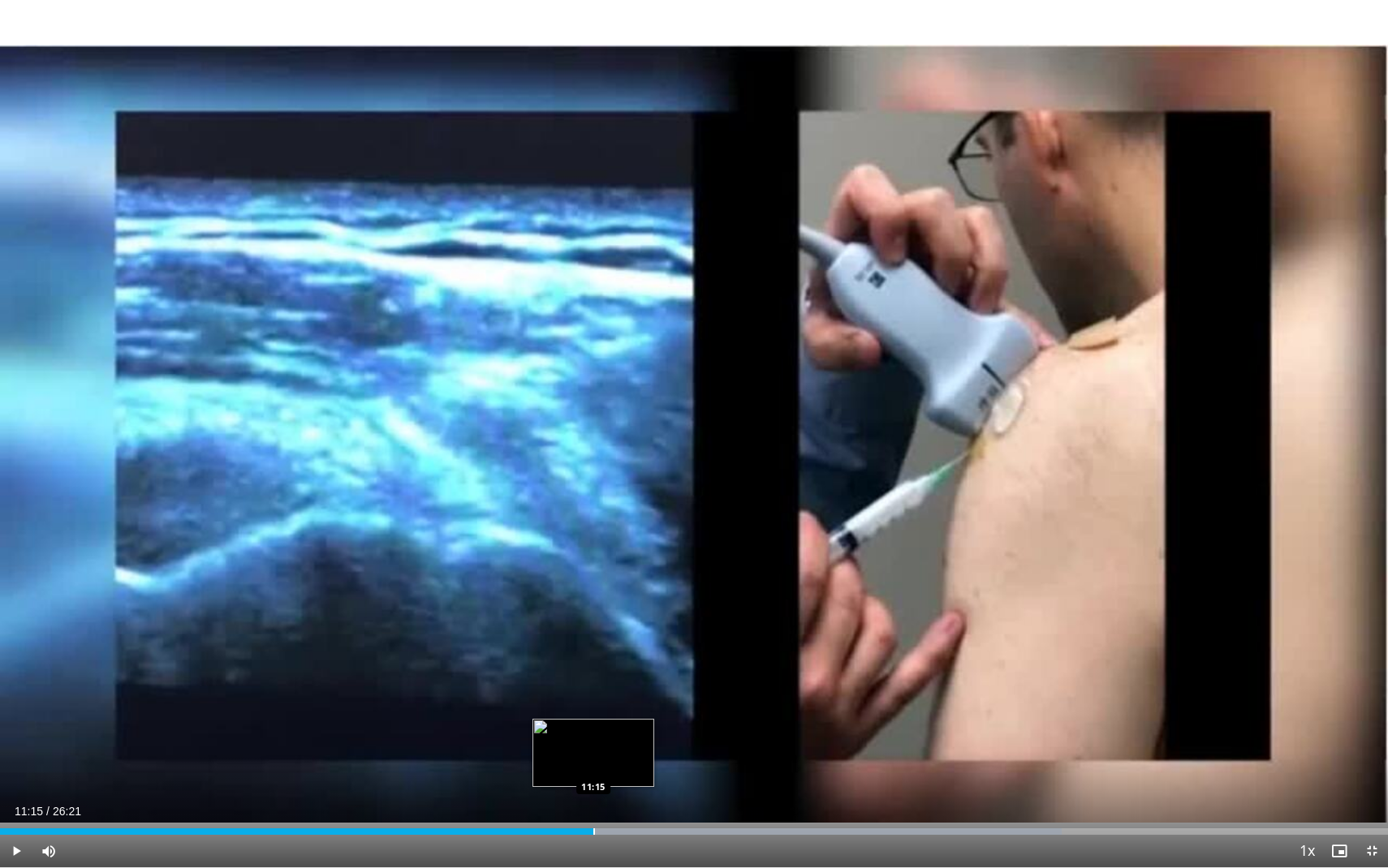
click at [593, 731] on div "Barra di avanzamento" at bounding box center [594, 831] width 2 height 6
